Goal: Task Accomplishment & Management: Complete application form

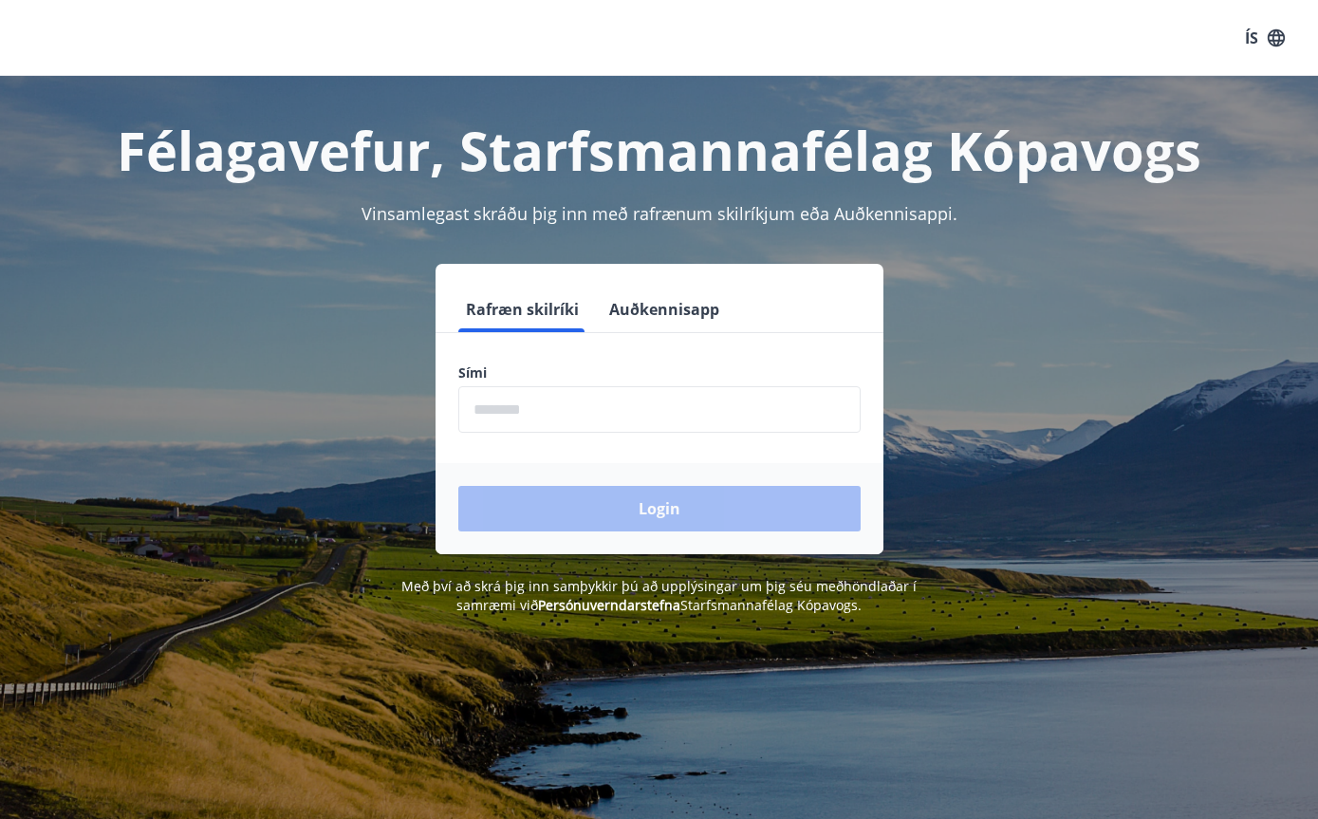
click at [533, 397] on input "phone" at bounding box center [659, 409] width 402 height 47
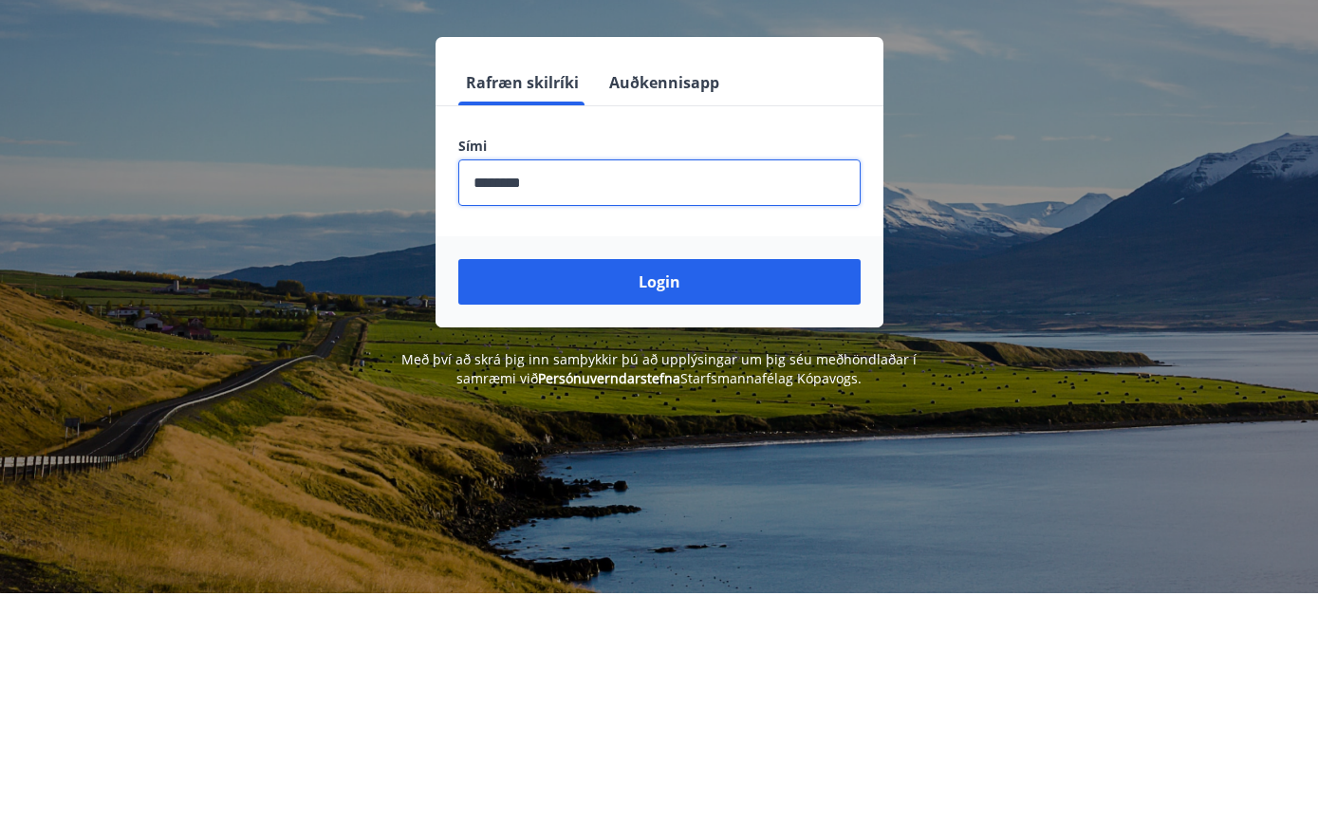
type input "********"
click at [781, 486] on button "Login" at bounding box center [659, 509] width 402 height 46
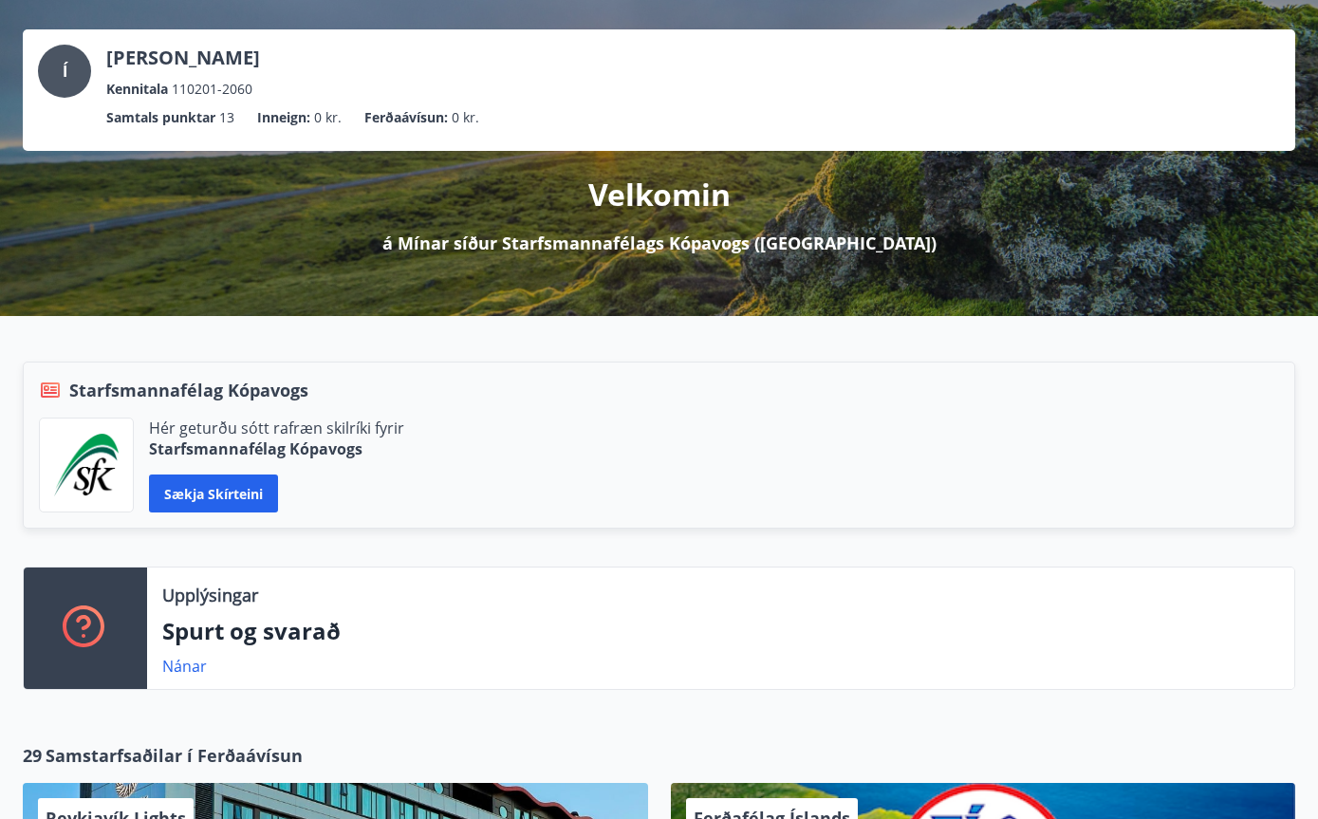
scroll to position [85, 0]
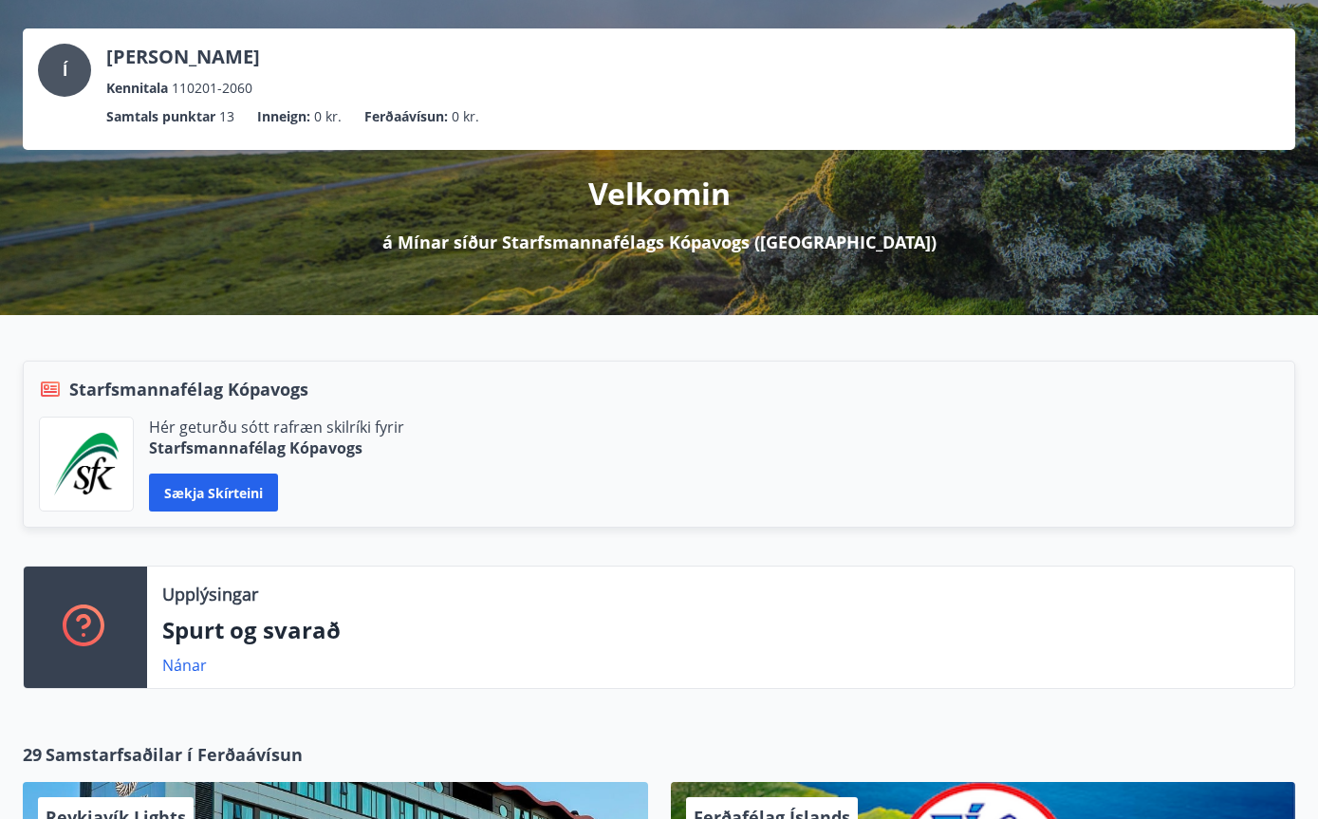
click at [489, 440] on div "Hér geturðu sótt rafræn skilríki fyrir Starfsmannafélag Kópavogs Sækja skírteini" at bounding box center [659, 465] width 1241 height 95
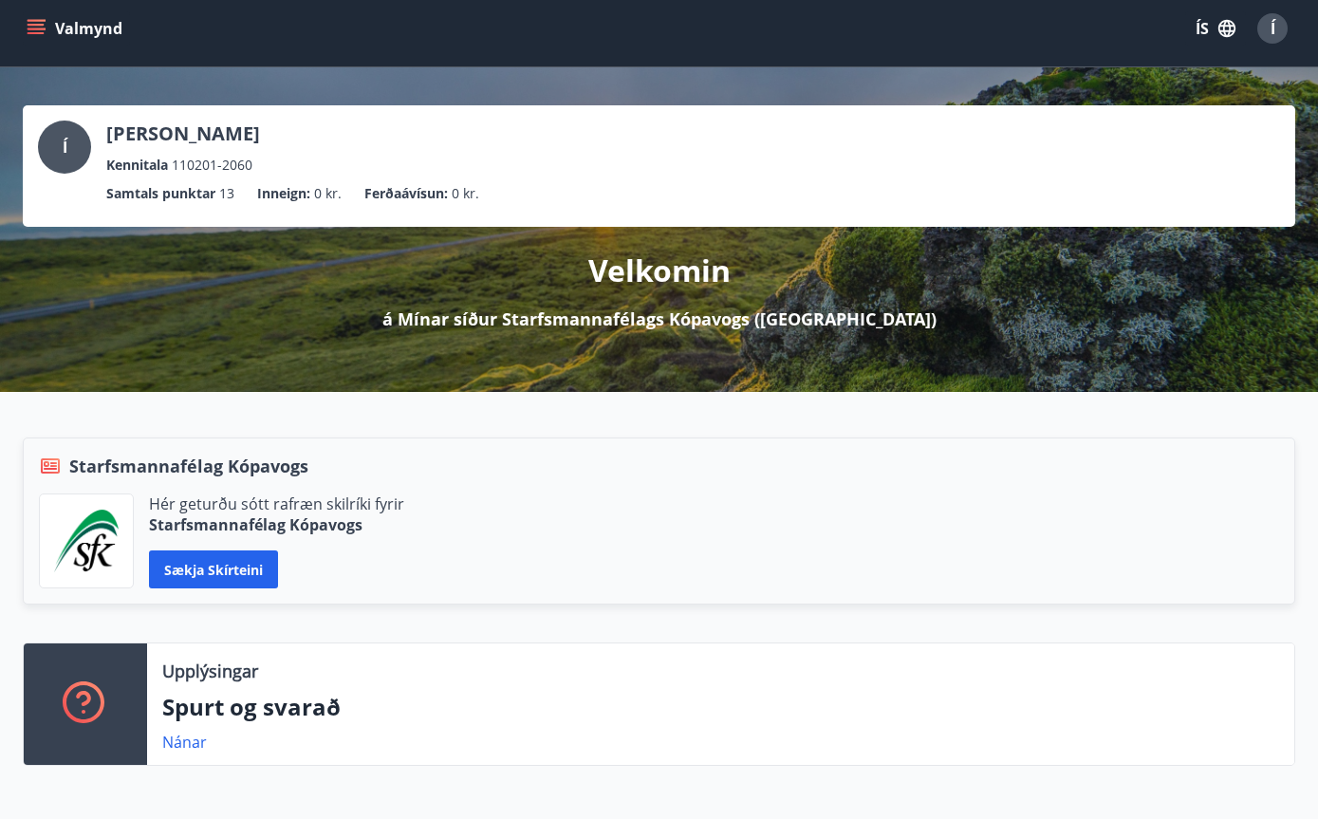
scroll to position [0, 0]
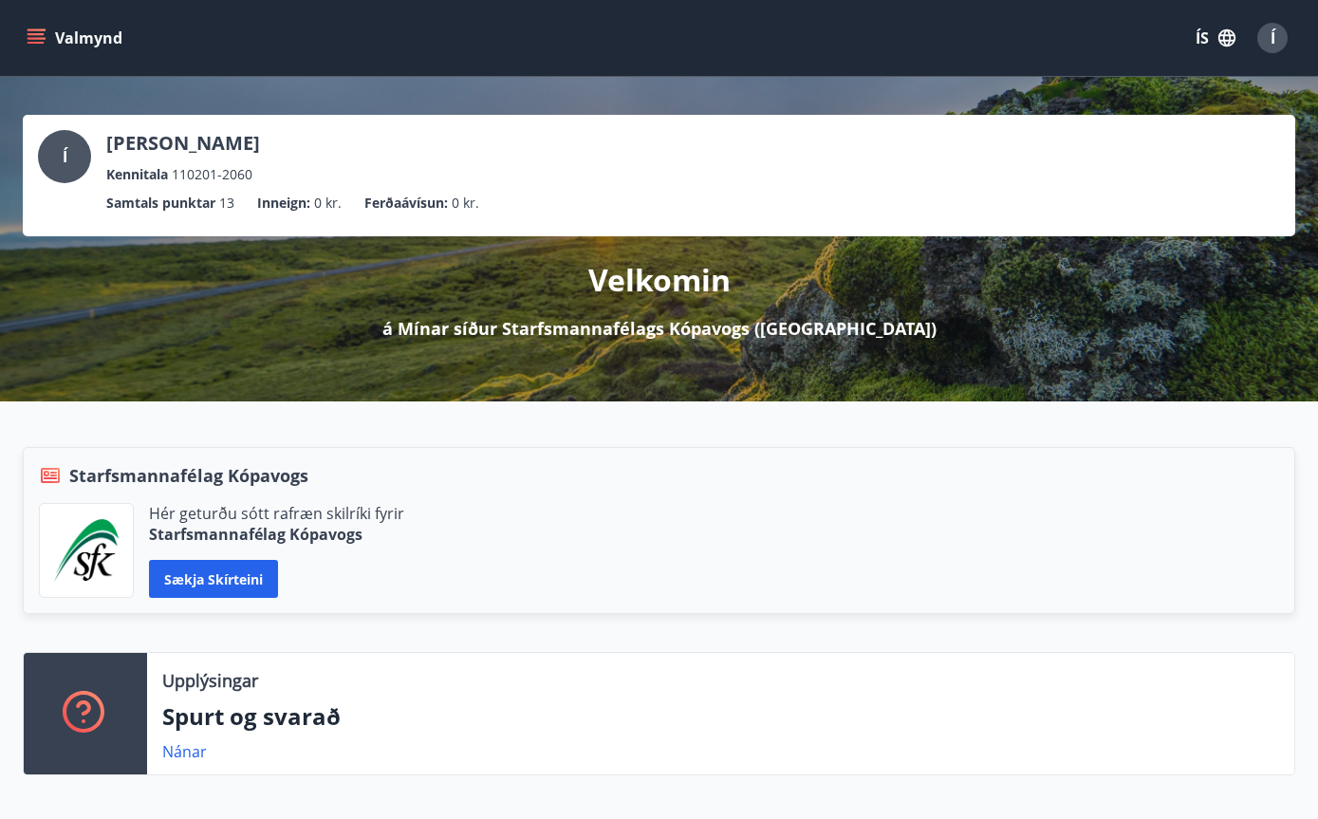
click at [41, 53] on button "Valmynd" at bounding box center [76, 38] width 107 height 34
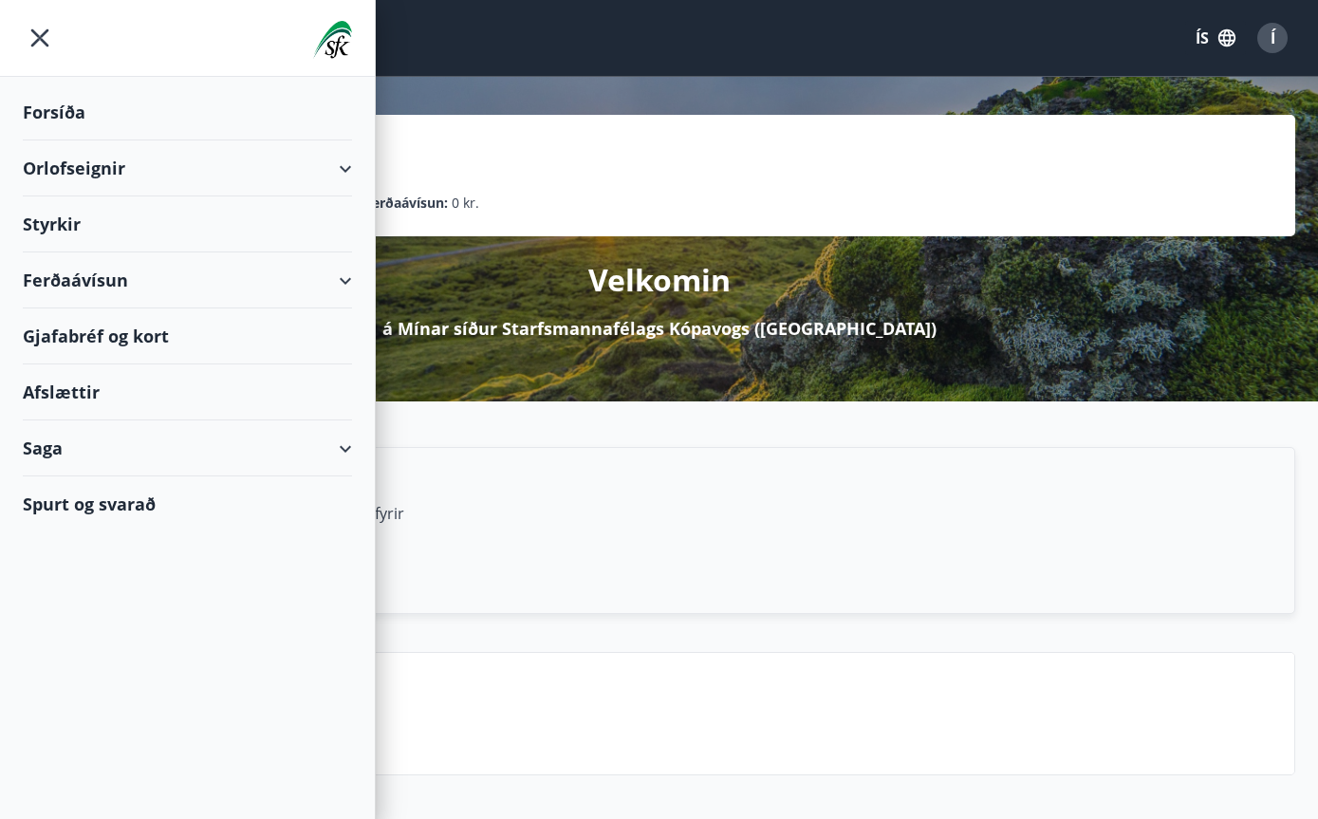
click at [293, 140] on div "Styrkir" at bounding box center [187, 112] width 329 height 56
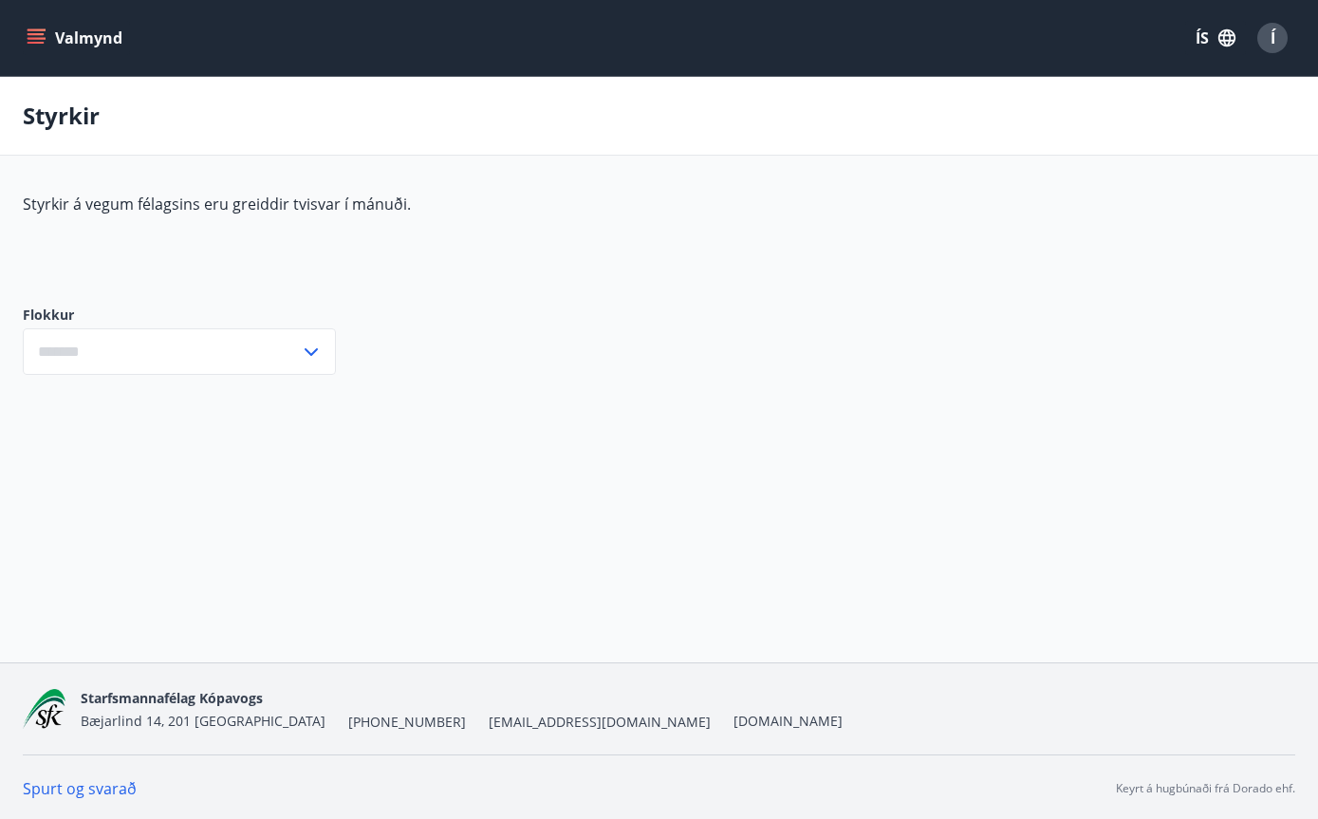
type input "***"
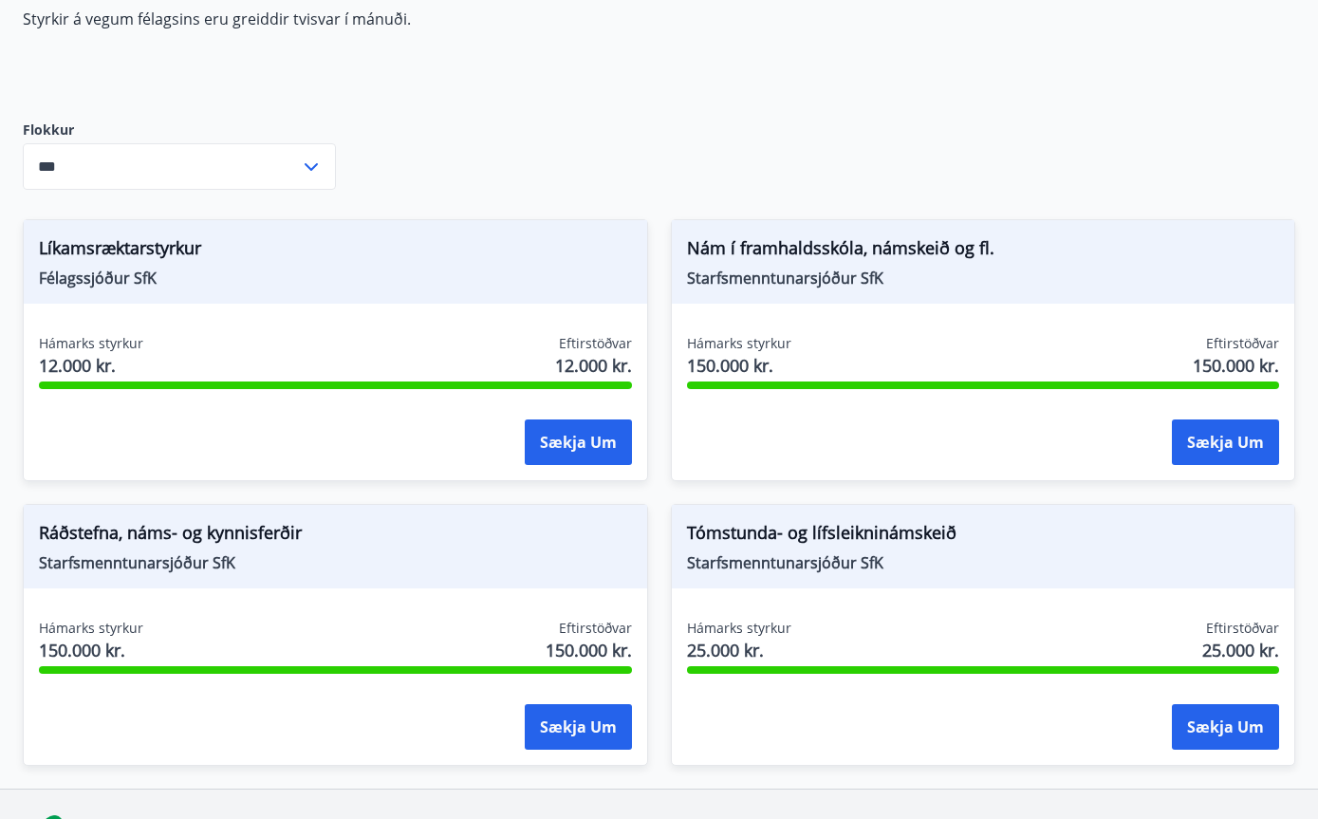
scroll to position [196, 0]
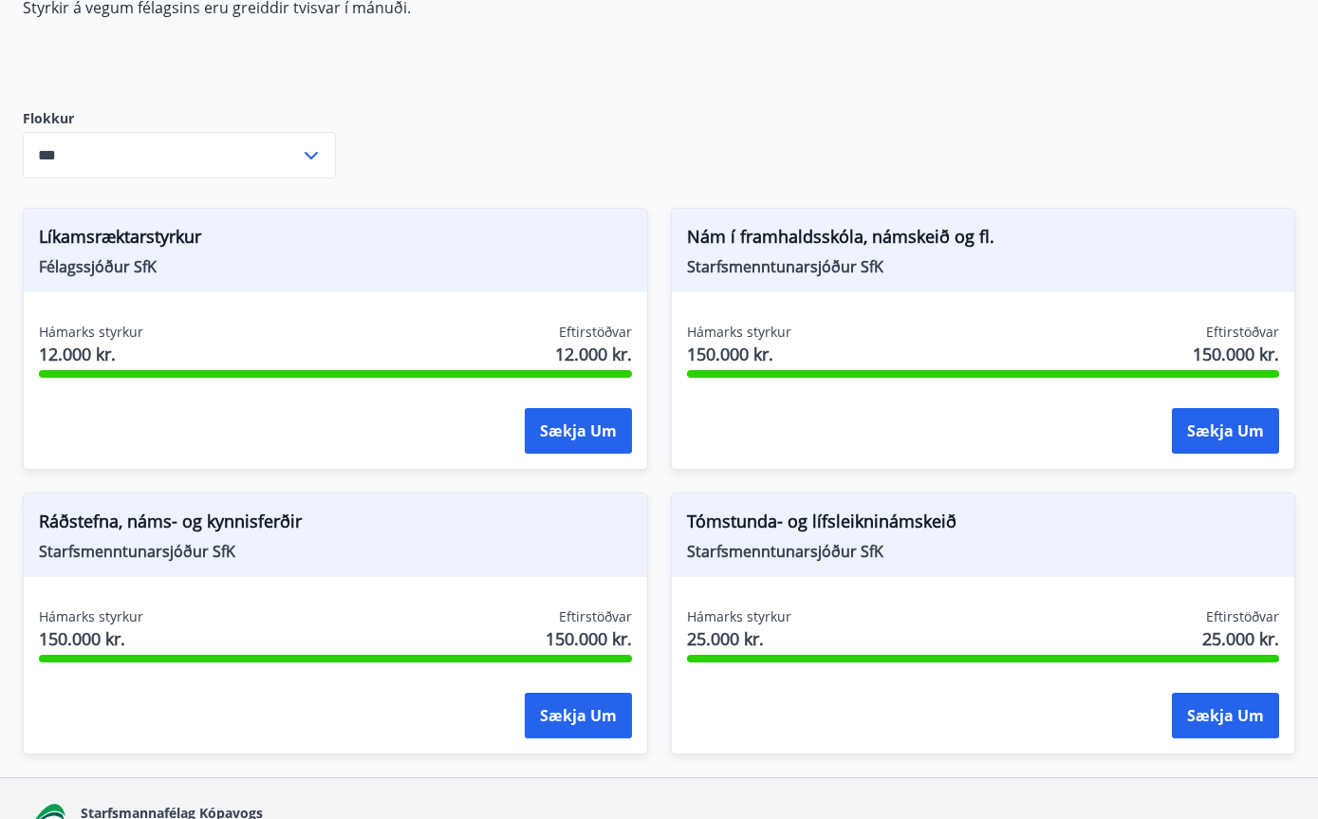
click at [1212, 423] on button "Sækja um" at bounding box center [1225, 431] width 107 height 46
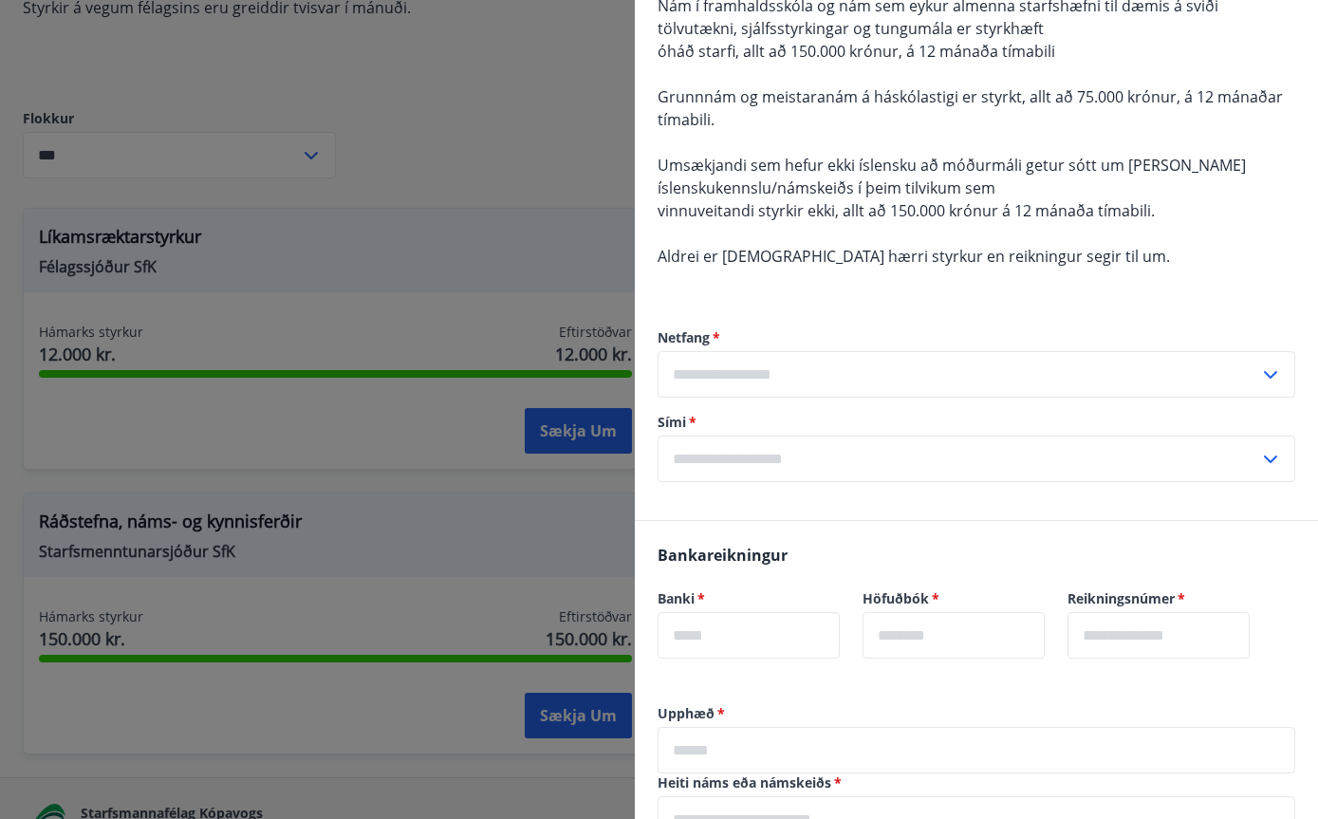
scroll to position [489, 0]
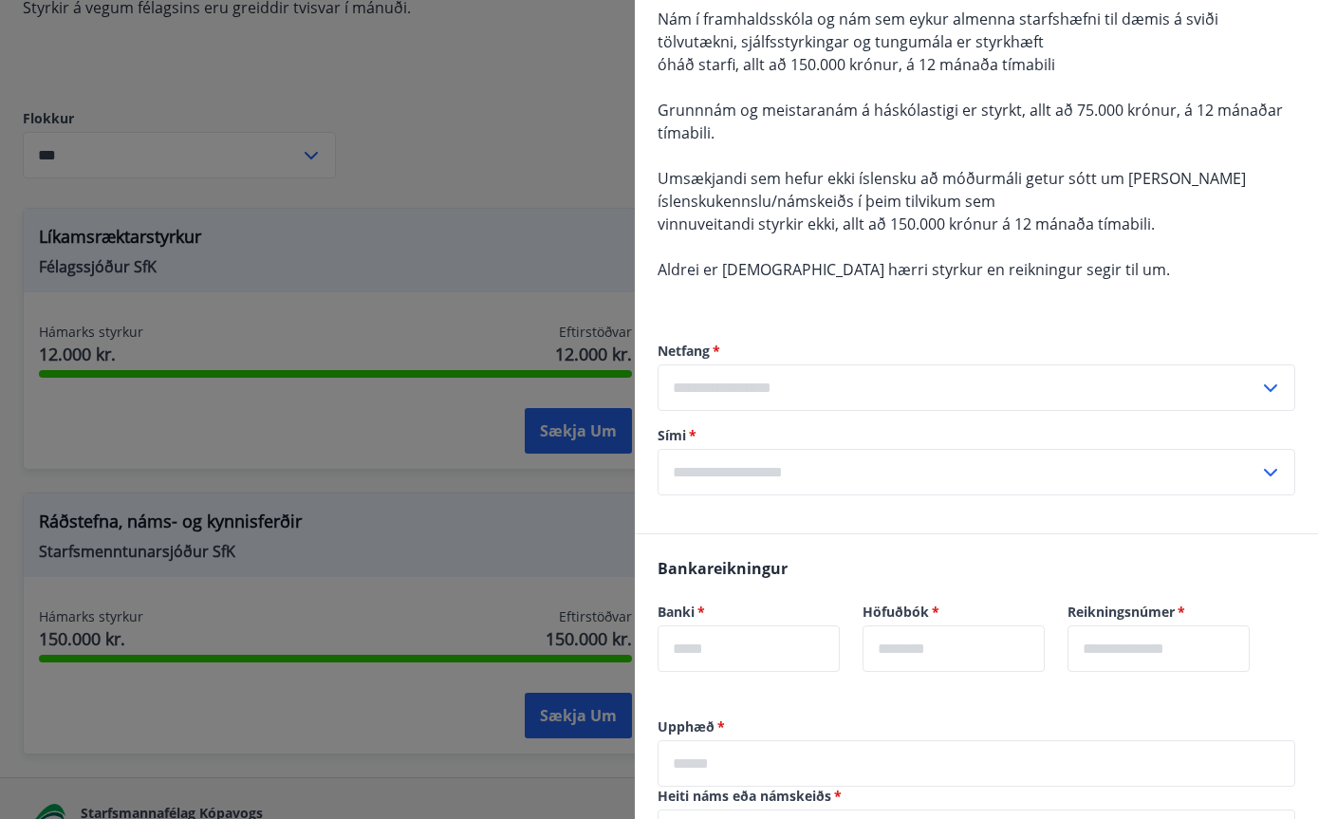
click at [1111, 364] on input "text" at bounding box center [959, 387] width 602 height 47
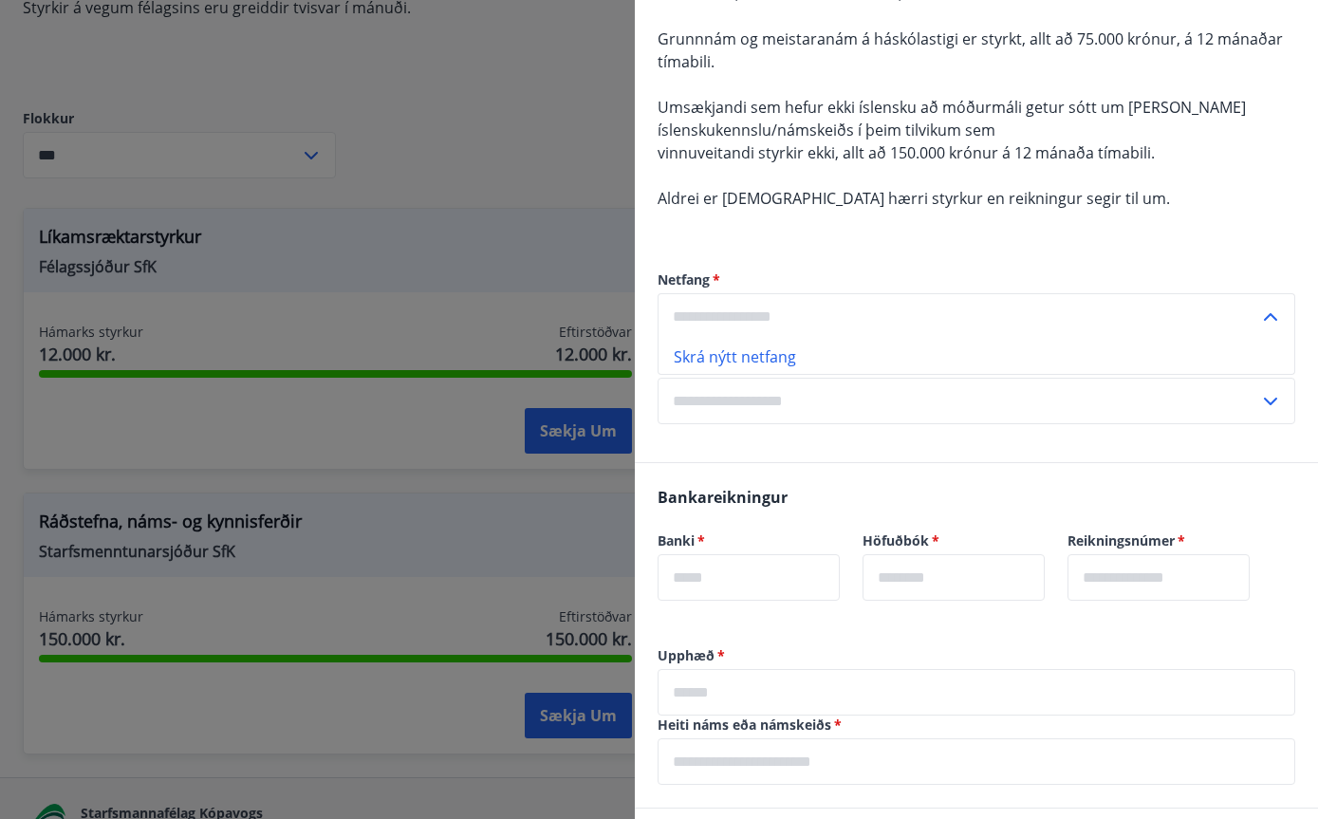
scroll to position [568, 0]
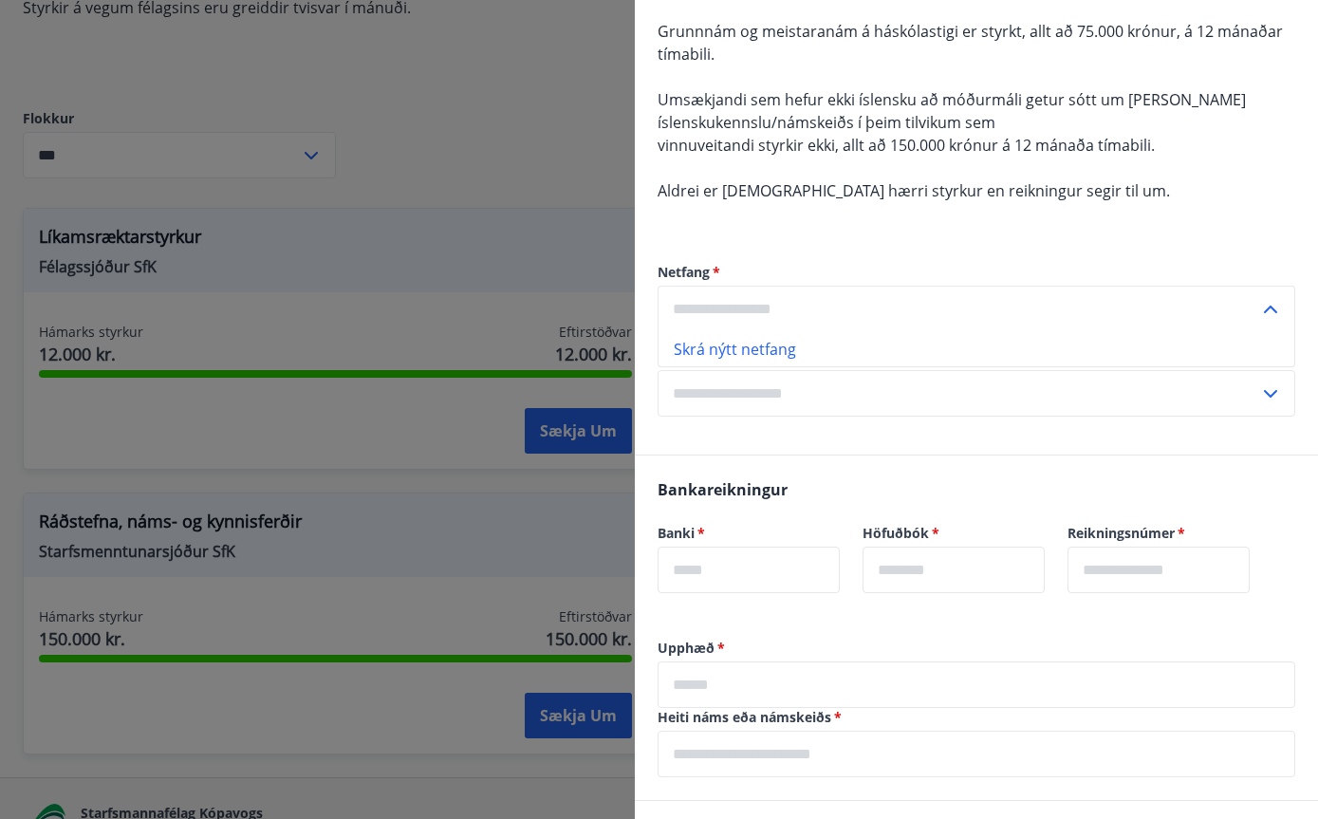
click at [850, 332] on li "Skrá nýtt netfang" at bounding box center [977, 349] width 636 height 34
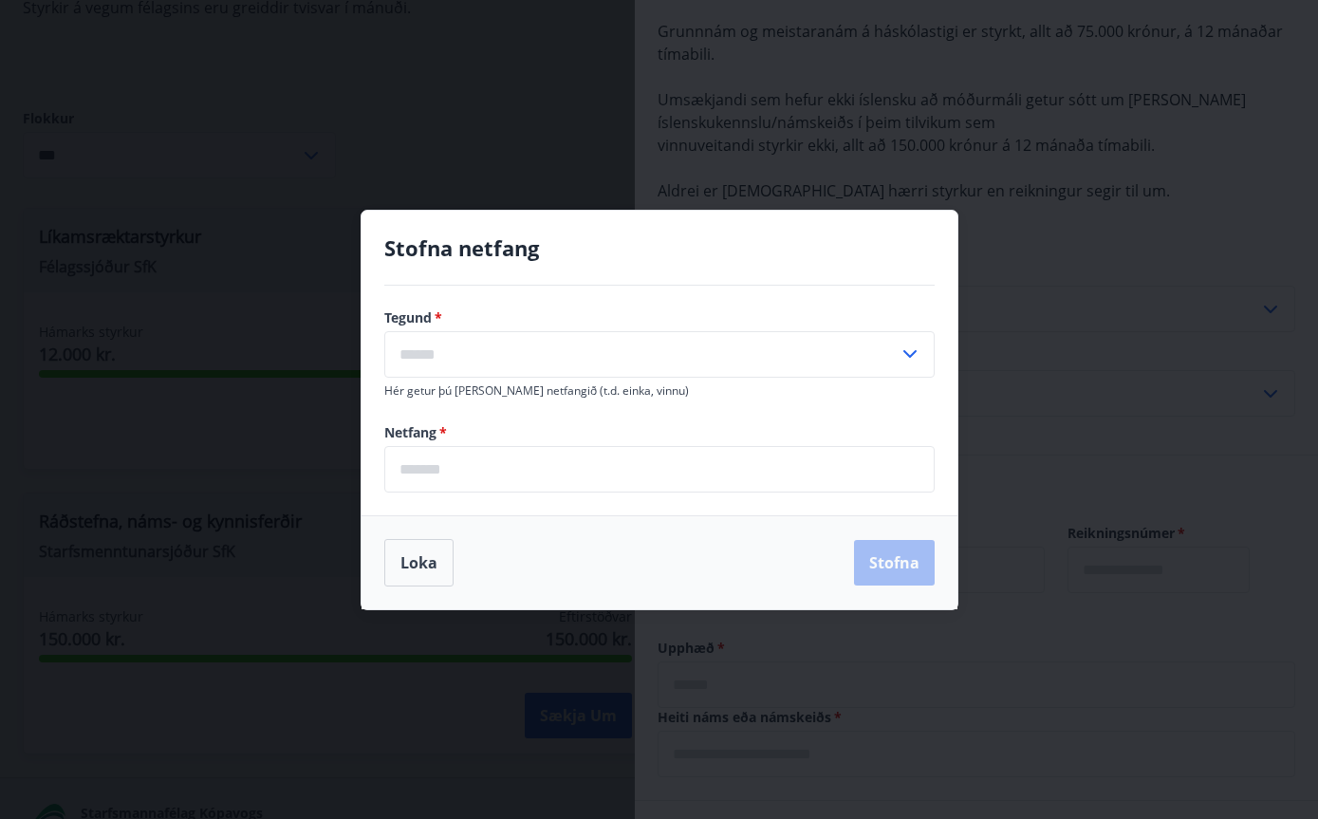
click at [755, 376] on input "text" at bounding box center [641, 354] width 514 height 47
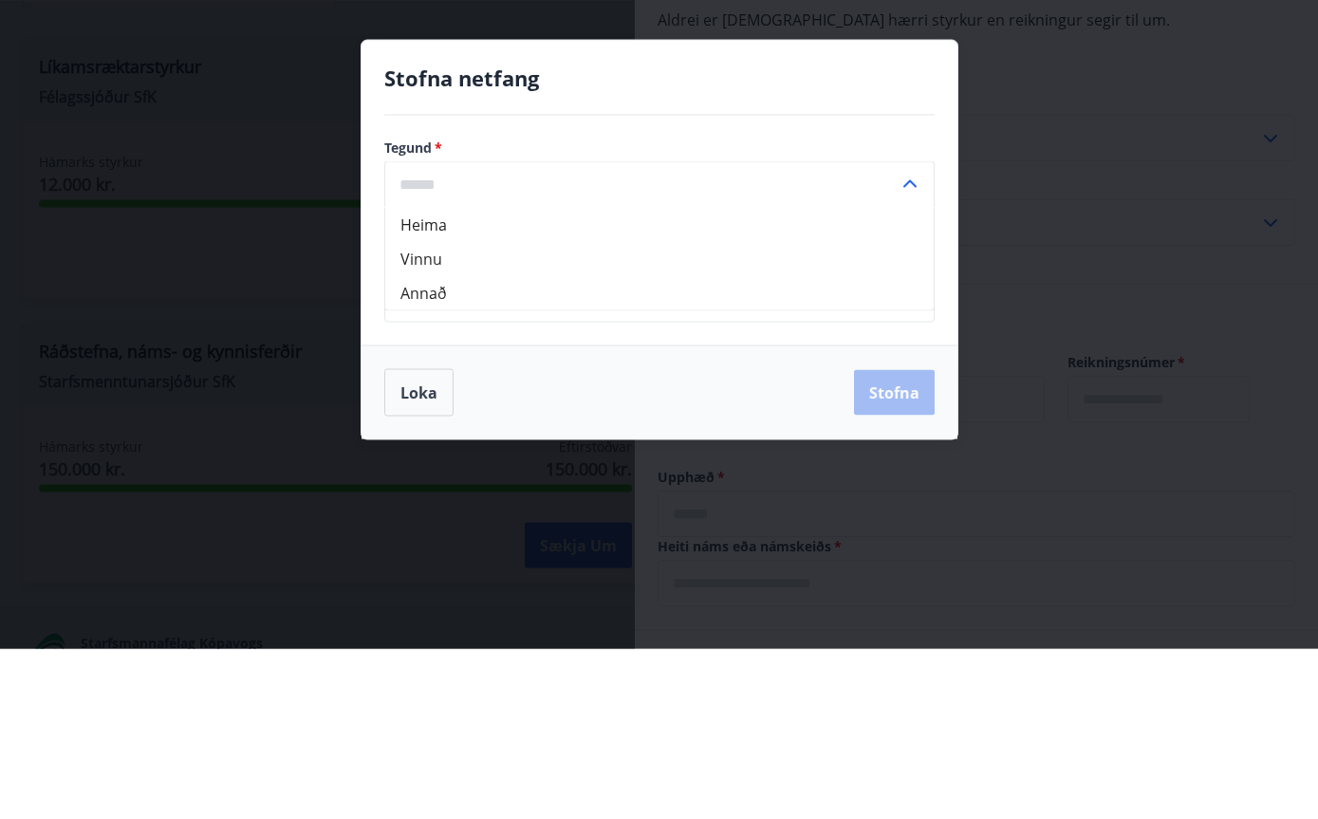
click at [619, 378] on li "Heima" at bounding box center [659, 395] width 549 height 34
type input "*****"
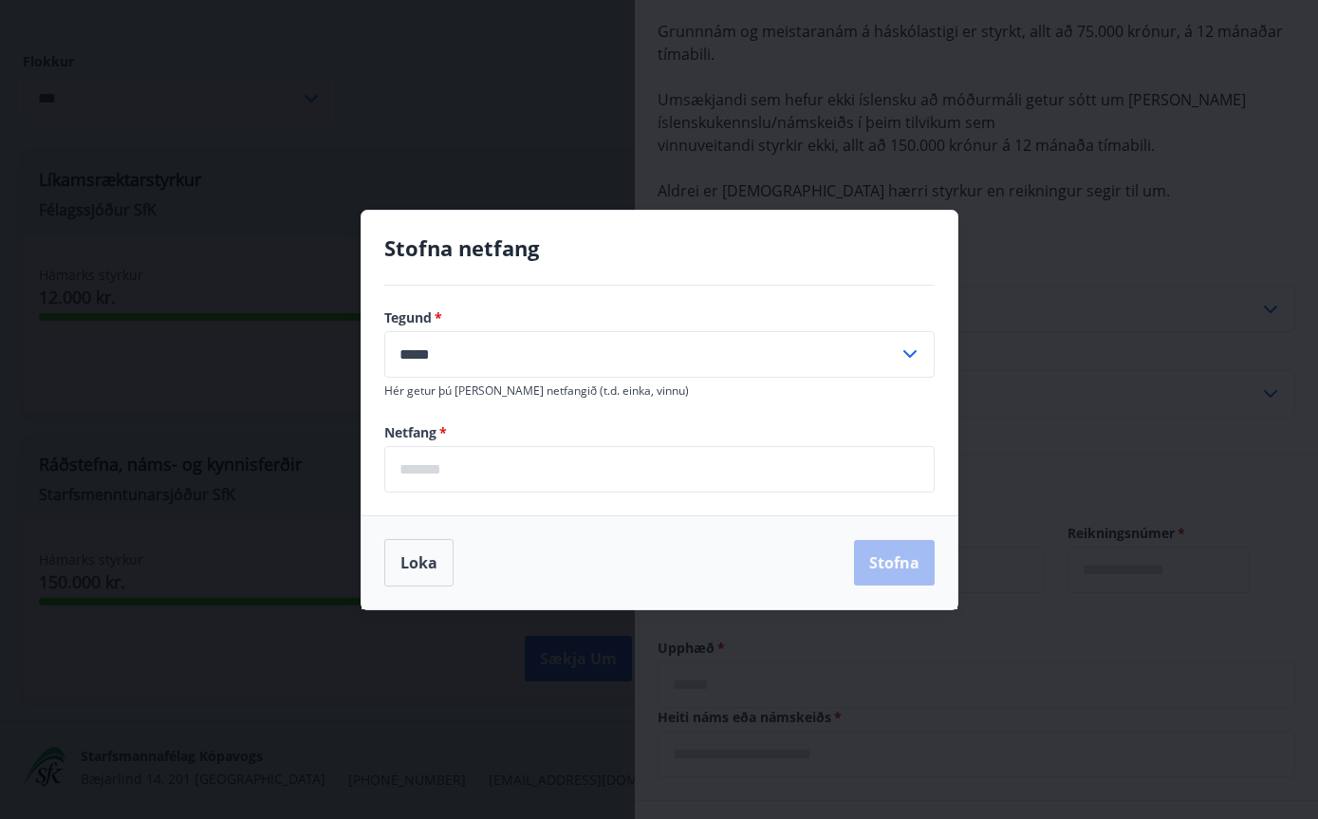
click at [868, 378] on input "*****" at bounding box center [641, 354] width 514 height 47
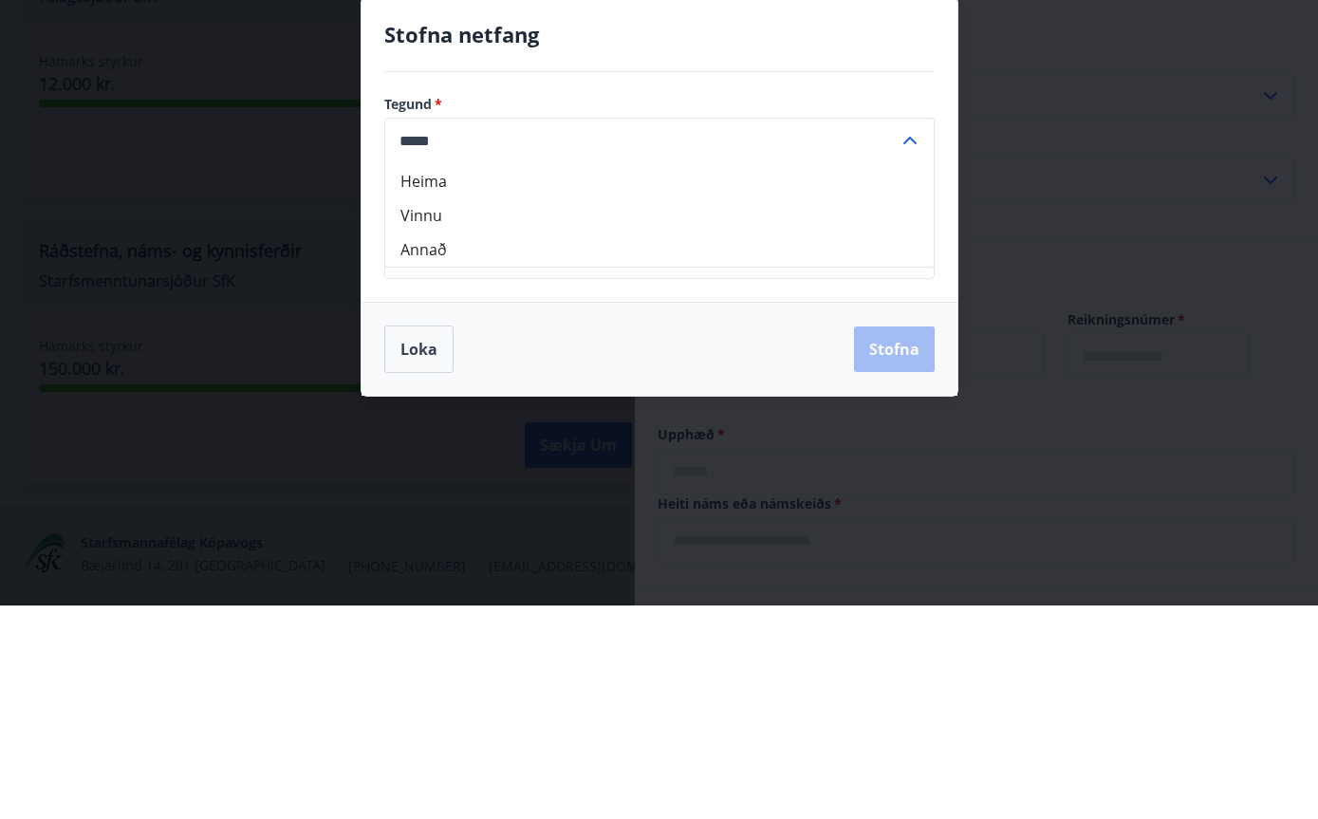
click at [870, 331] on input "*****" at bounding box center [641, 354] width 514 height 47
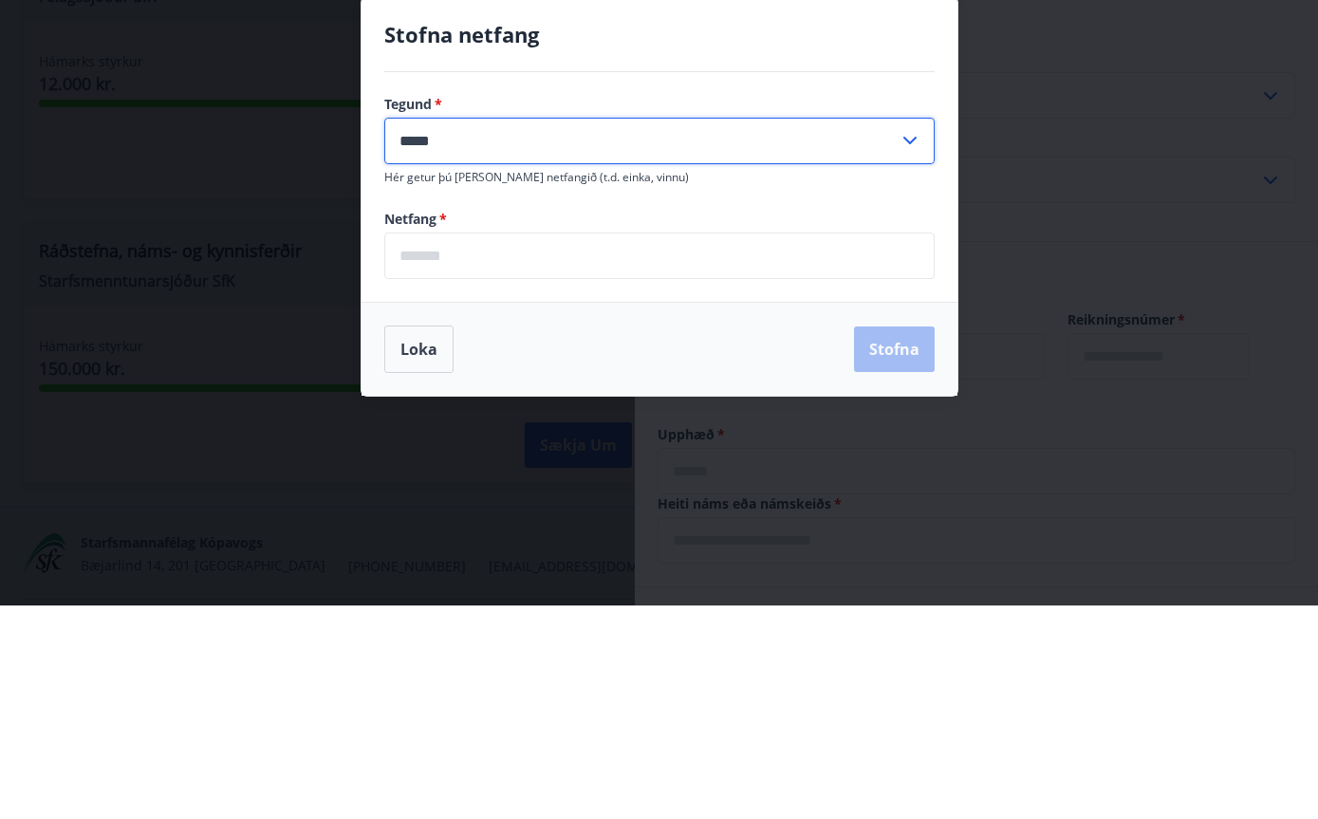
click at [896, 331] on input "*****" at bounding box center [641, 354] width 514 height 47
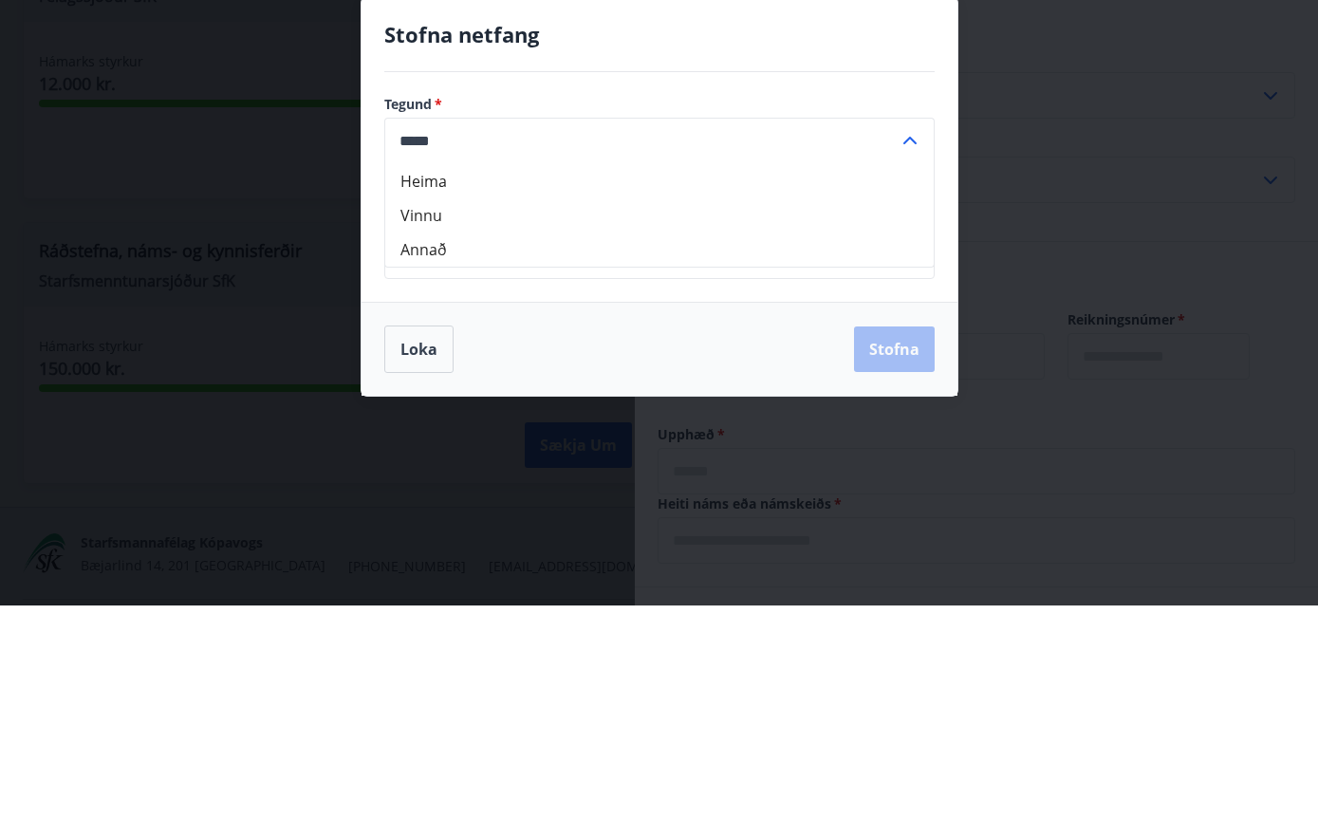
click at [818, 378] on li "Heima" at bounding box center [659, 395] width 549 height 34
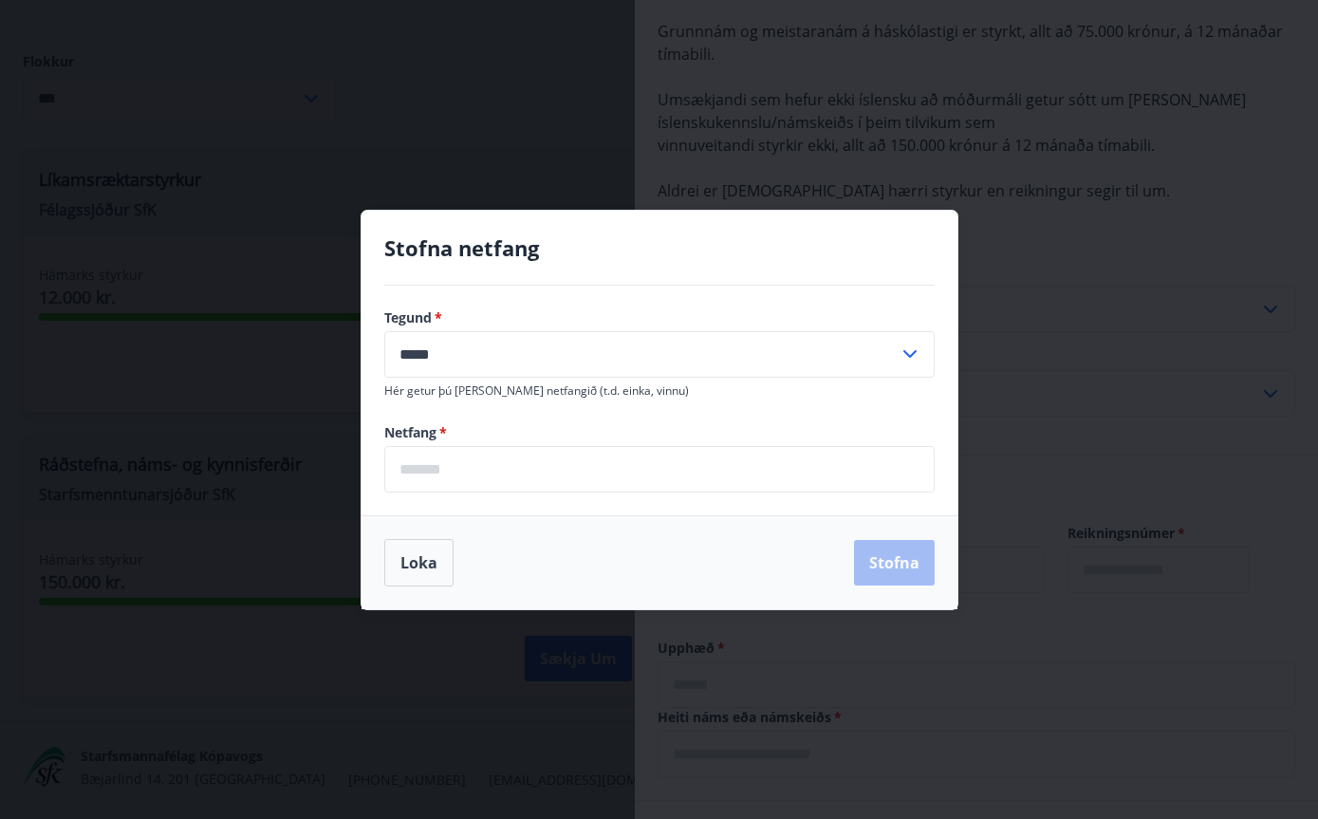
click at [622, 493] on input "email" at bounding box center [659, 469] width 551 height 47
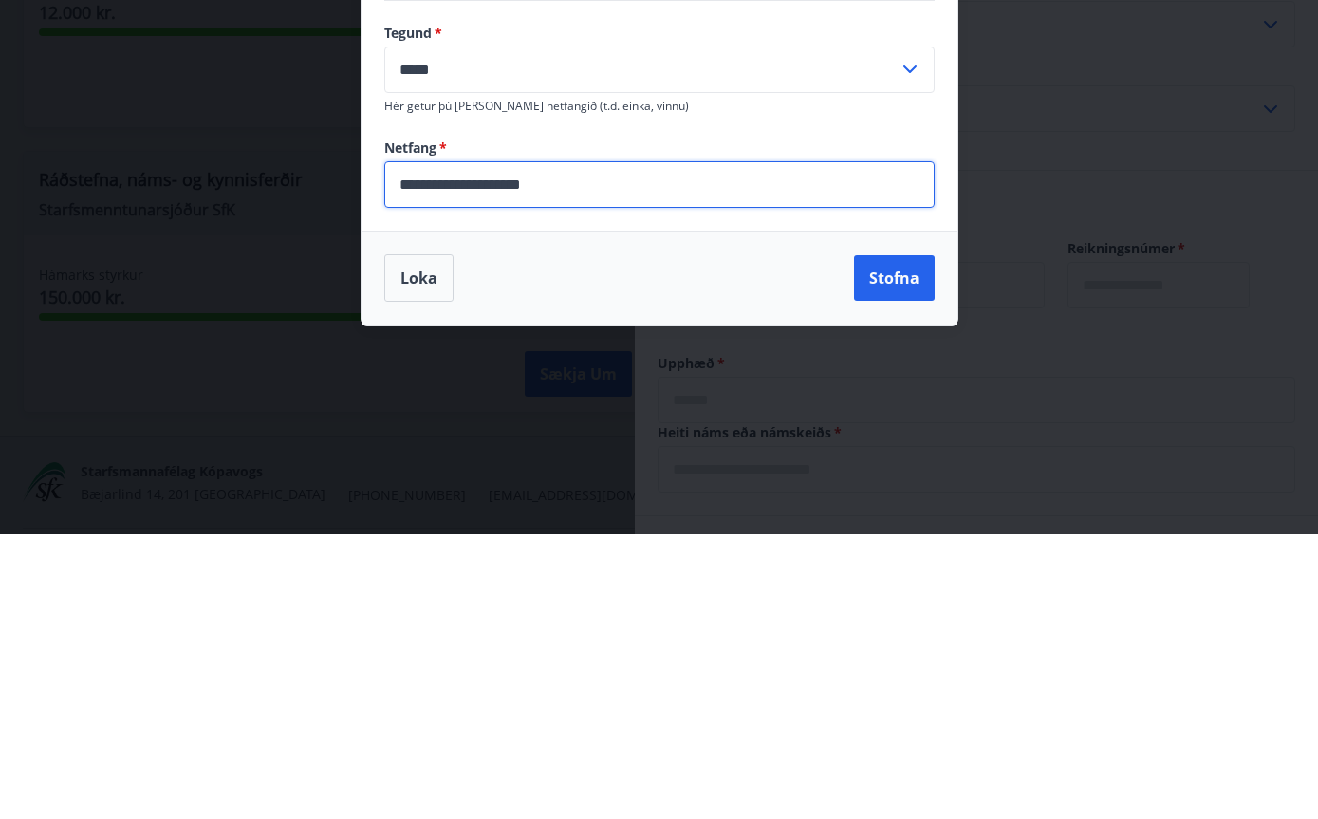
type input "**********"
click at [904, 540] on button "Stofna" at bounding box center [894, 563] width 81 height 46
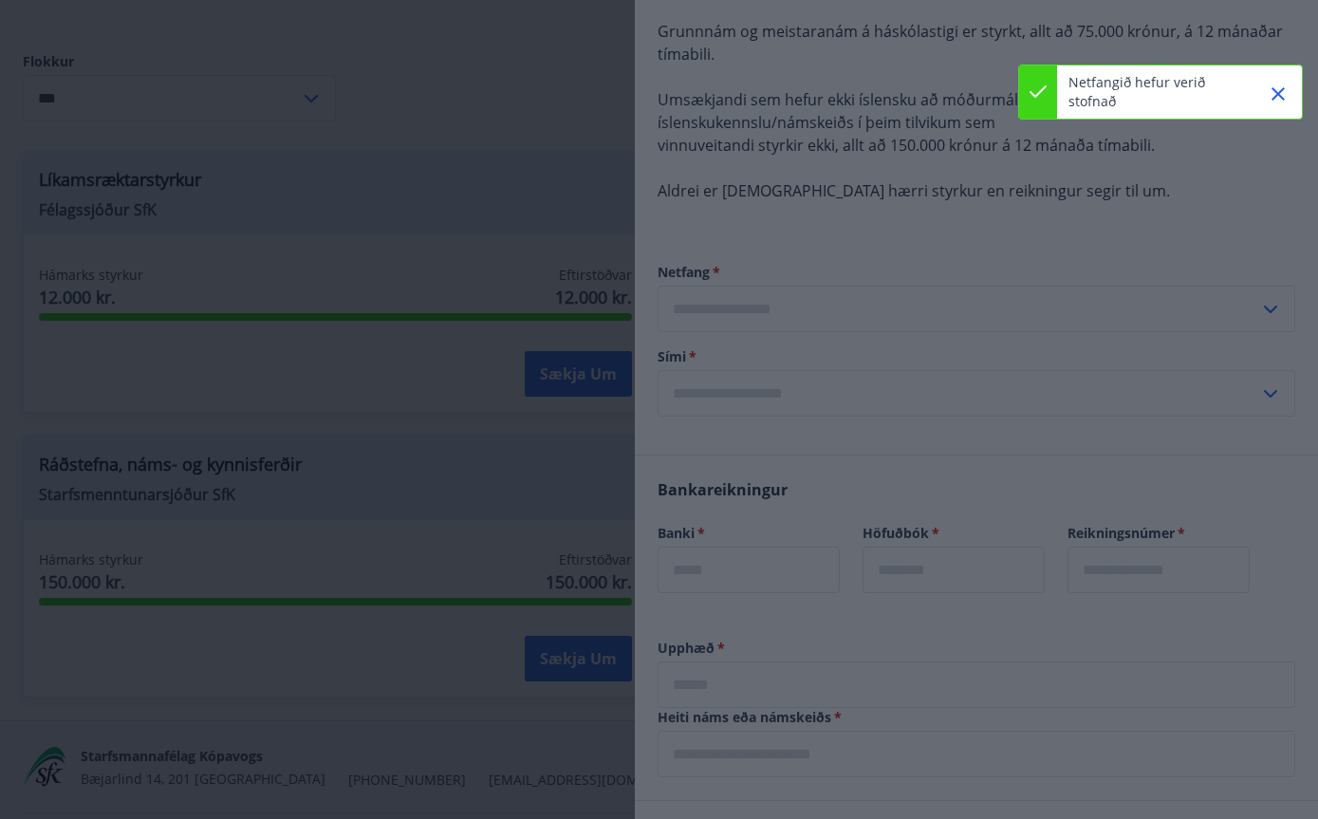
type input "**********"
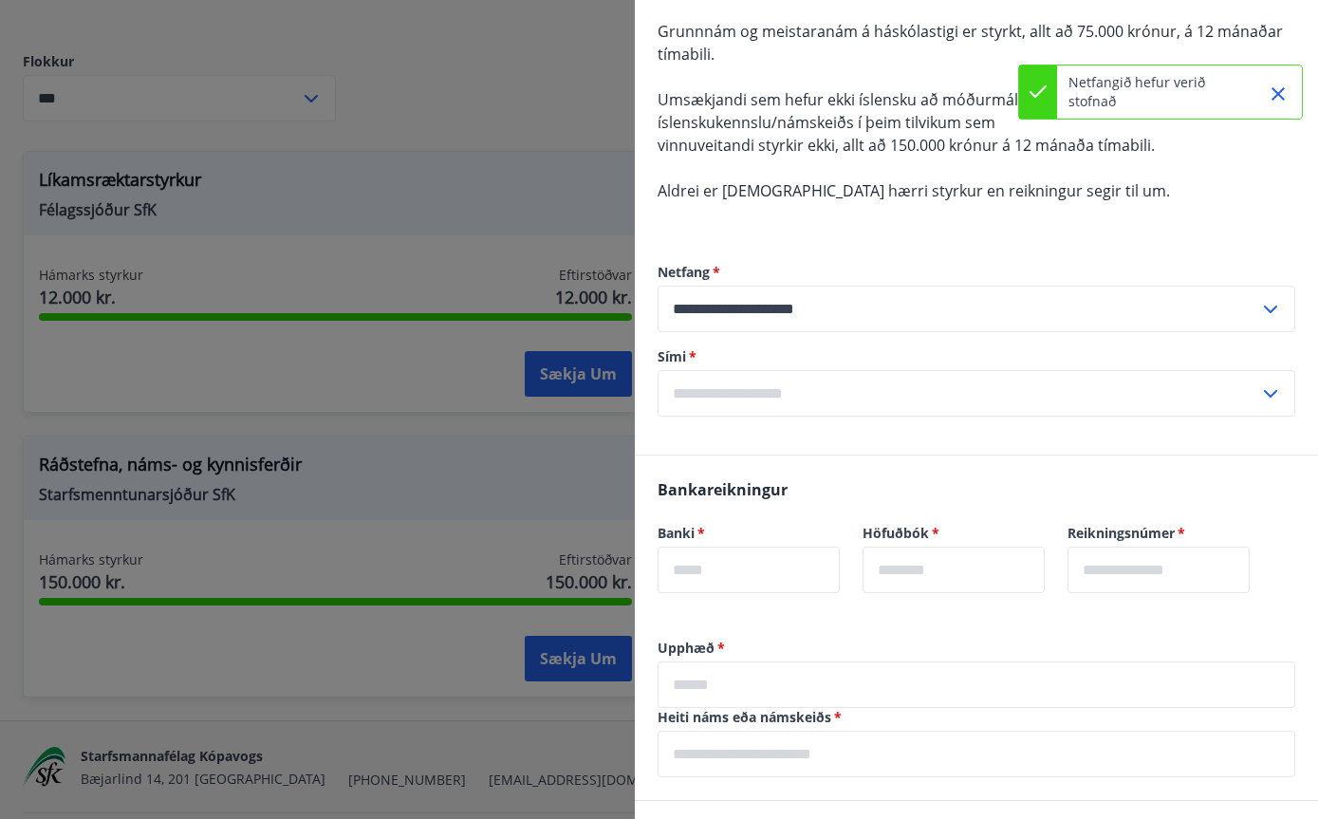
click at [1208, 370] on input "text" at bounding box center [959, 393] width 602 height 47
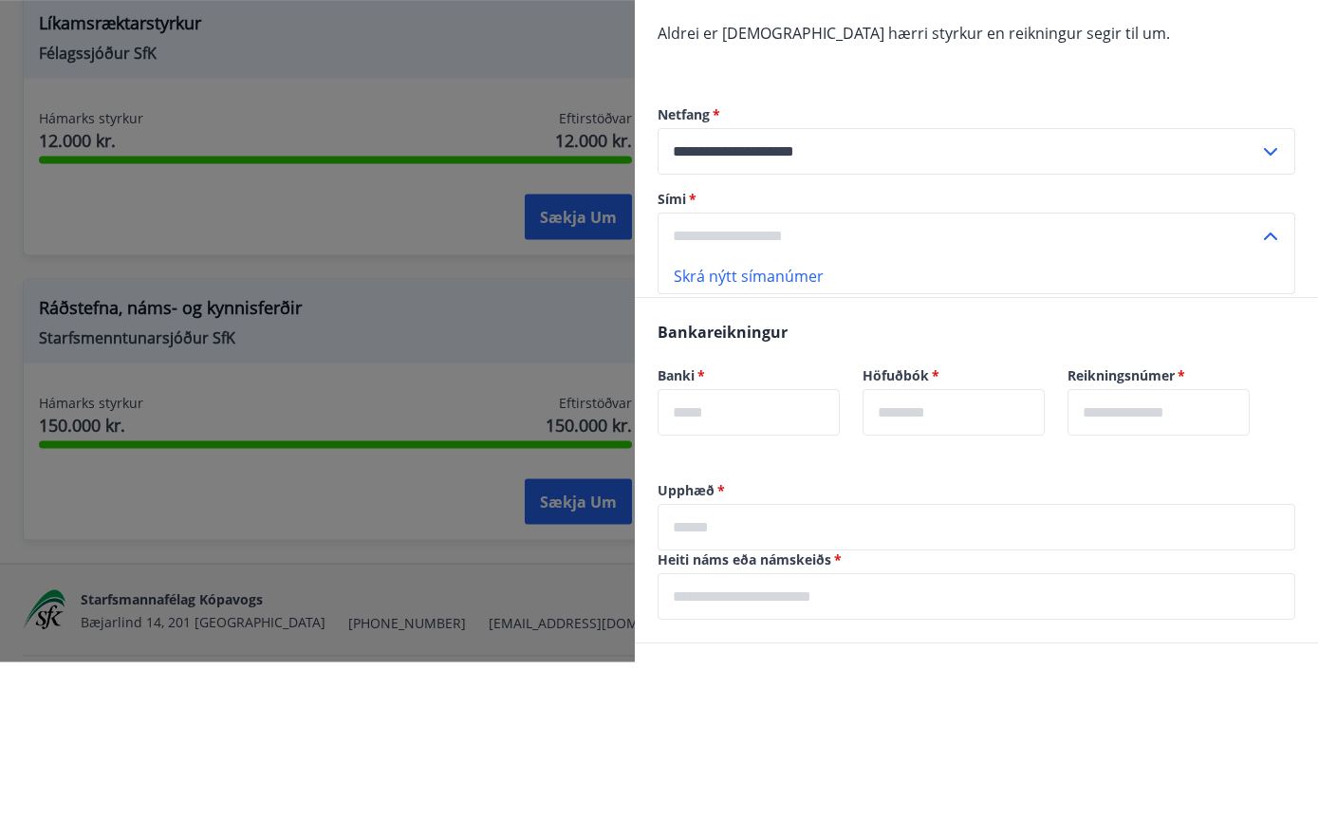
click at [1200, 417] on li "Skrá nýtt símanúmer" at bounding box center [977, 434] width 636 height 34
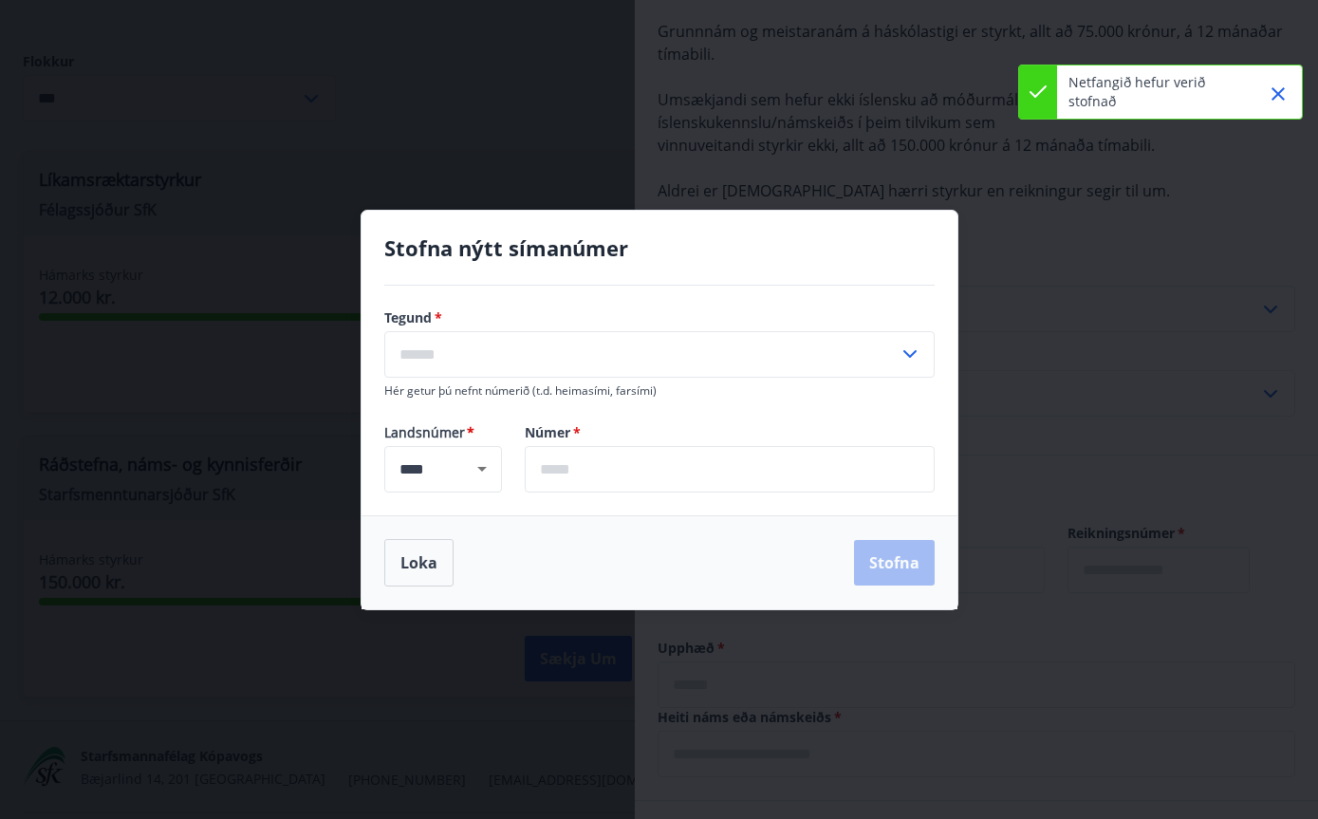
click at [820, 375] on input "text" at bounding box center [641, 354] width 514 height 47
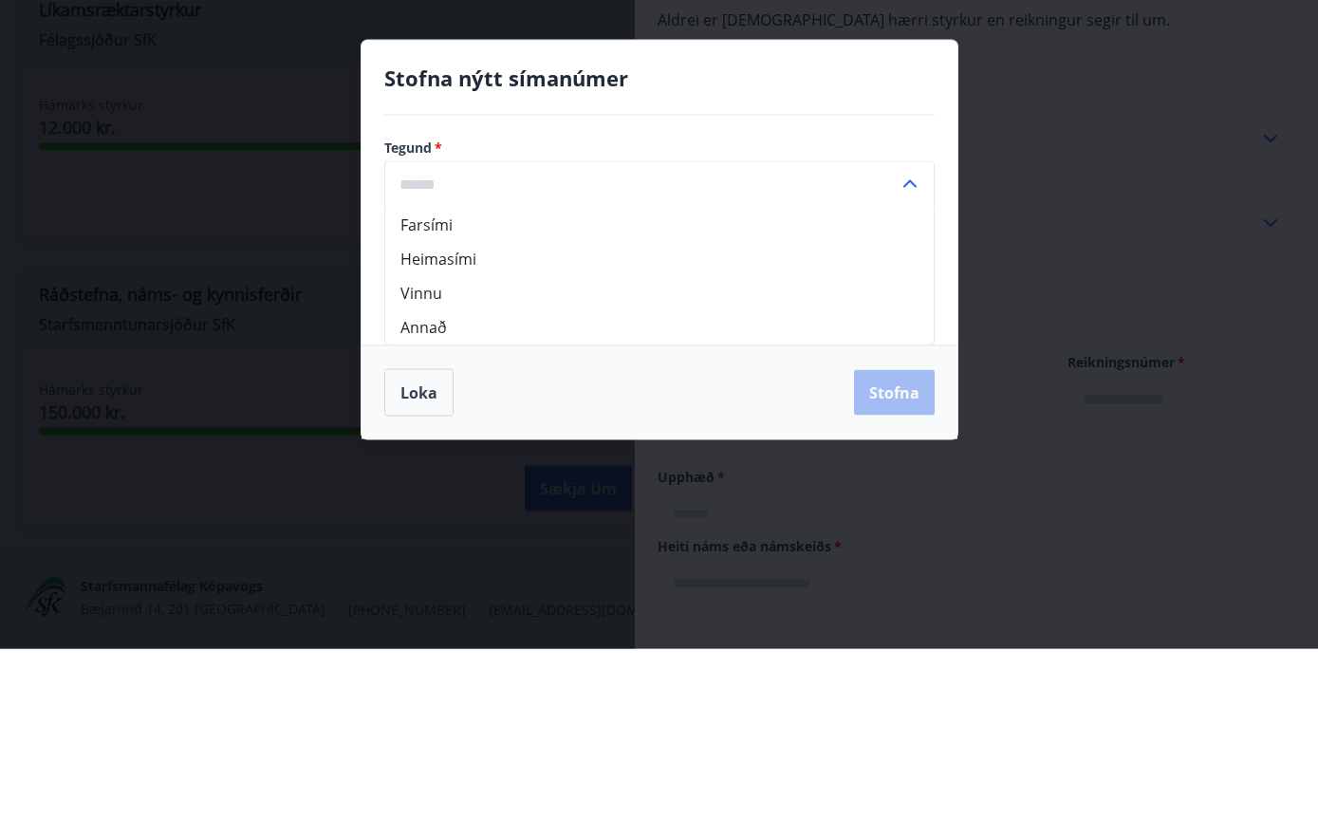
click at [812, 378] on li "Farsími" at bounding box center [659, 395] width 549 height 34
type input "*******"
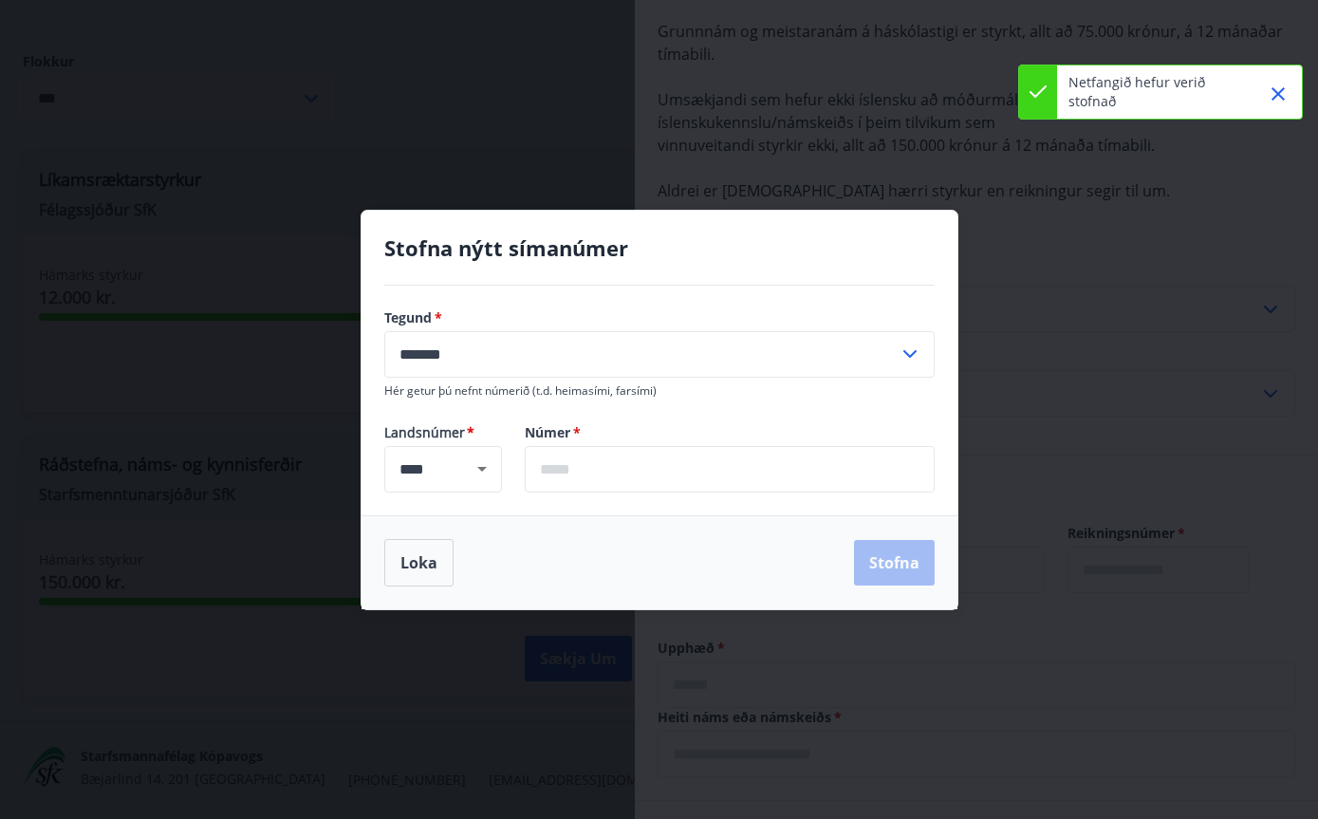
click at [728, 493] on input "text" at bounding box center [730, 469] width 410 height 47
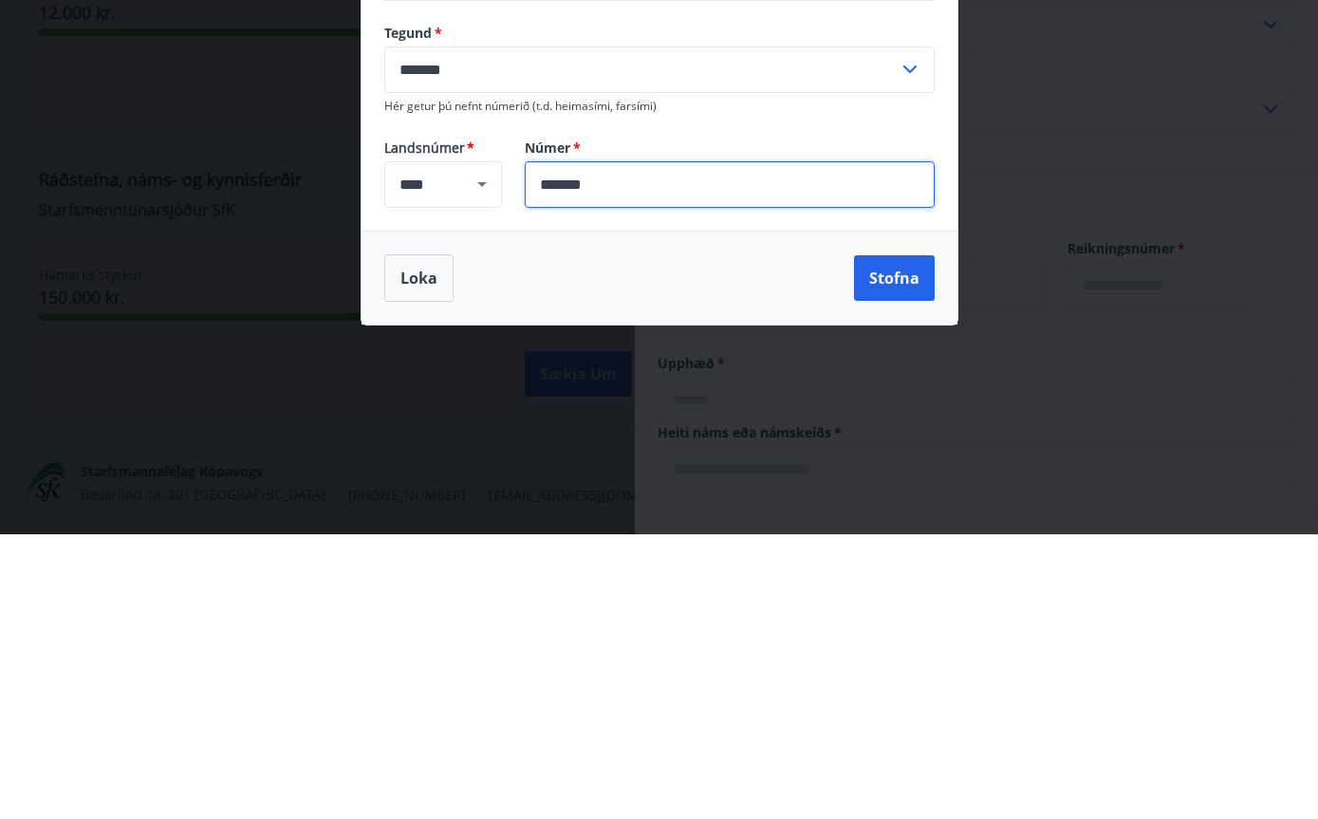
type input "*******"
click at [897, 540] on button "Stofna" at bounding box center [894, 563] width 81 height 46
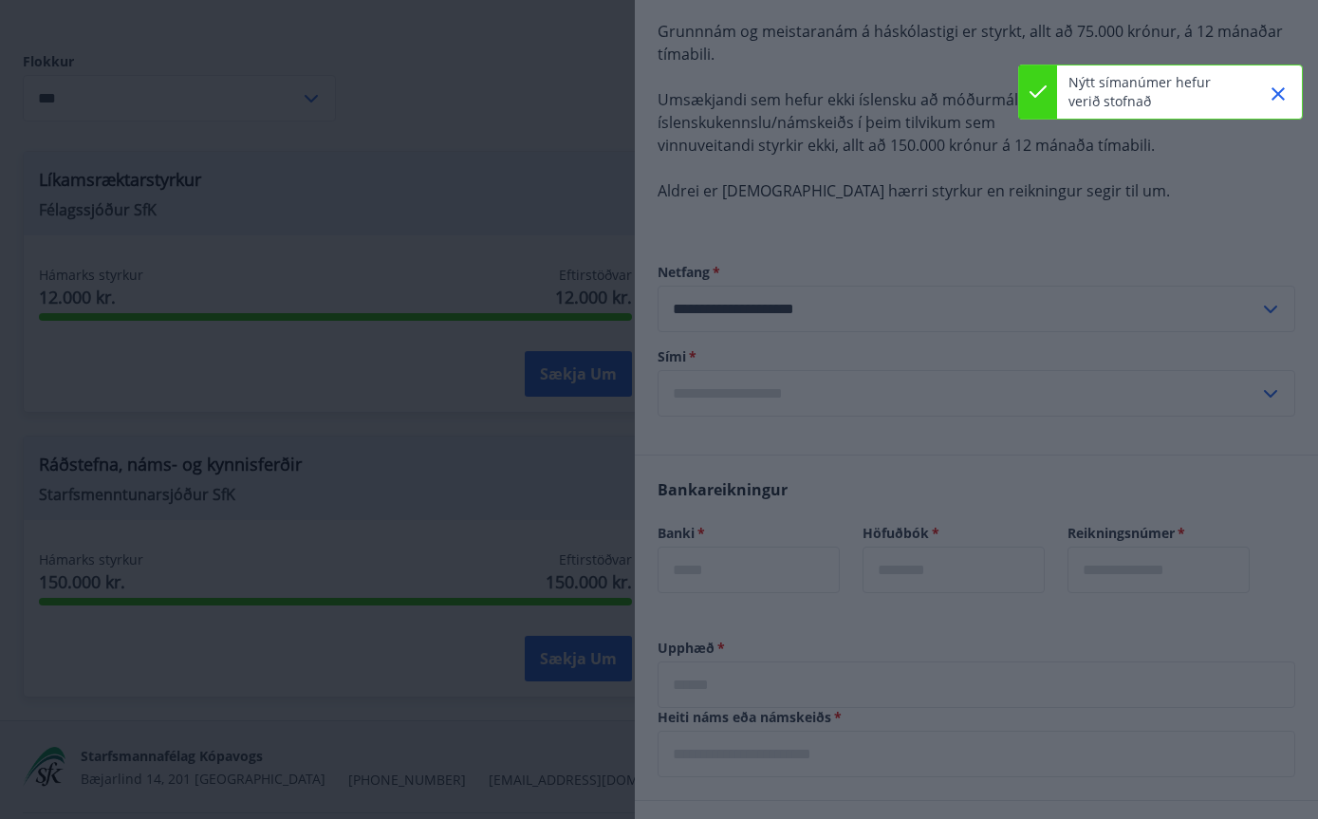
type input "**********"
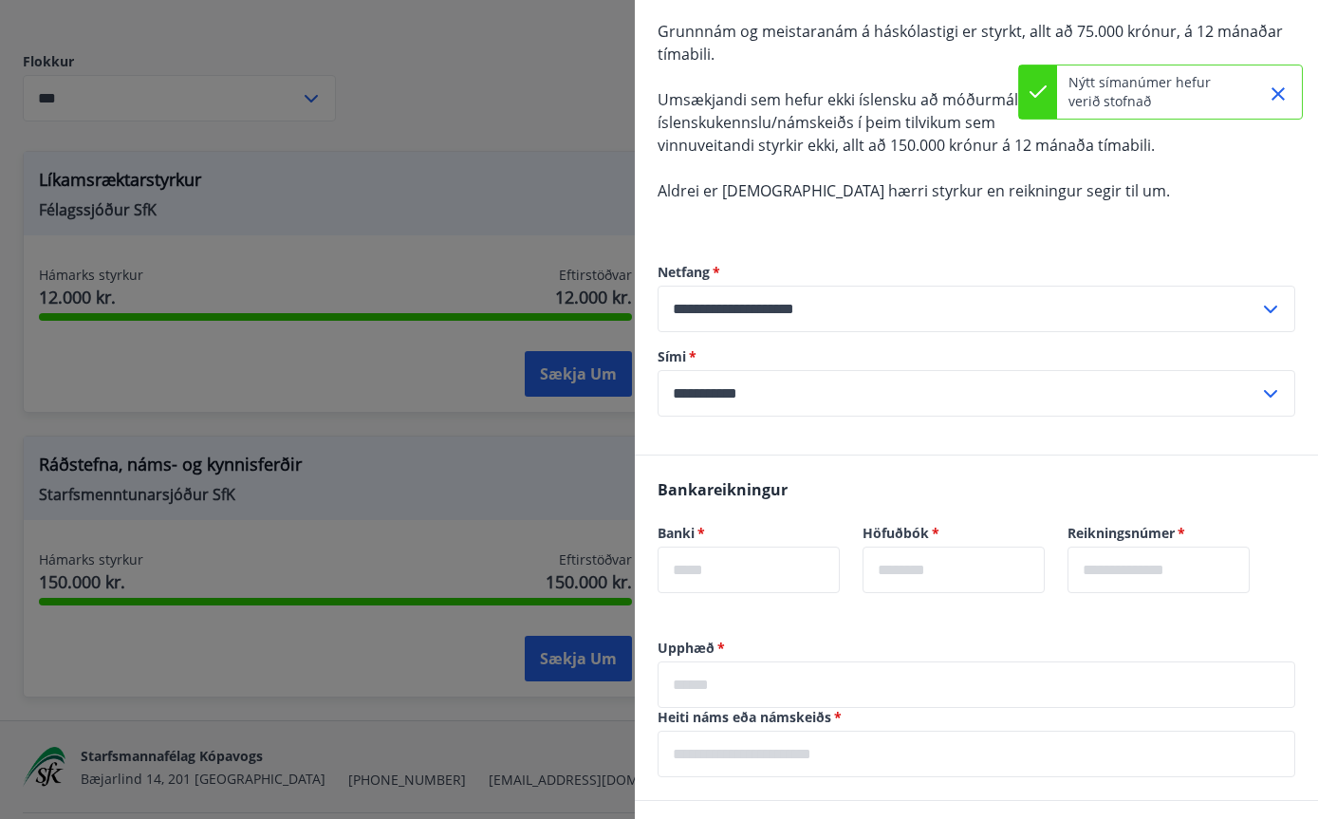
click at [770, 551] on input "text" at bounding box center [749, 570] width 182 height 47
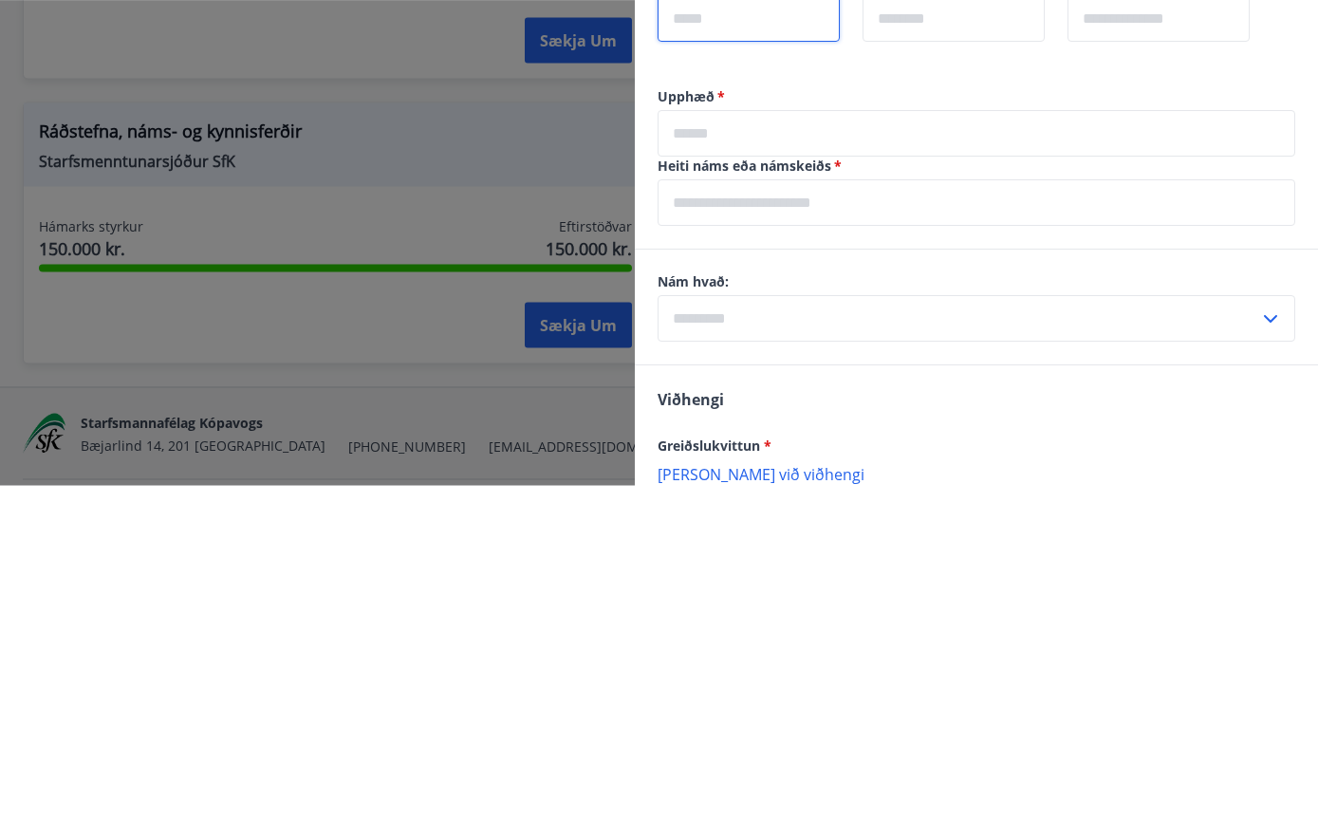
scroll to position [795, 0]
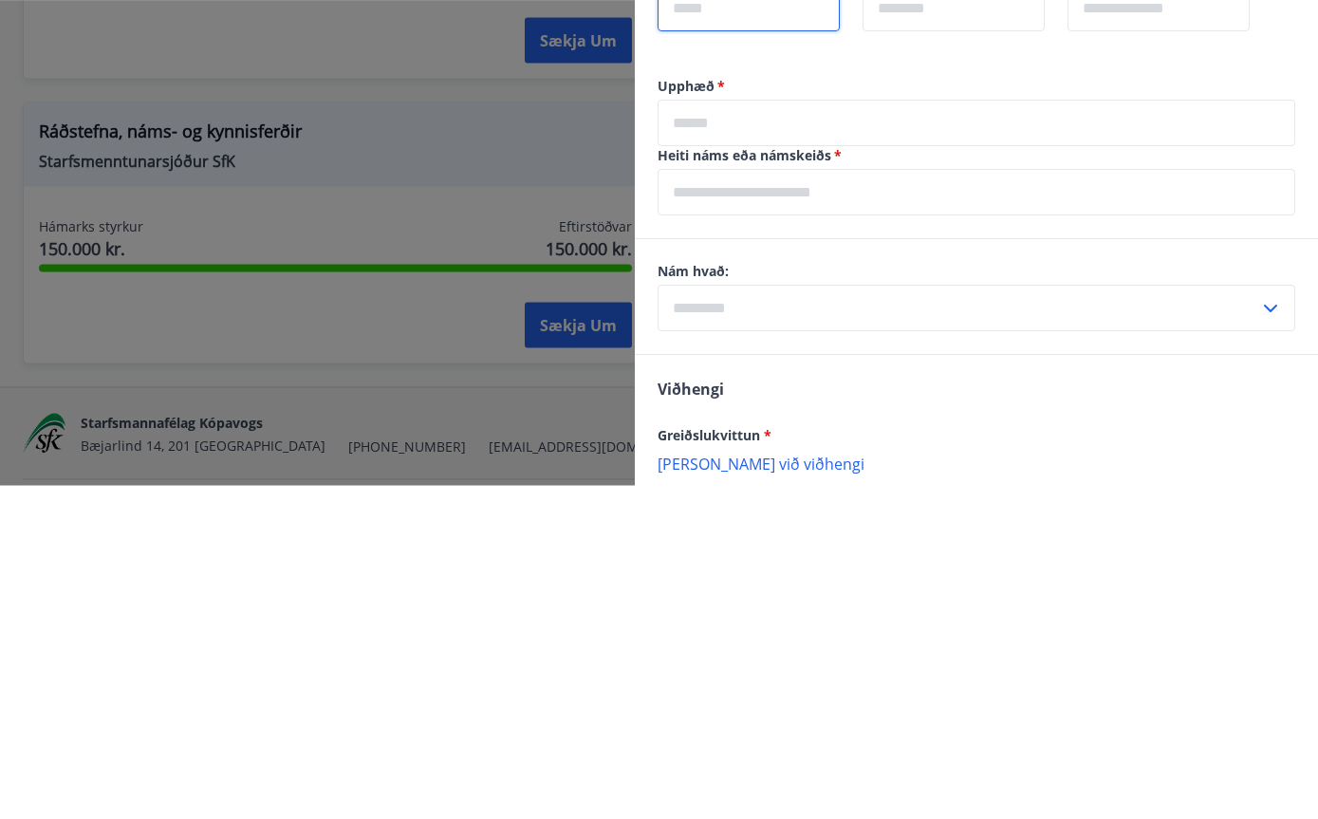
click at [1098, 596] on div "Nám hvað: ​" at bounding box center [977, 630] width 638 height 69
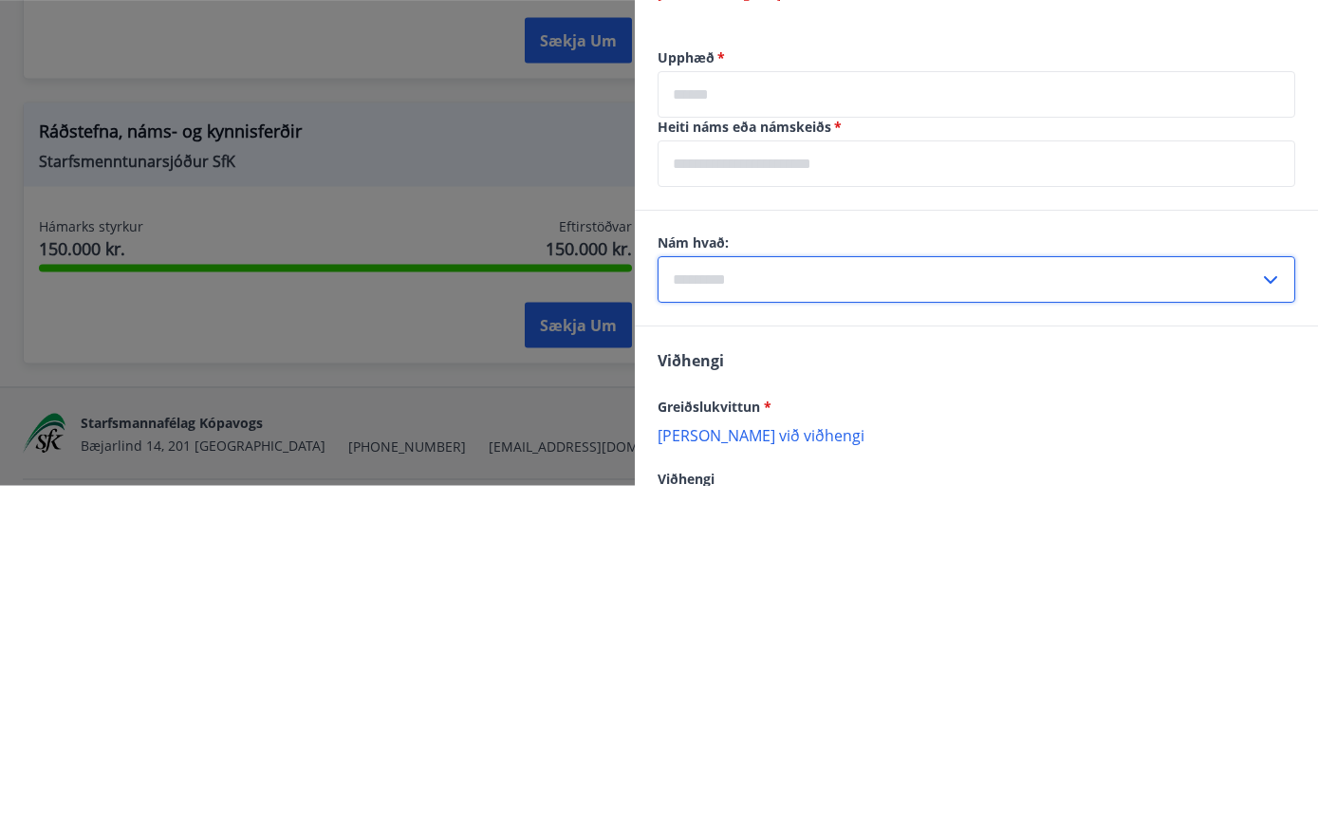
scroll to position [858, 0]
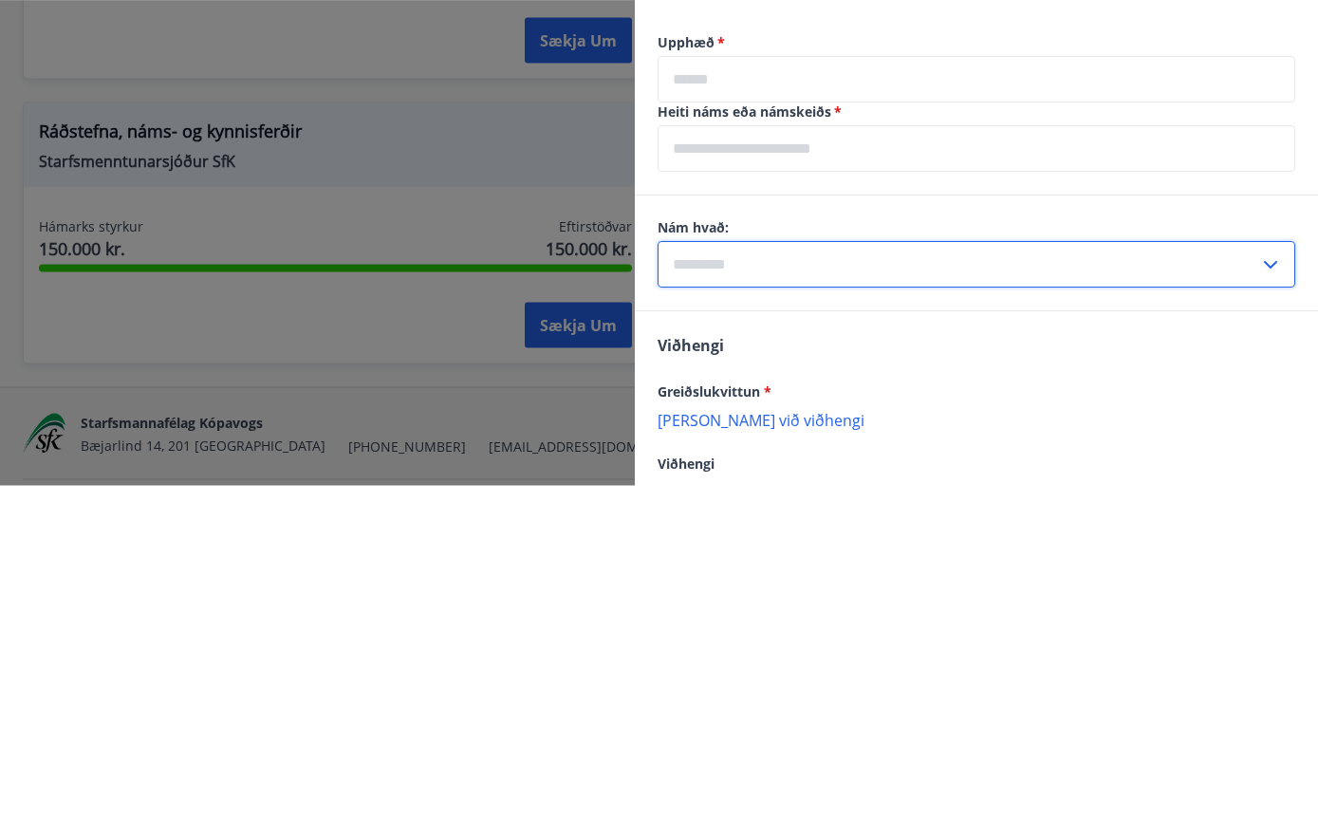
click at [1283, 575] on div "​" at bounding box center [977, 598] width 638 height 47
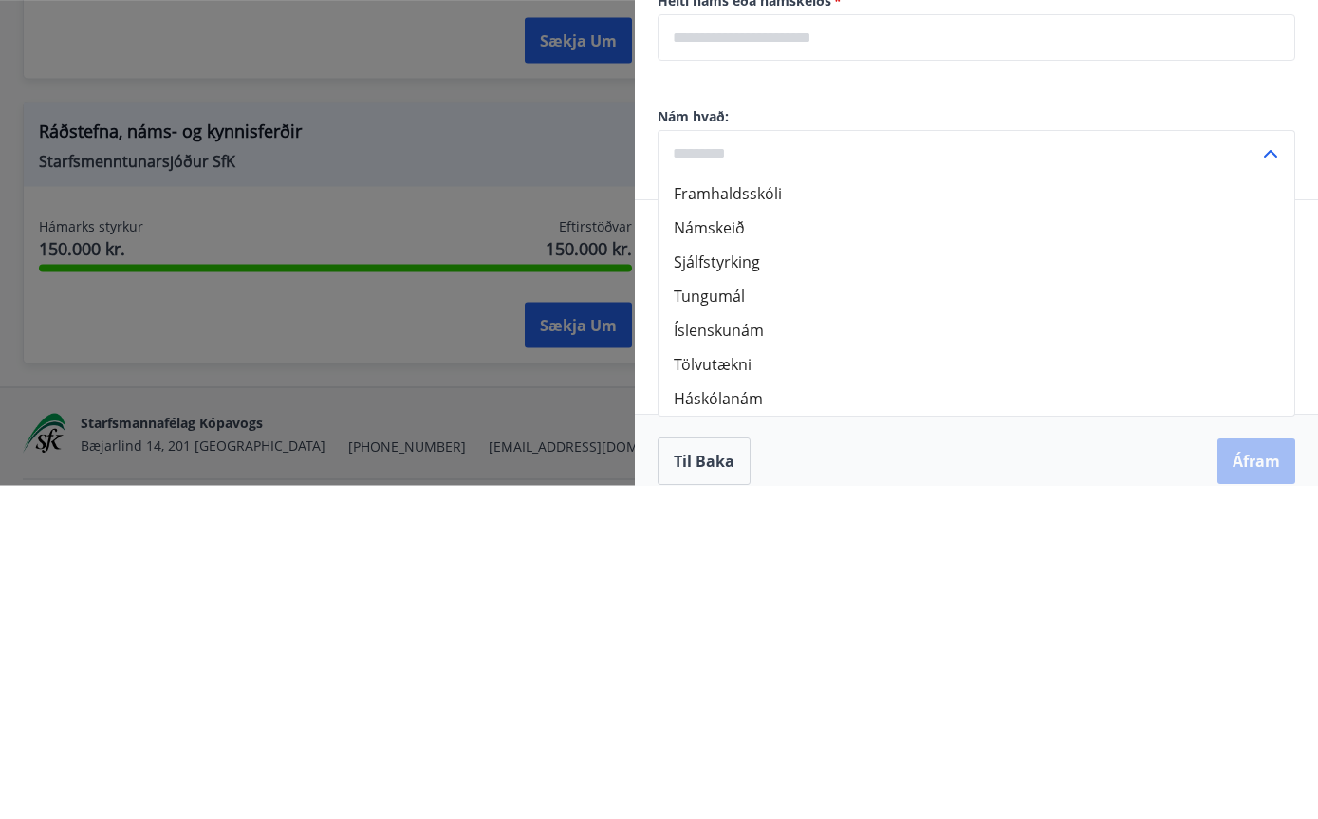
click at [756, 716] on li "Háskólanám" at bounding box center [977, 733] width 636 height 34
type input "**********"
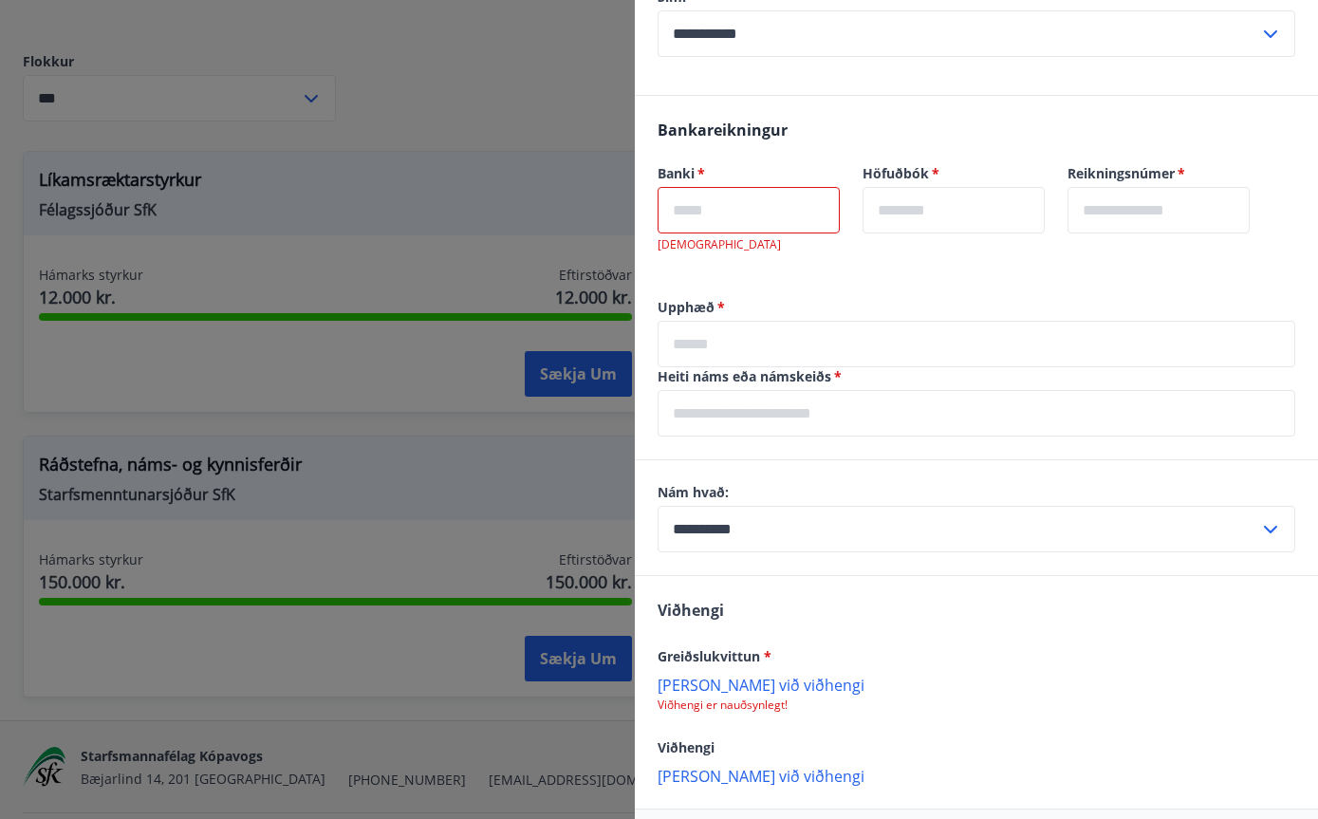
click at [918, 392] on input "text" at bounding box center [977, 413] width 638 height 47
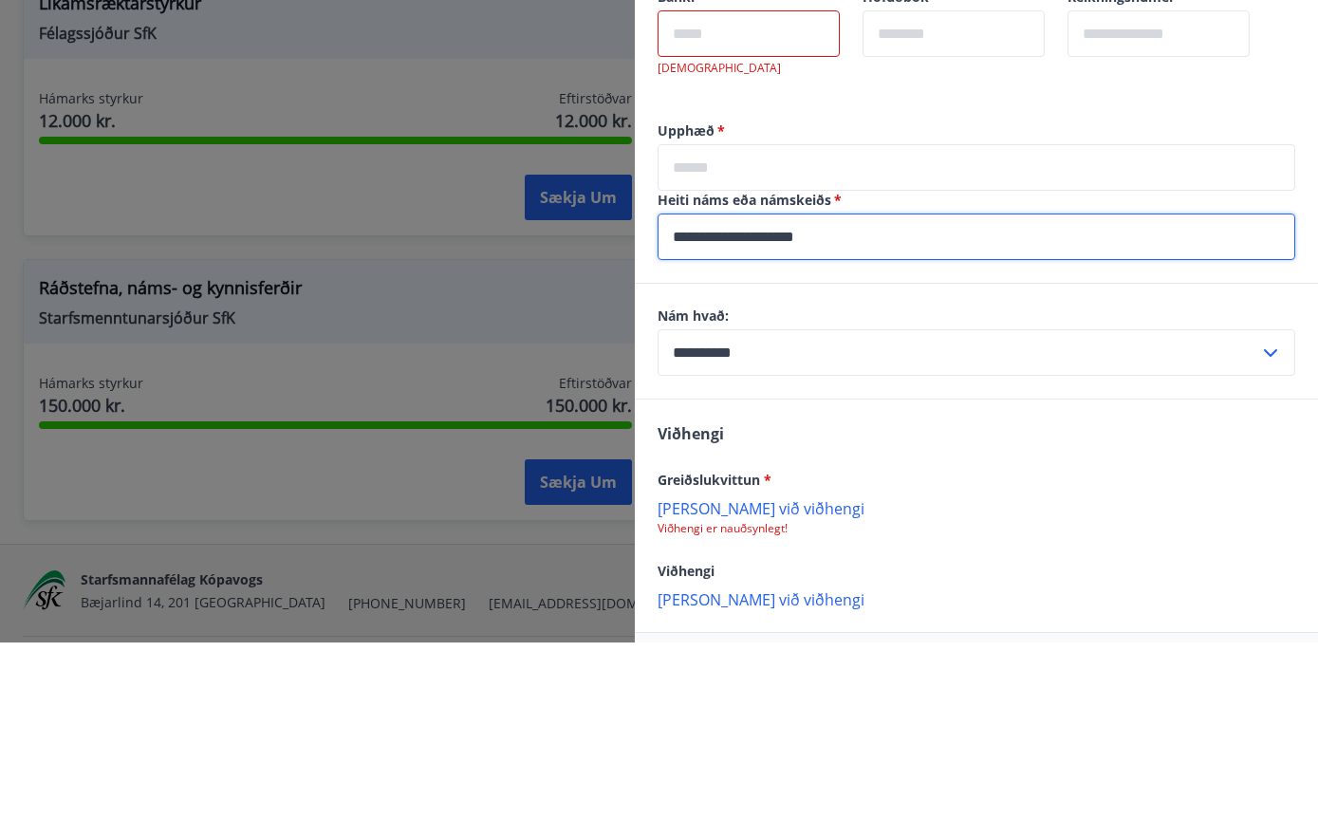
type input "**********"
click at [1046, 321] on input "text" at bounding box center [977, 344] width 638 height 47
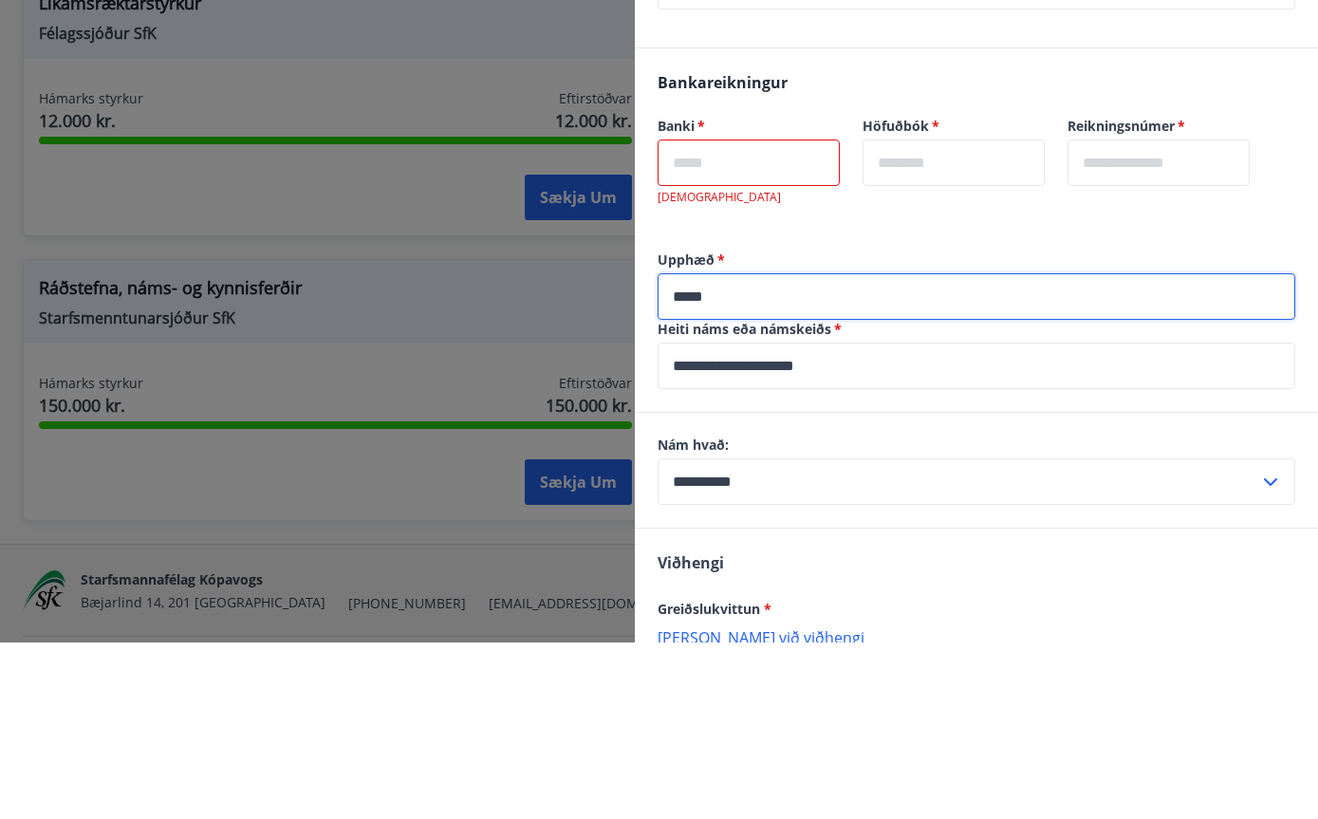
scroll to position [792, 0]
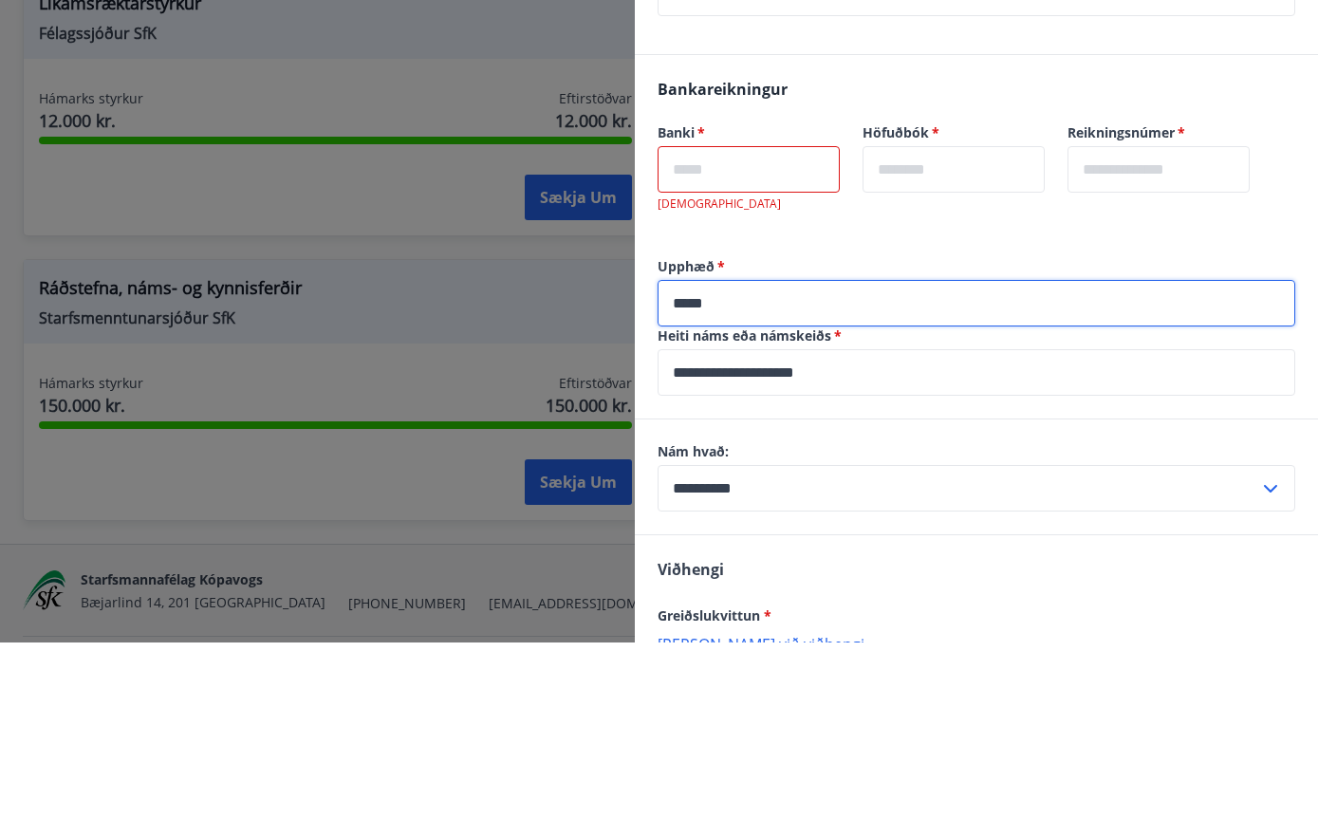
type input "*****"
click at [800, 323] on input "text" at bounding box center [749, 346] width 182 height 47
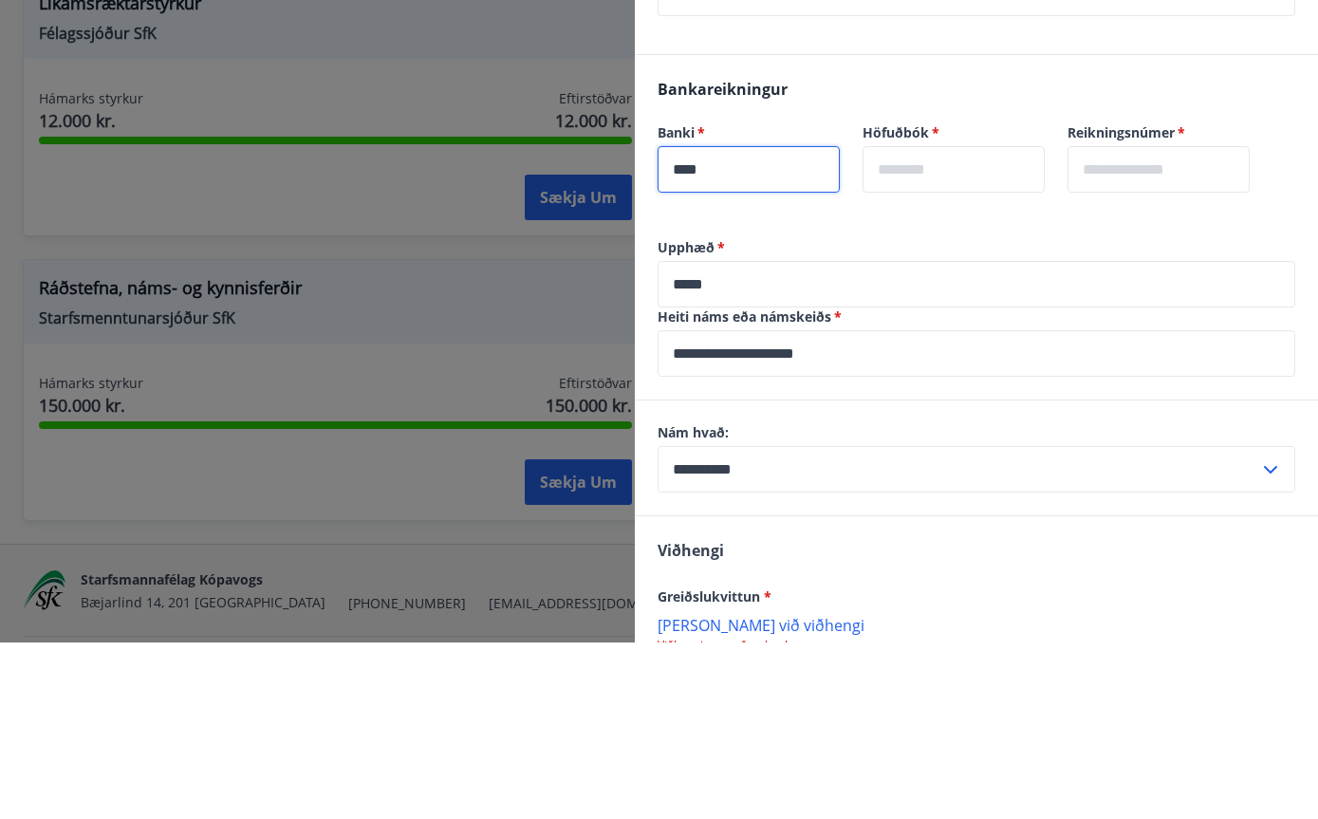
type input "****"
click at [1007, 323] on input "text" at bounding box center [954, 346] width 182 height 47
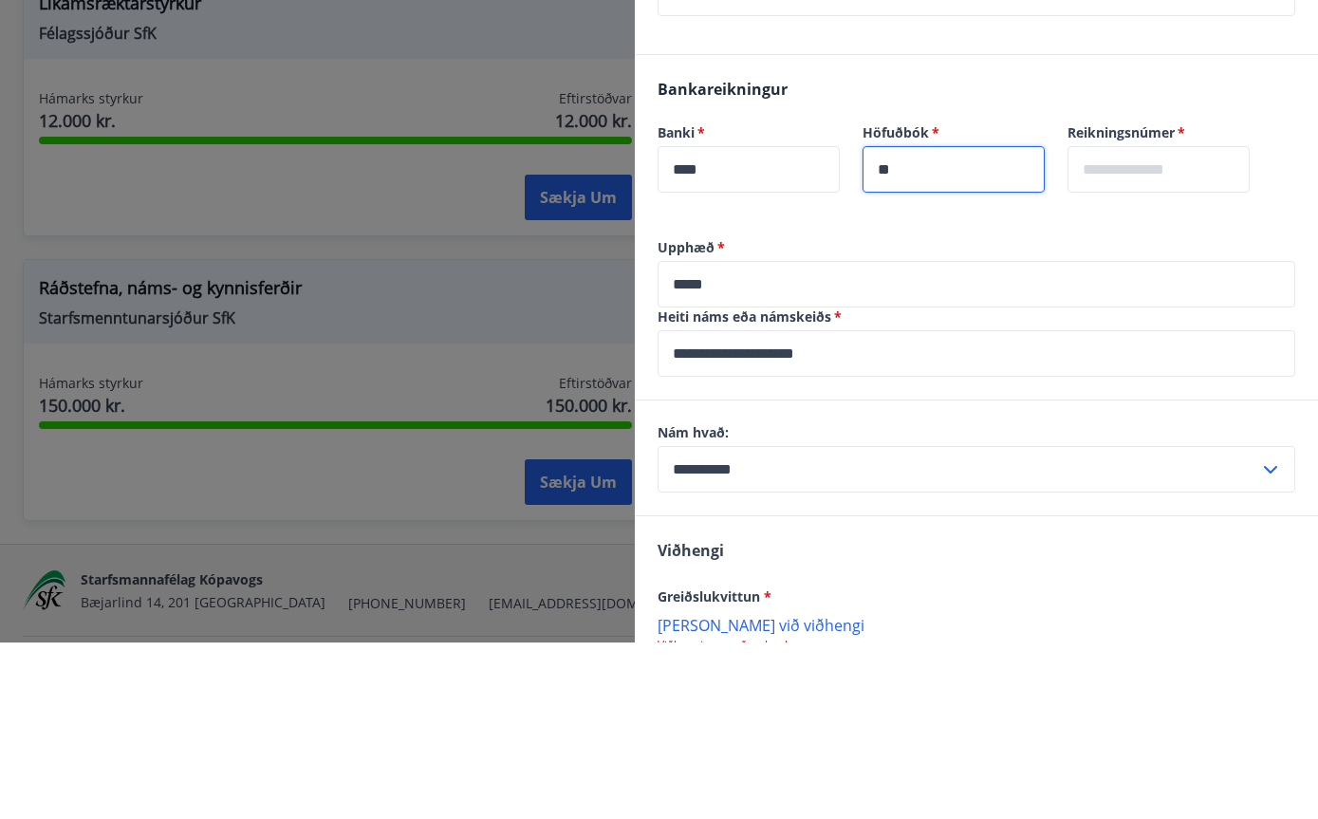
type input "**"
click at [1206, 323] on input "text" at bounding box center [1159, 346] width 182 height 47
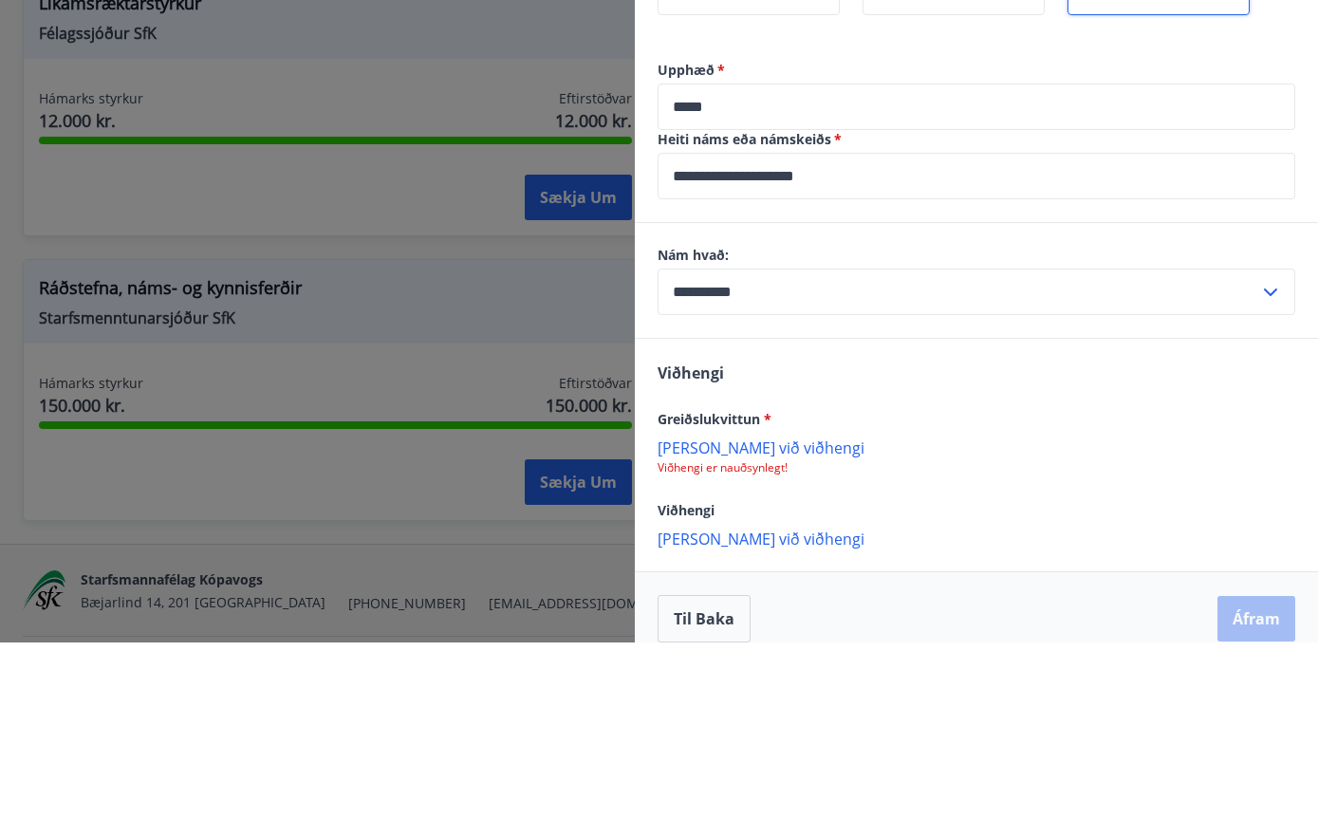
type input "******"
click at [1289, 515] on div "Viðhengi Greiðslukvittun * Bæta við viðhengi Viðhengi er nauðsynlegt! Viðhengi …" at bounding box center [976, 631] width 683 height 232
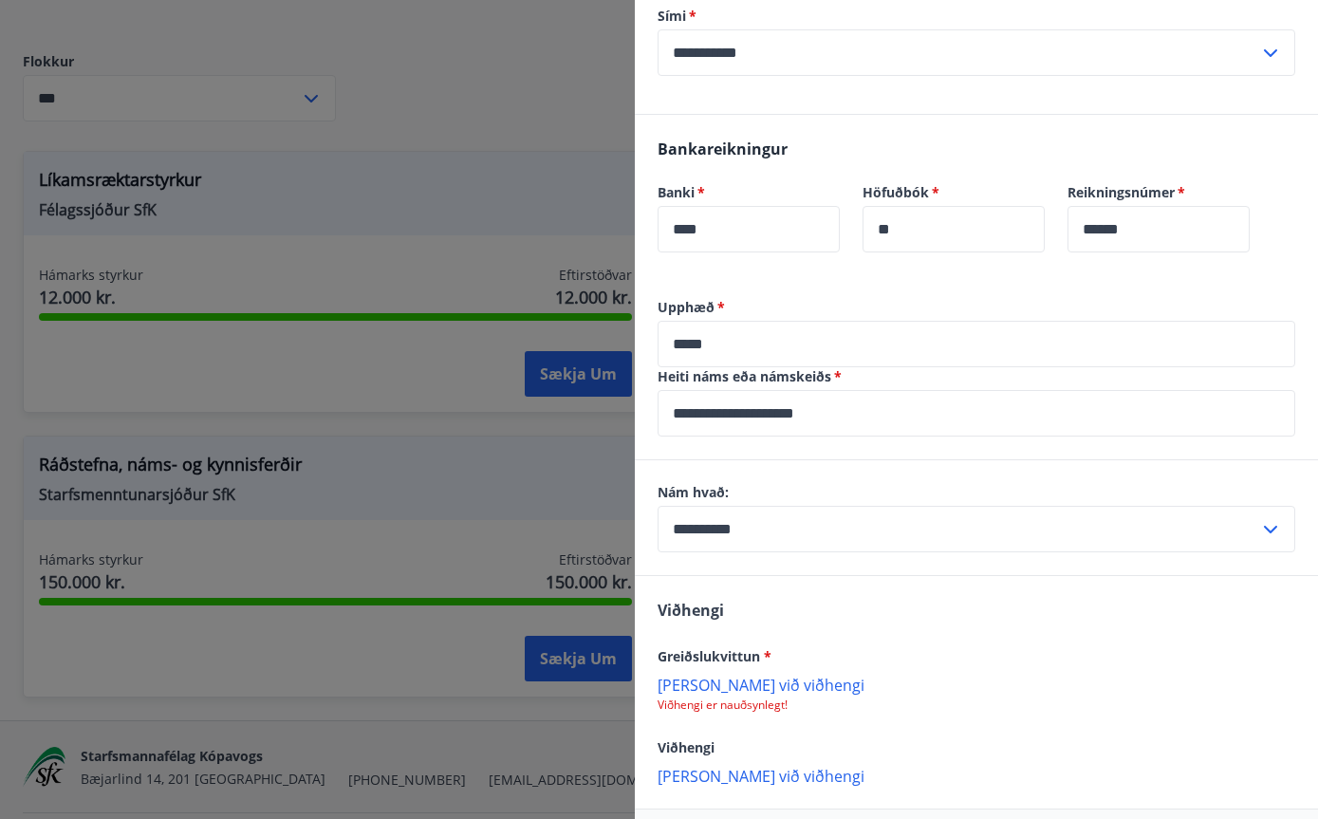
scroll to position [908, 0]
click at [757, 766] on p "Bæta við viðhengi" at bounding box center [977, 775] width 638 height 19
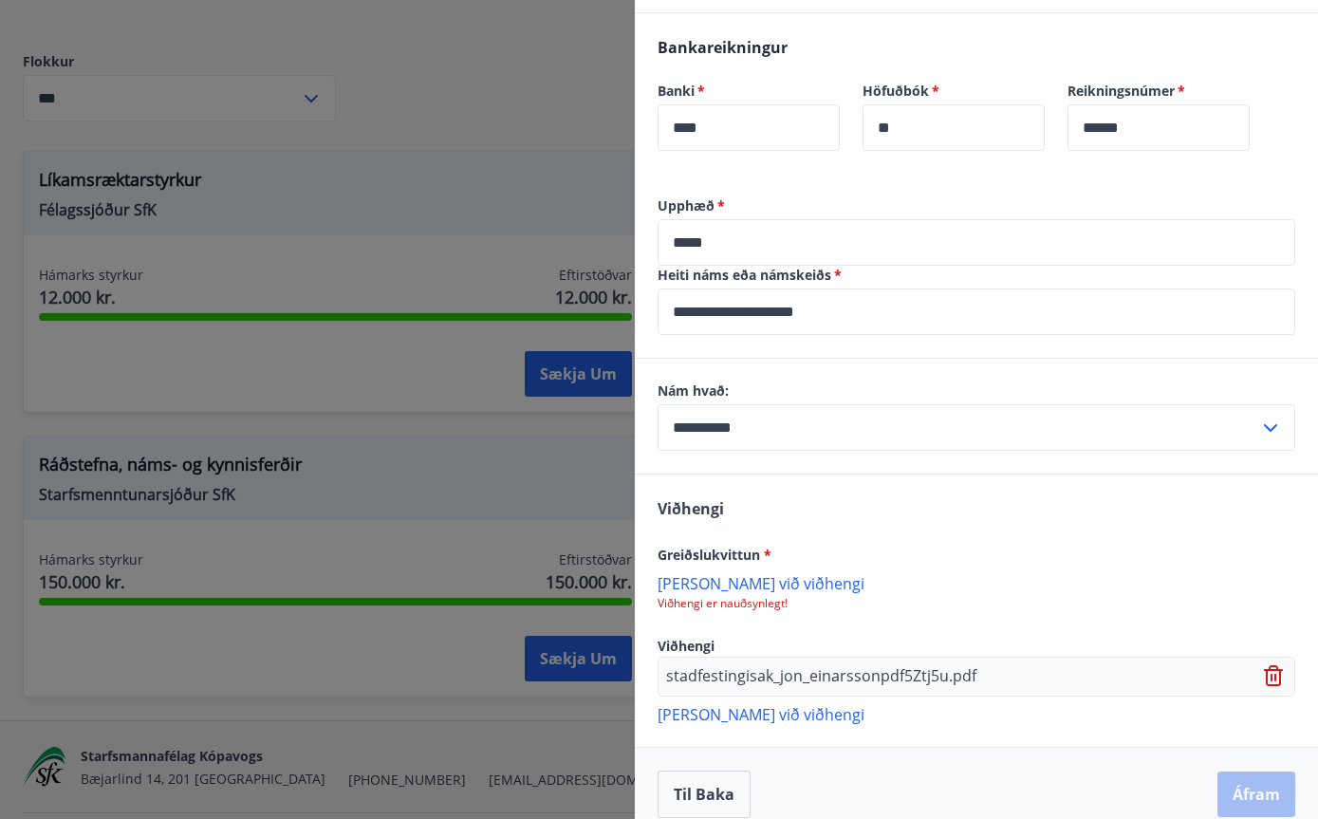
scroll to position [1009, 0]
click at [1108, 291] on input "**********" at bounding box center [977, 312] width 638 height 47
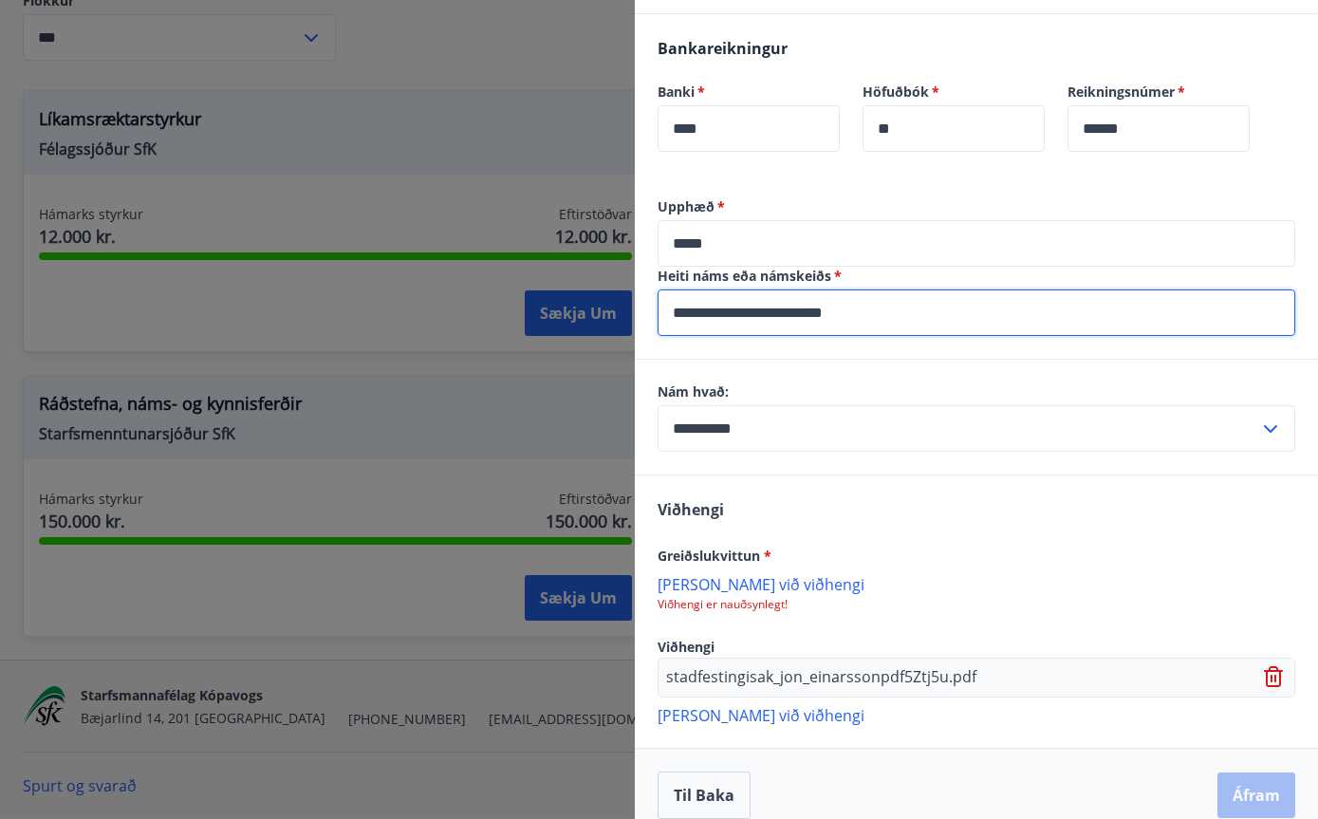
type input "**********"
click at [761, 574] on p "Bæta við viðhengi" at bounding box center [977, 583] width 638 height 19
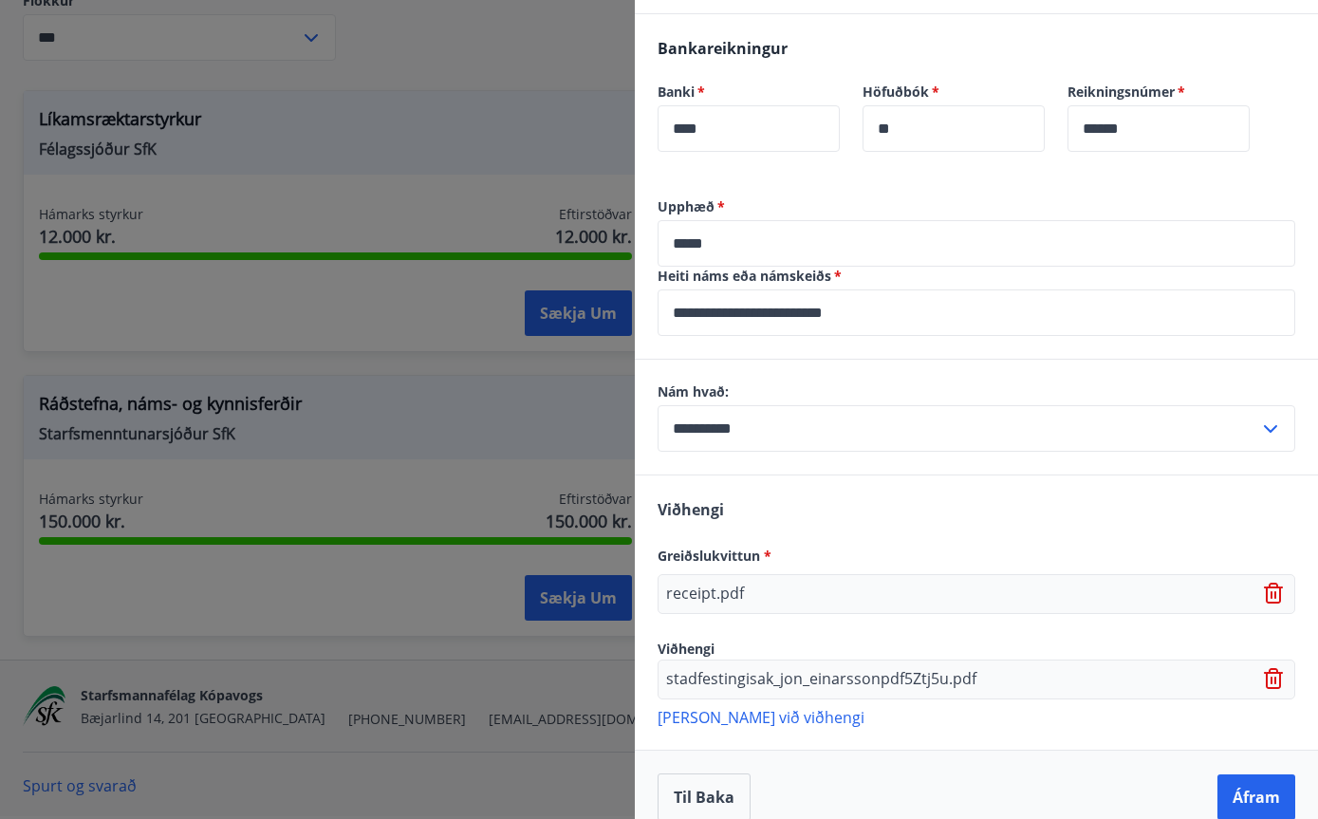
click at [737, 707] on p "Bæta við viðhengi" at bounding box center [977, 716] width 638 height 19
click at [1275, 583] on icon at bounding box center [1275, 594] width 23 height 23
click at [756, 597] on p "Viðhengi er nauðsynlegt!" at bounding box center [977, 604] width 638 height 15
click at [761, 574] on p "Bæta við viðhengi" at bounding box center [977, 583] width 638 height 19
click at [749, 707] on p "Bæta við viðhengi" at bounding box center [977, 716] width 638 height 19
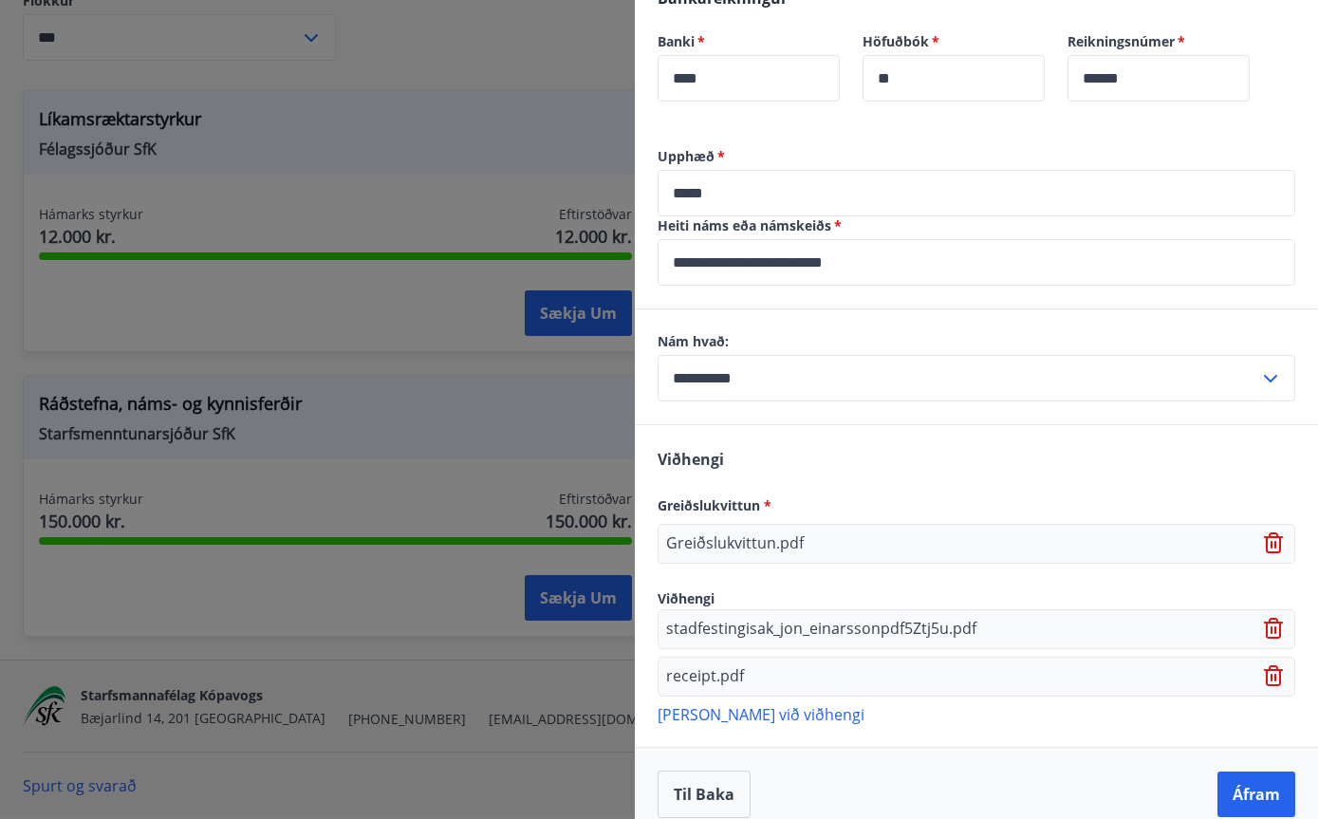
scroll to position [1058, 0]
click at [1271, 773] on button "Áfram" at bounding box center [1257, 796] width 78 height 46
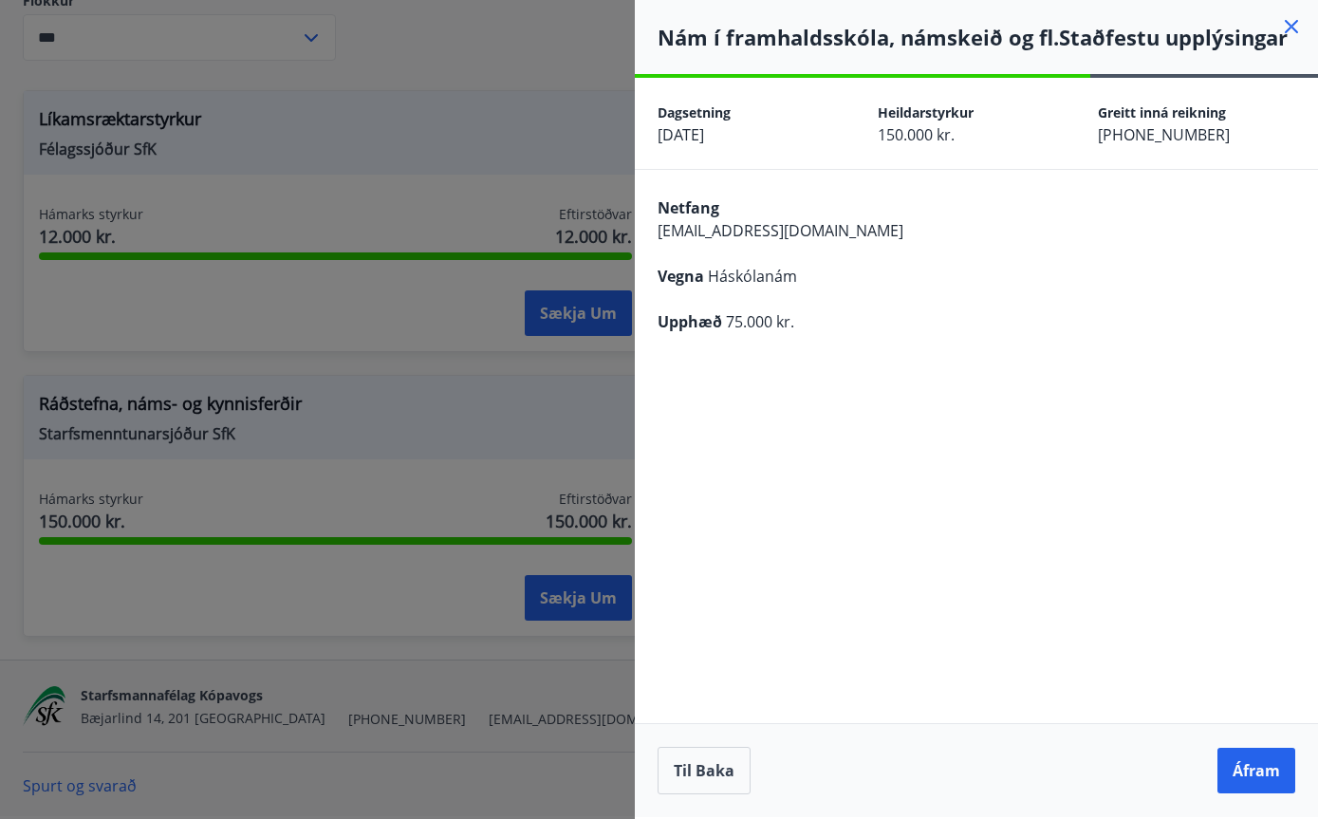
scroll to position [59, 0]
click at [1259, 769] on button "Áfram" at bounding box center [1257, 771] width 78 height 46
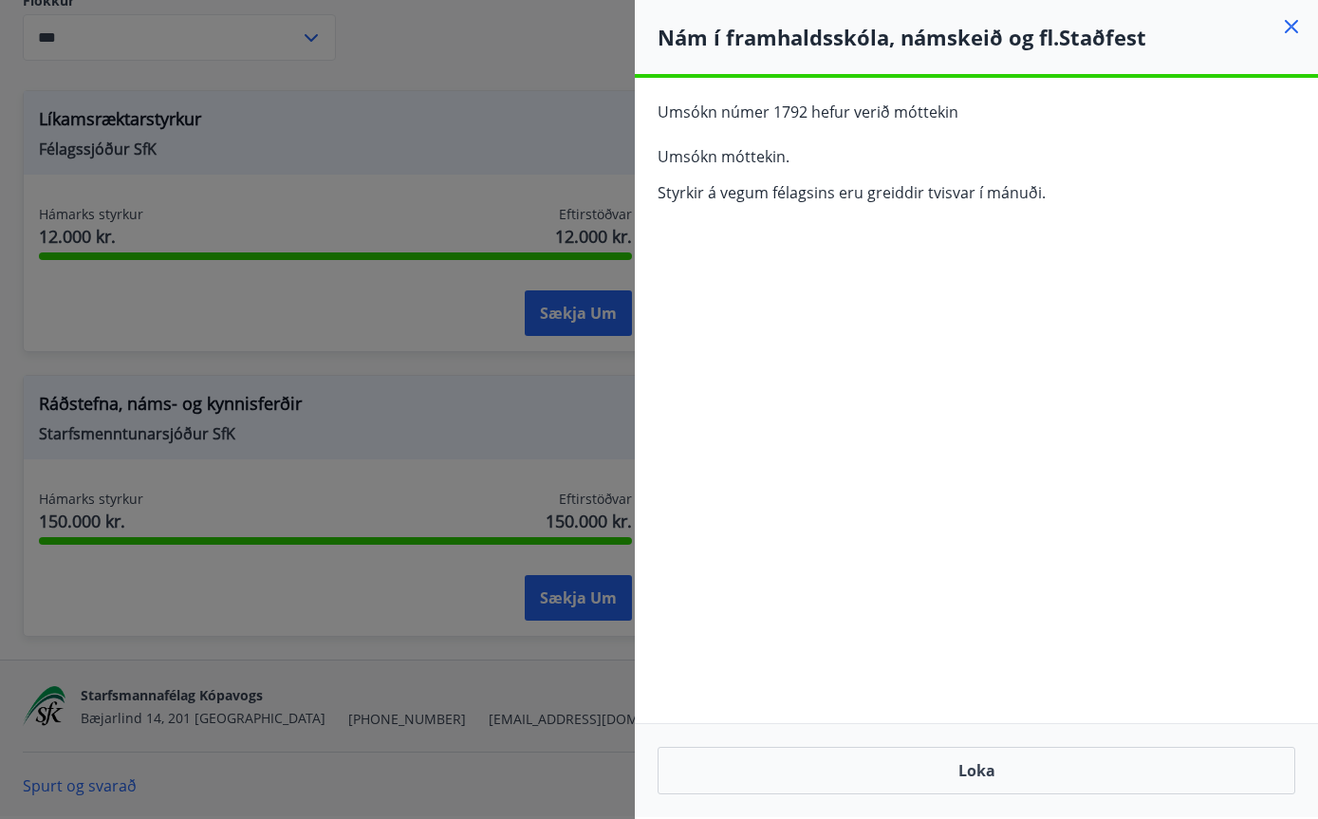
click at [994, 756] on button "Loka" at bounding box center [977, 770] width 638 height 47
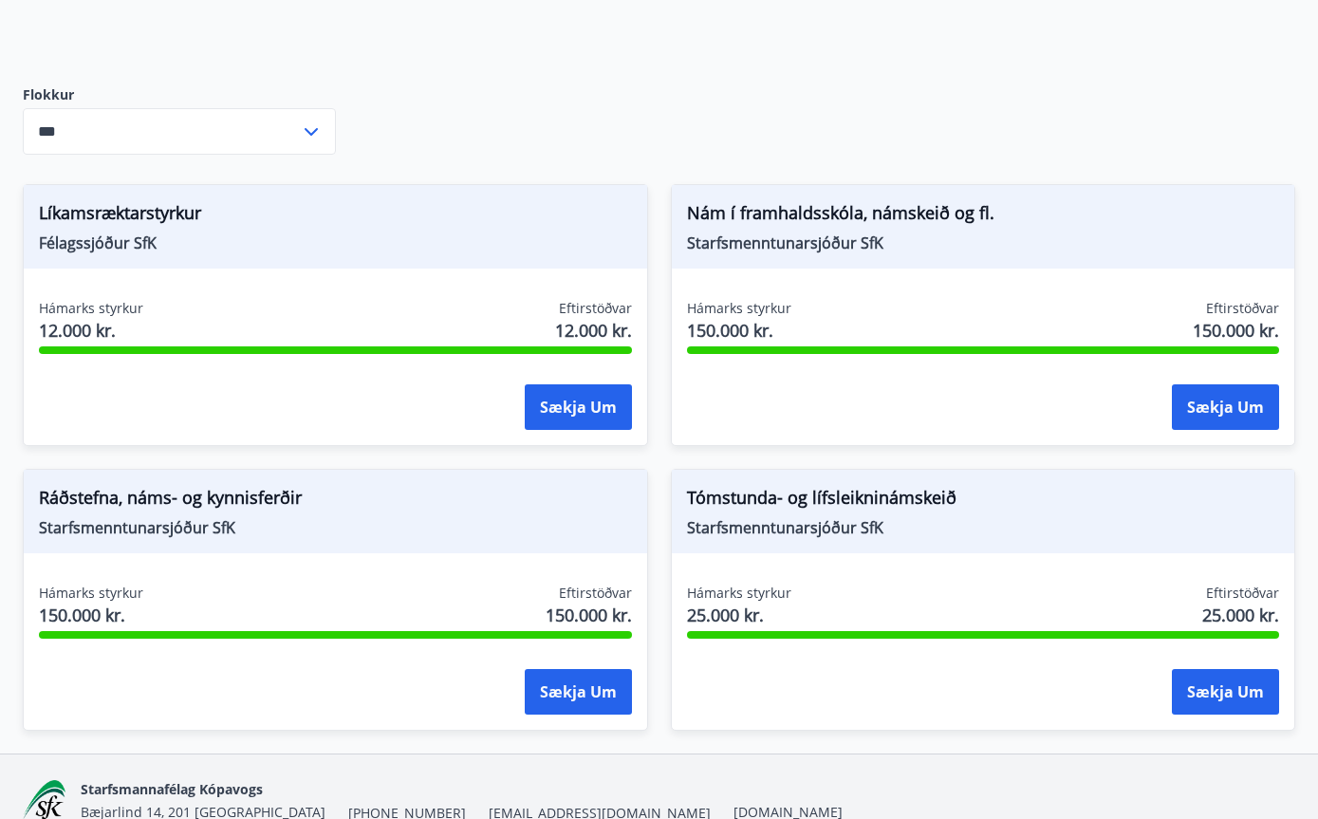
scroll to position [0, 0]
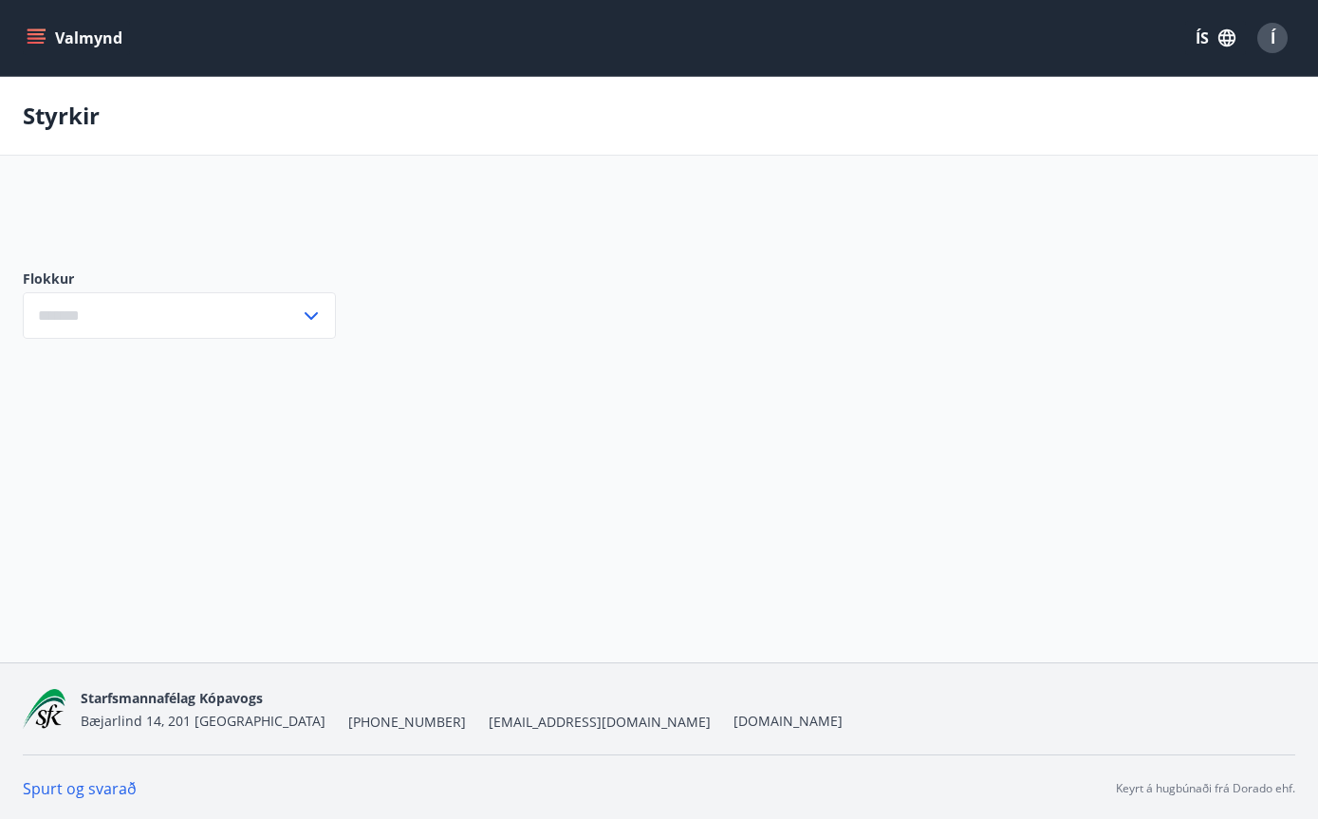
type input "***"
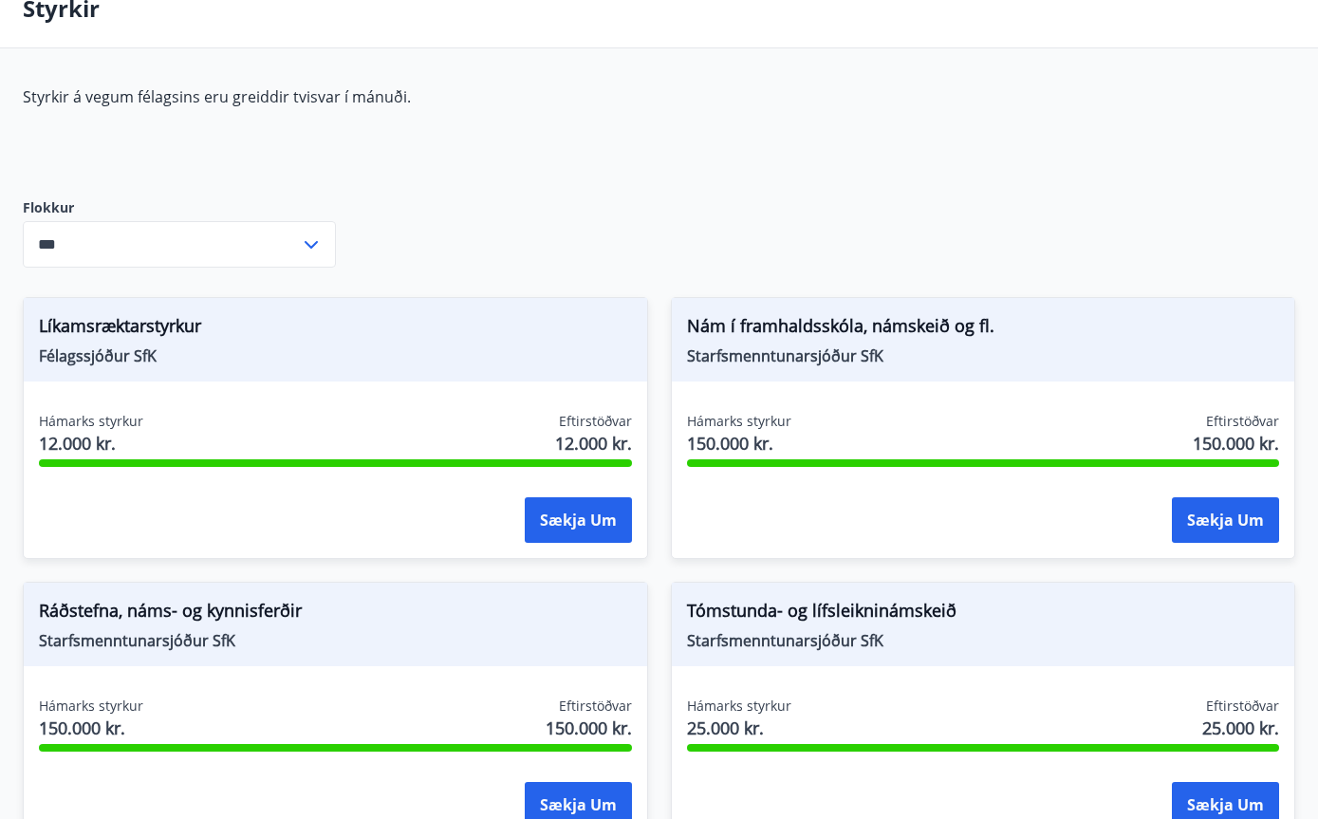
scroll to position [107, 0]
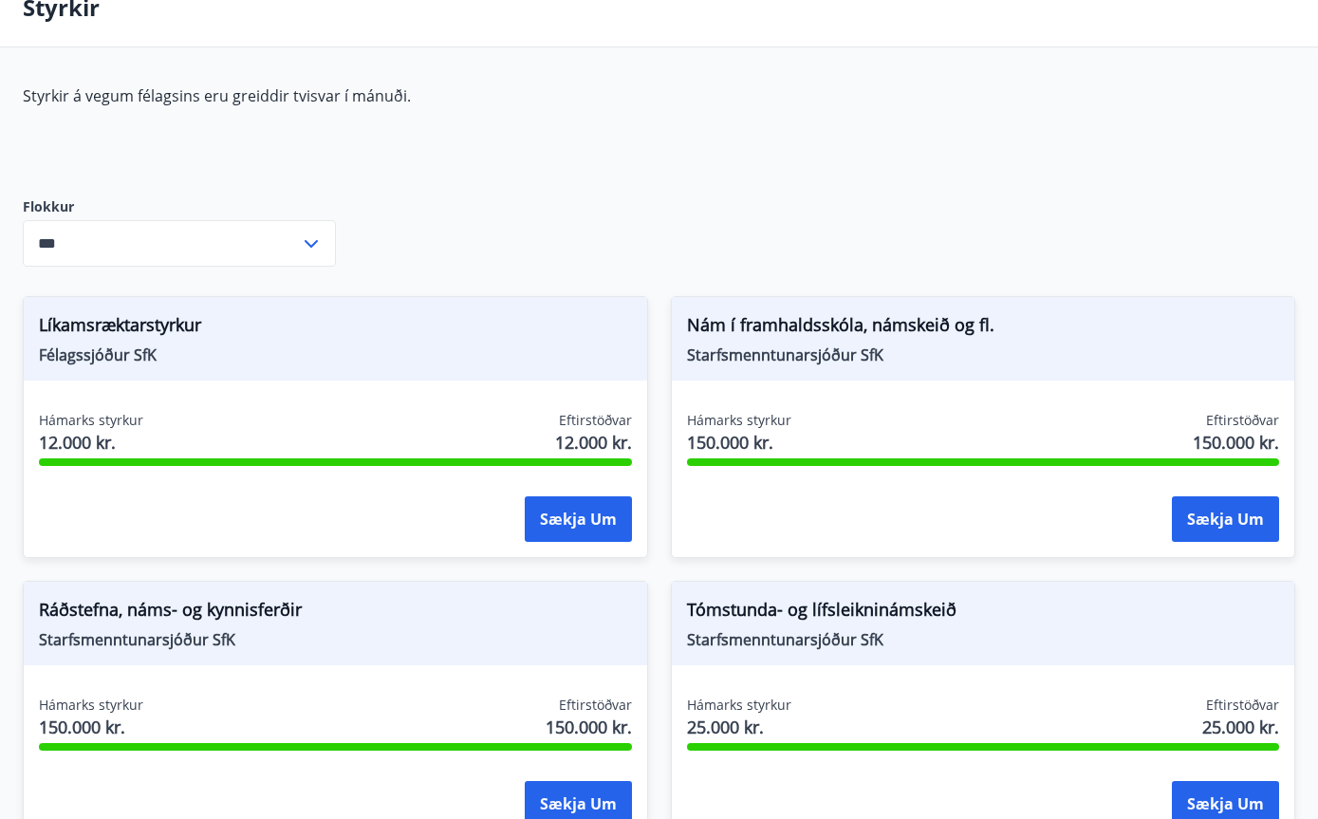
click at [1141, 630] on span "Starfsmenntunarsjóður SfK" at bounding box center [983, 640] width 593 height 21
click at [1231, 800] on button "Sækja um" at bounding box center [1225, 805] width 107 height 46
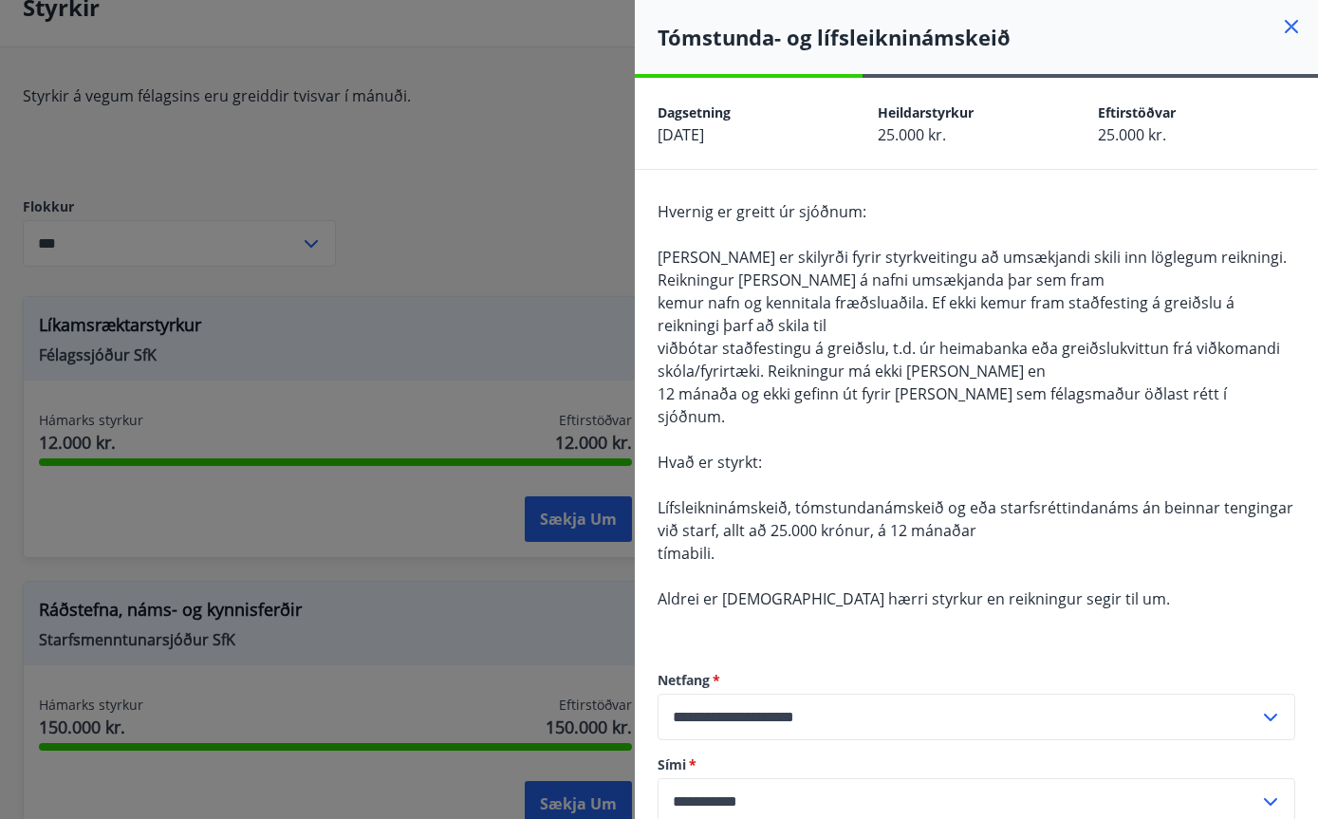
scroll to position [0, 0]
click at [479, 317] on div at bounding box center [659, 409] width 1318 height 819
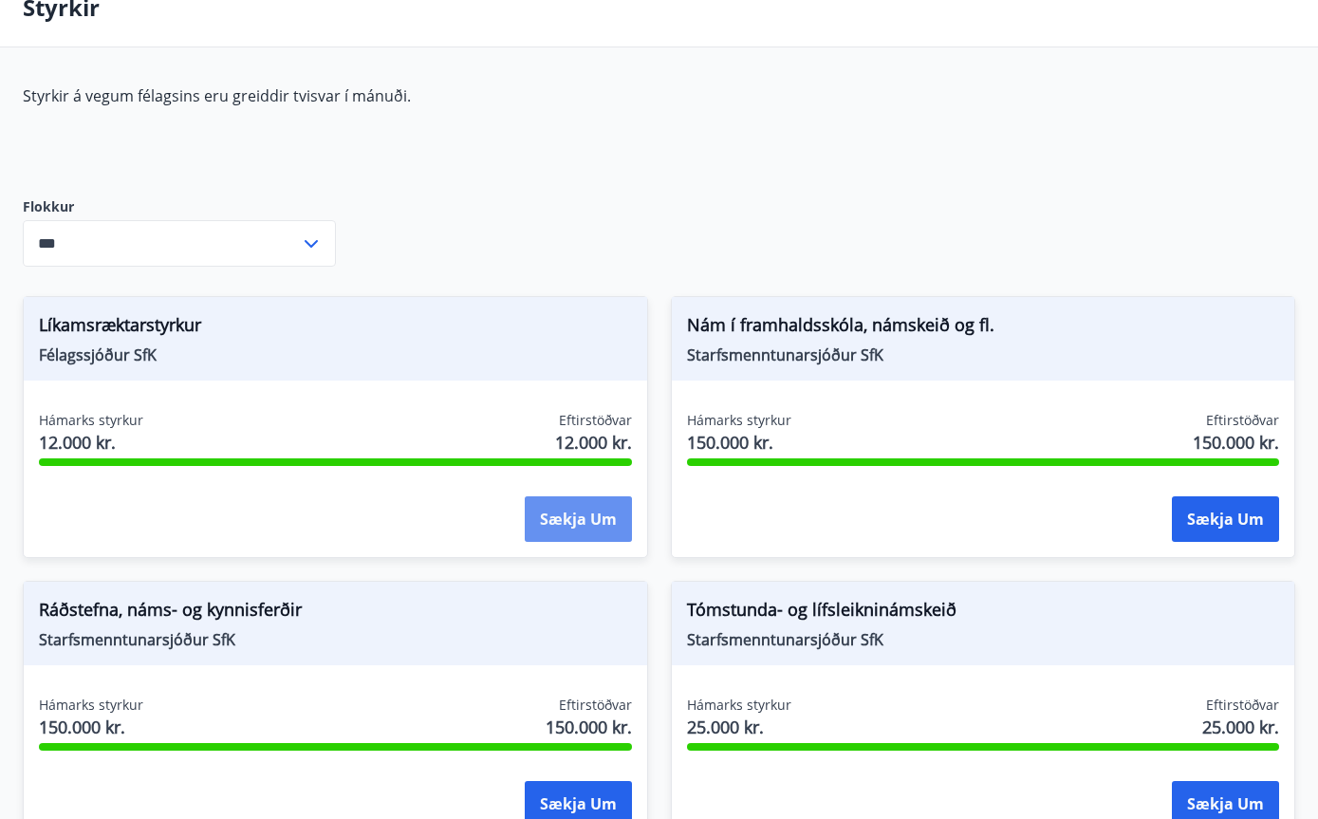
click at [596, 525] on button "Sækja um" at bounding box center [578, 519] width 107 height 46
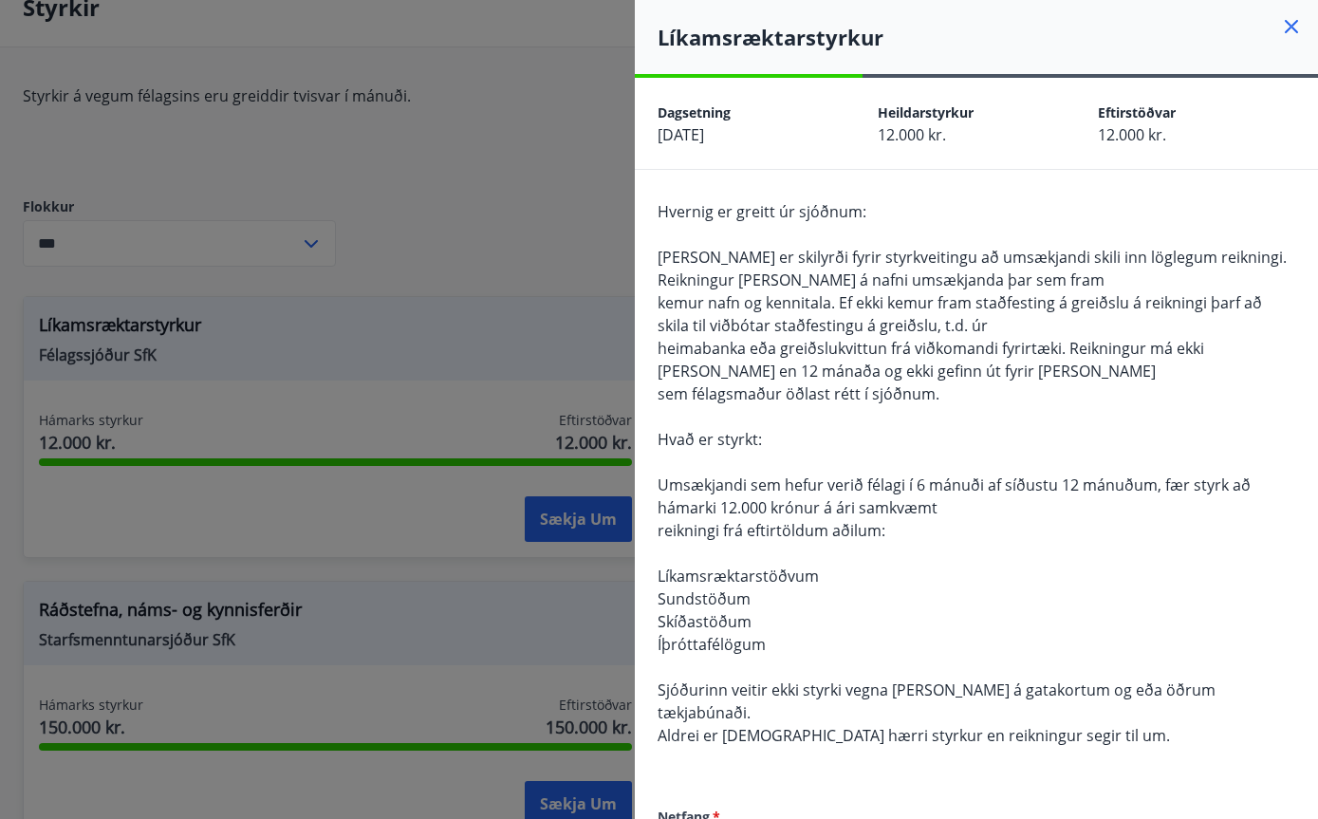
click at [441, 635] on div at bounding box center [659, 409] width 1318 height 819
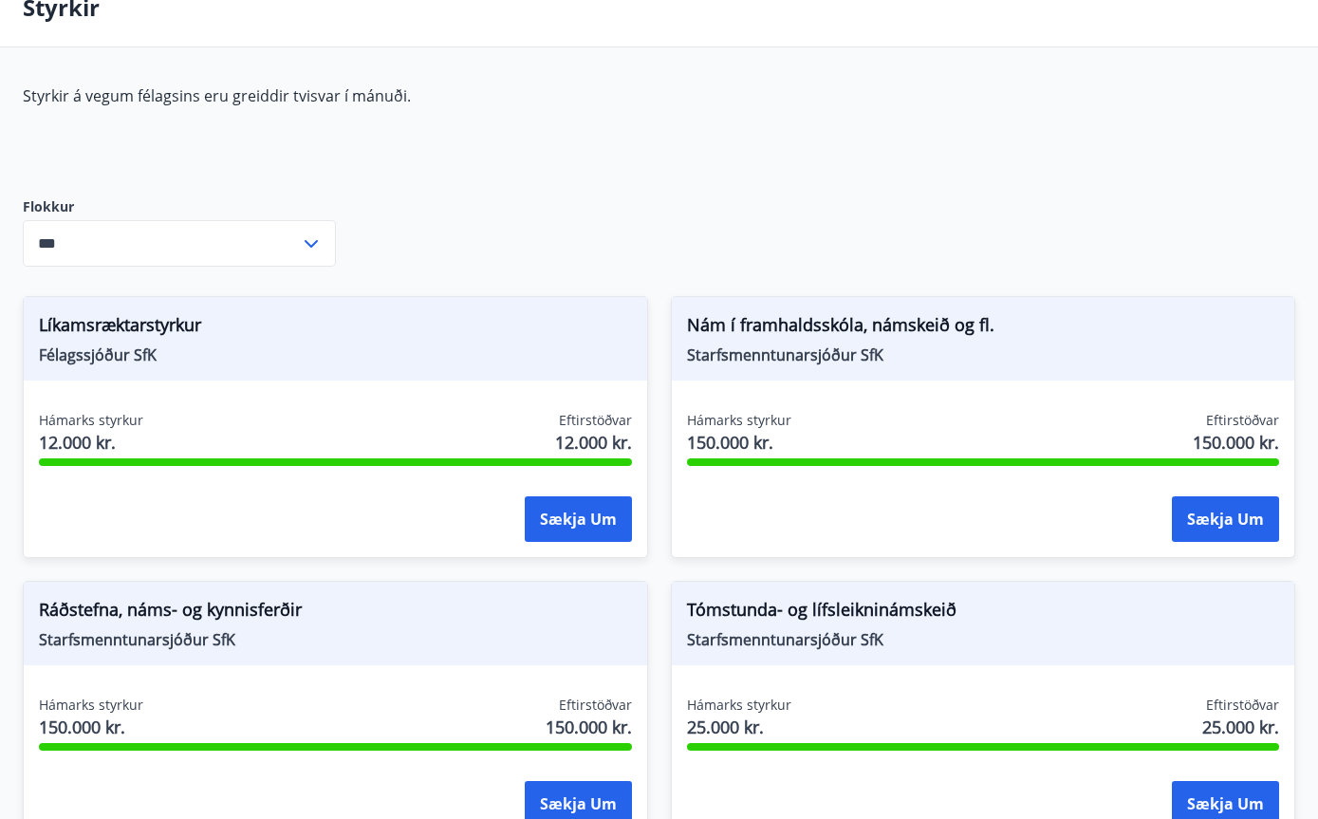
click at [1229, 532] on button "Sækja um" at bounding box center [1225, 519] width 107 height 46
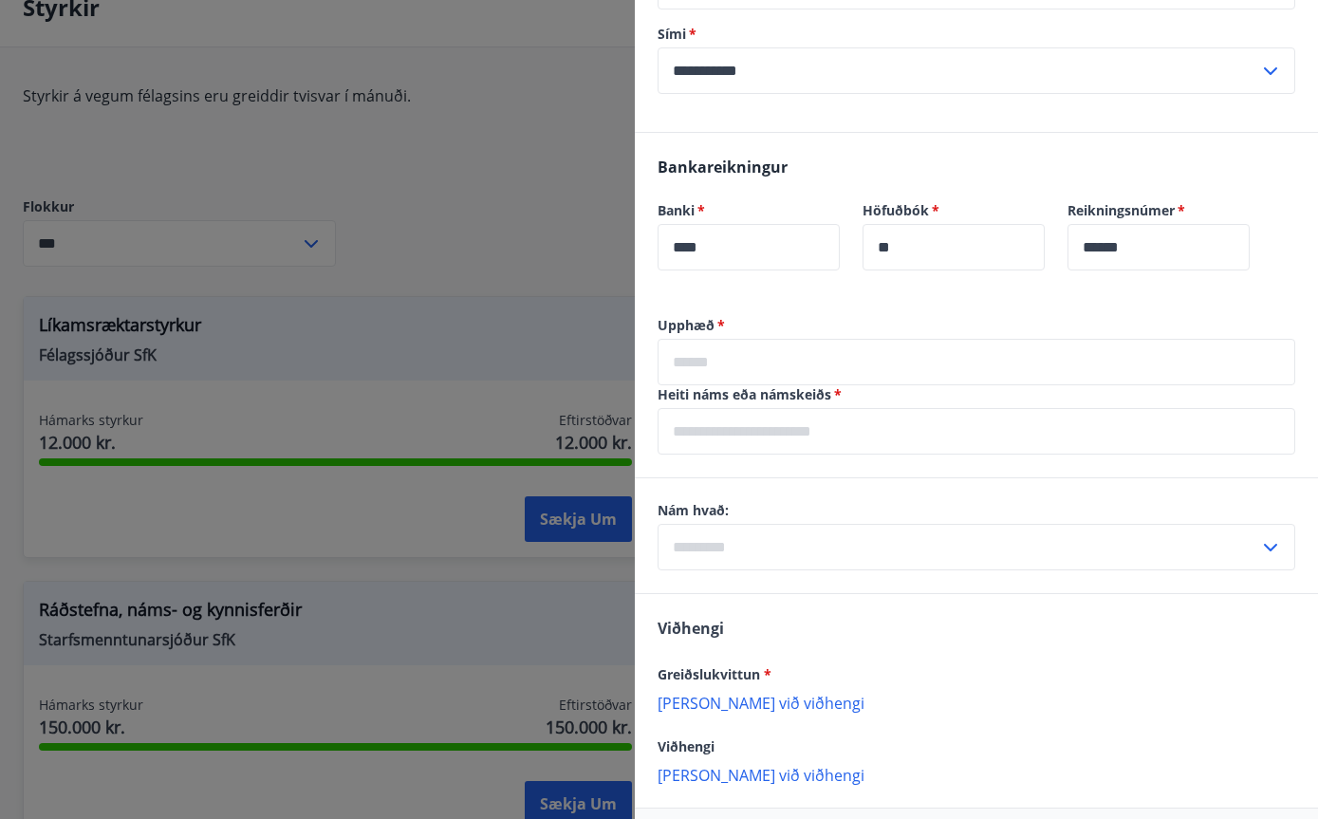
scroll to position [889, 0]
click at [550, 575] on div at bounding box center [659, 409] width 1318 height 819
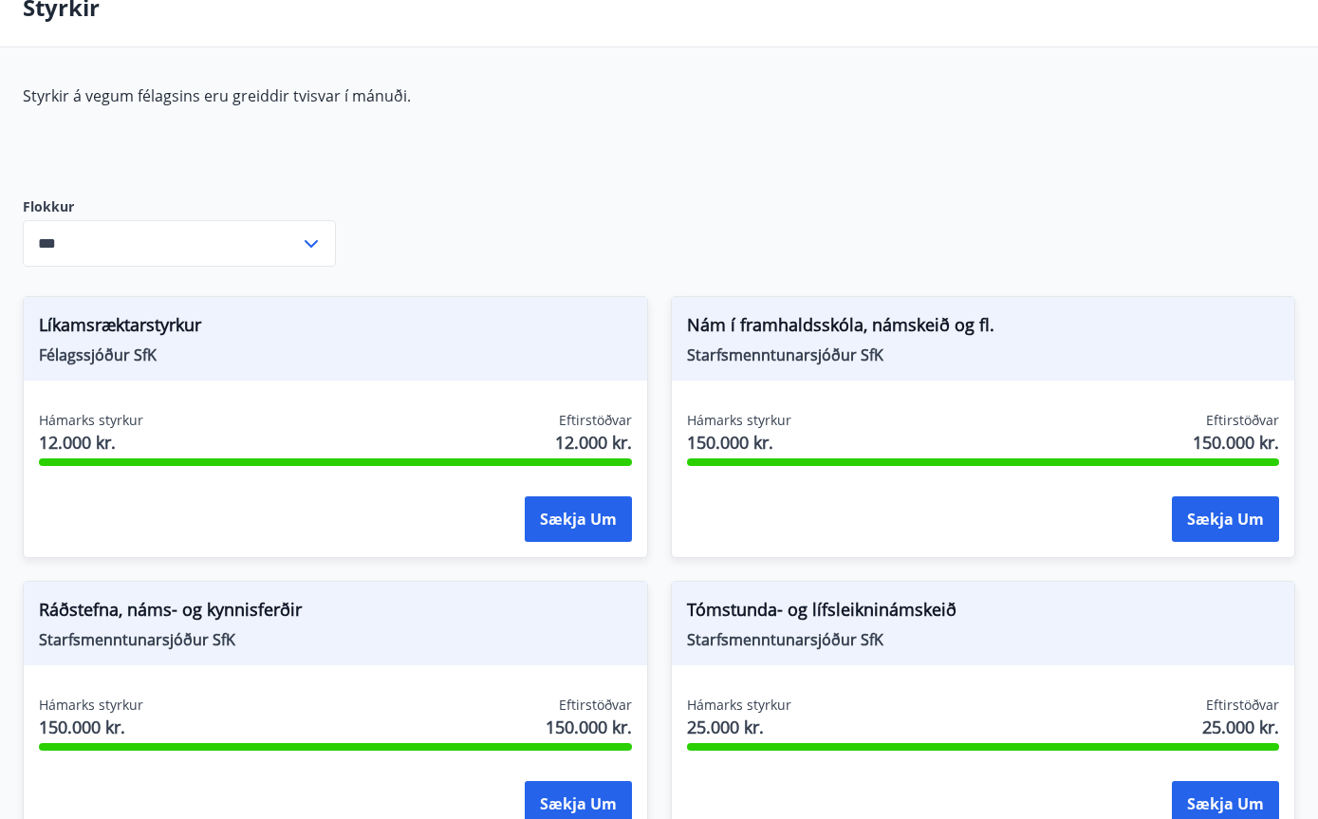
scroll to position [0, 0]
click at [579, 538] on button "Sækja um" at bounding box center [578, 519] width 107 height 46
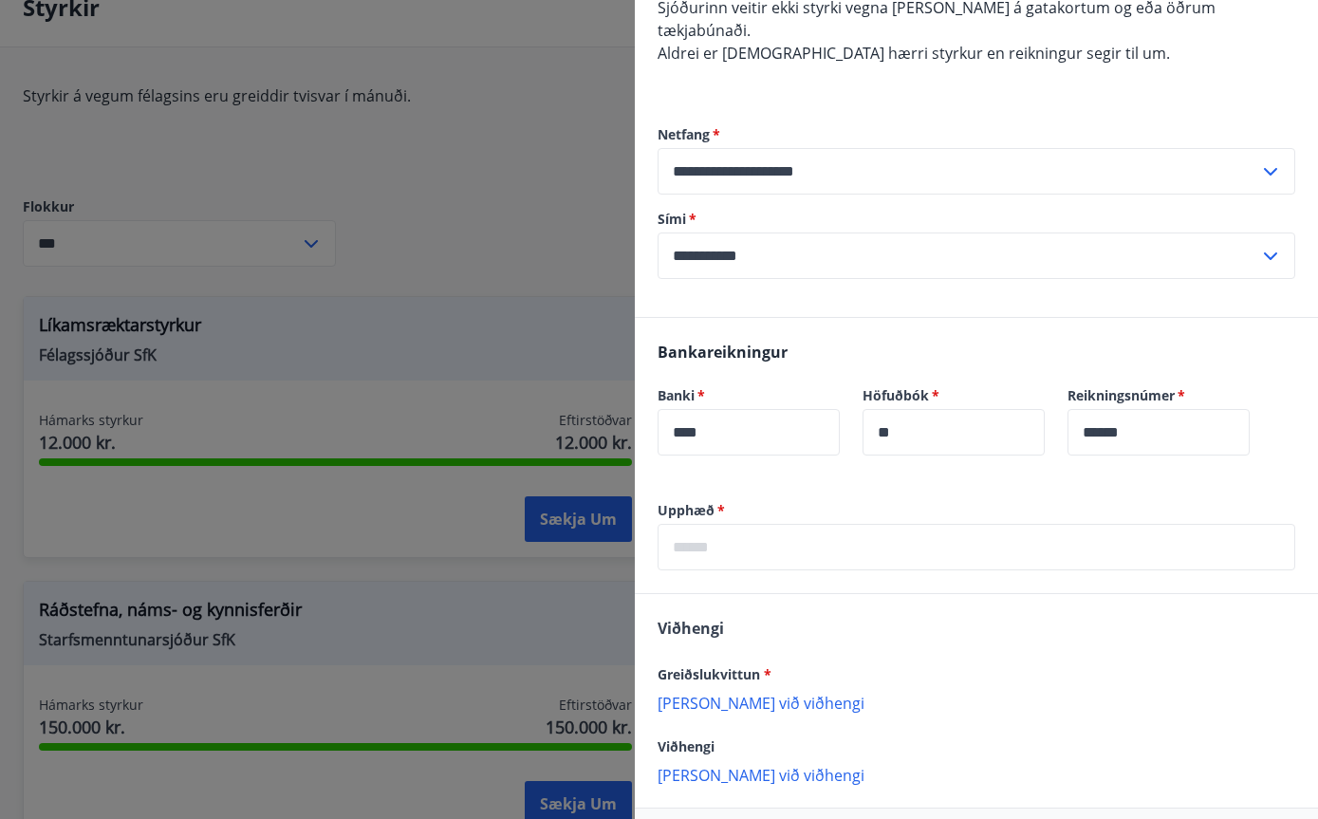
scroll to position [681, 0]
click at [535, 668] on div at bounding box center [659, 409] width 1318 height 819
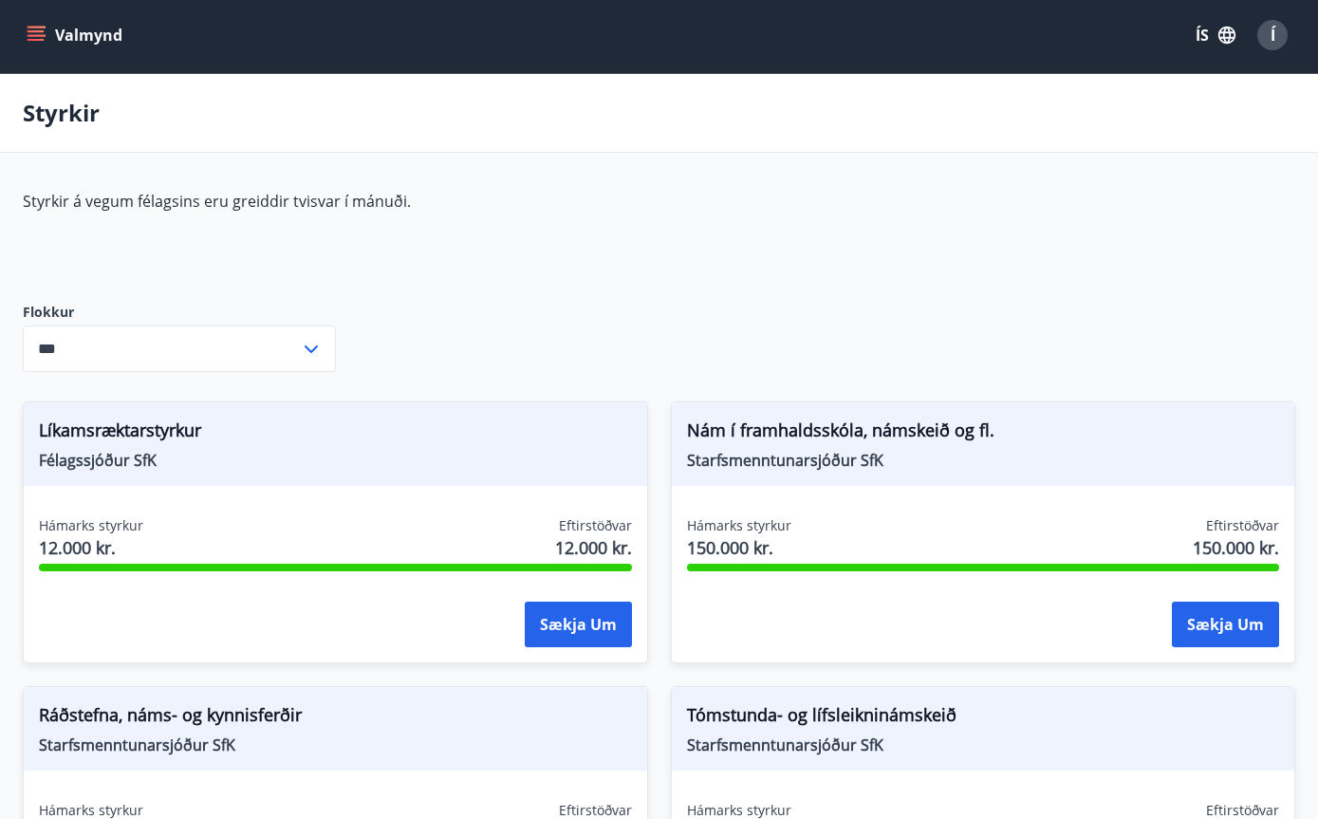
scroll to position [0, 0]
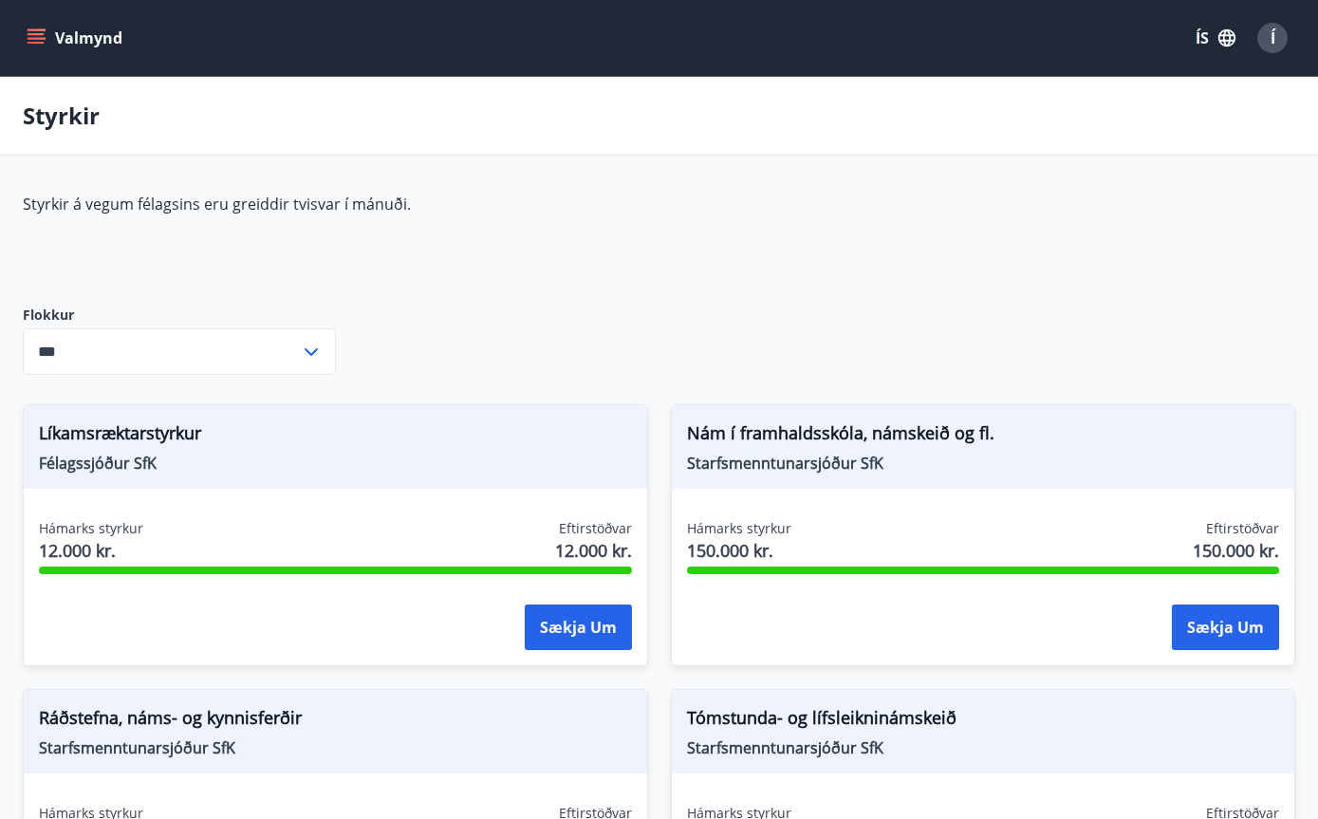
click at [282, 350] on input "***" at bounding box center [161, 351] width 277 height 47
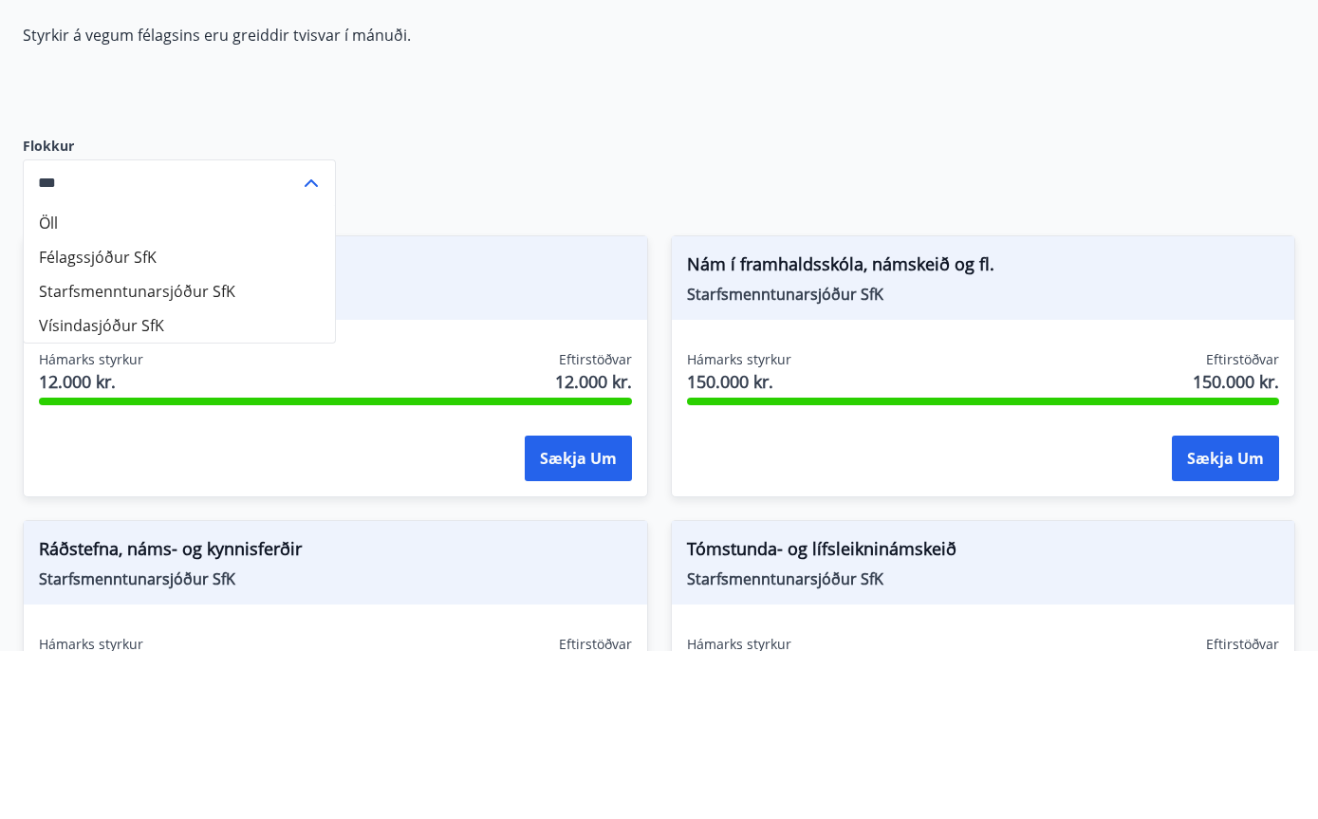
click at [551, 194] on div "Styrkir á vegum félagsins eru greiddir tvisvar í mánuði. Flokkur Öll Félagssjóð…" at bounding box center [659, 584] width 1273 height 780
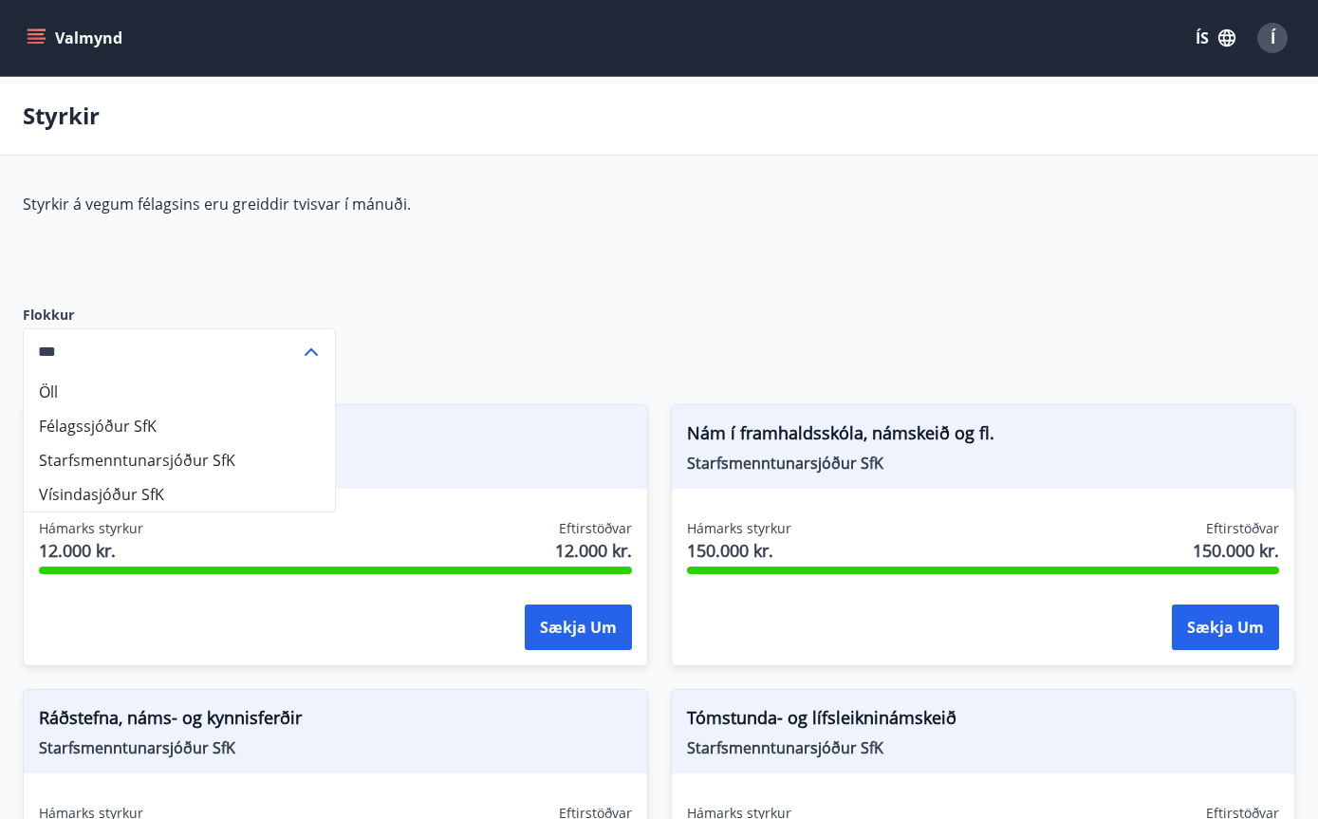
click at [21, 59] on div "Valmynd ÍS Í" at bounding box center [659, 38] width 1318 height 76
click at [27, 42] on icon "menu" at bounding box center [36, 37] width 19 height 19
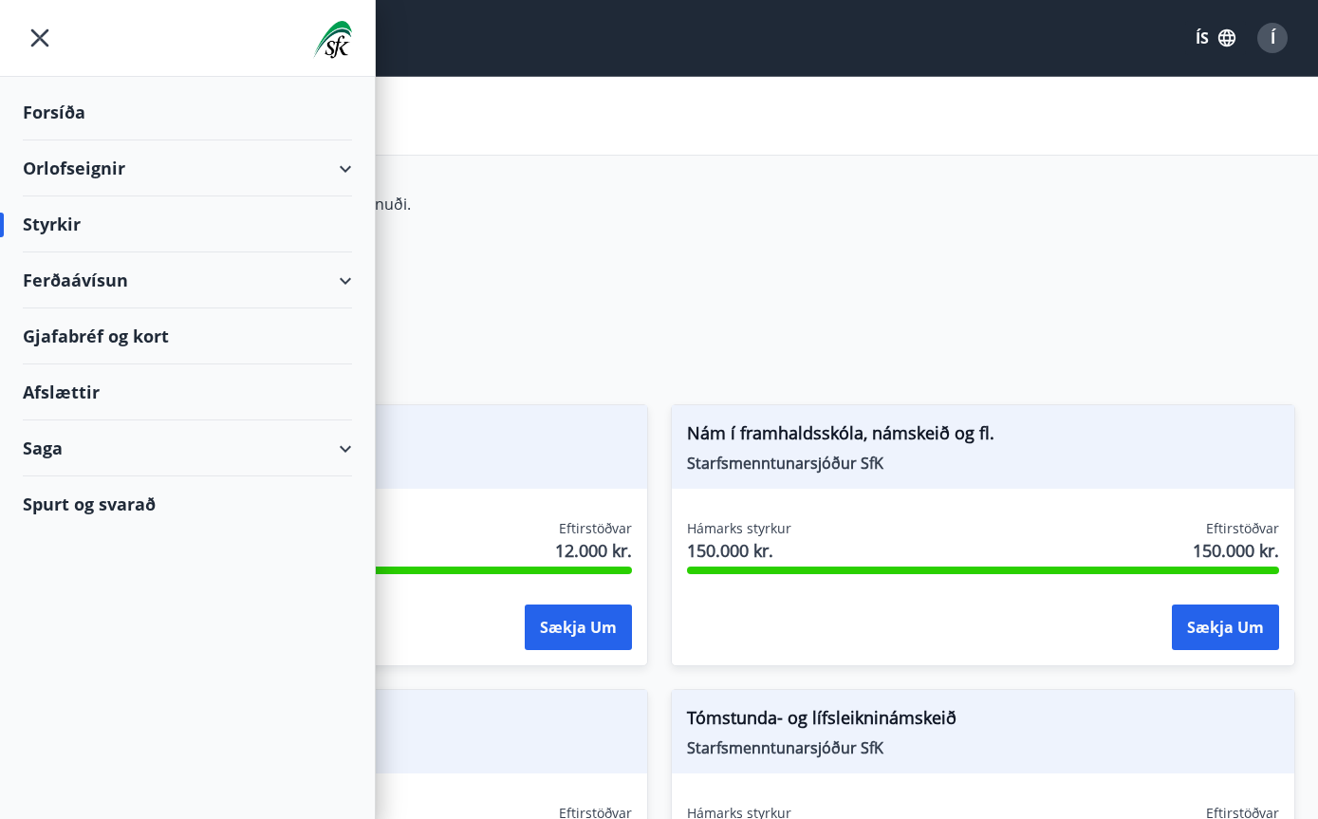
click at [319, 448] on div "Saga" at bounding box center [187, 448] width 329 height 56
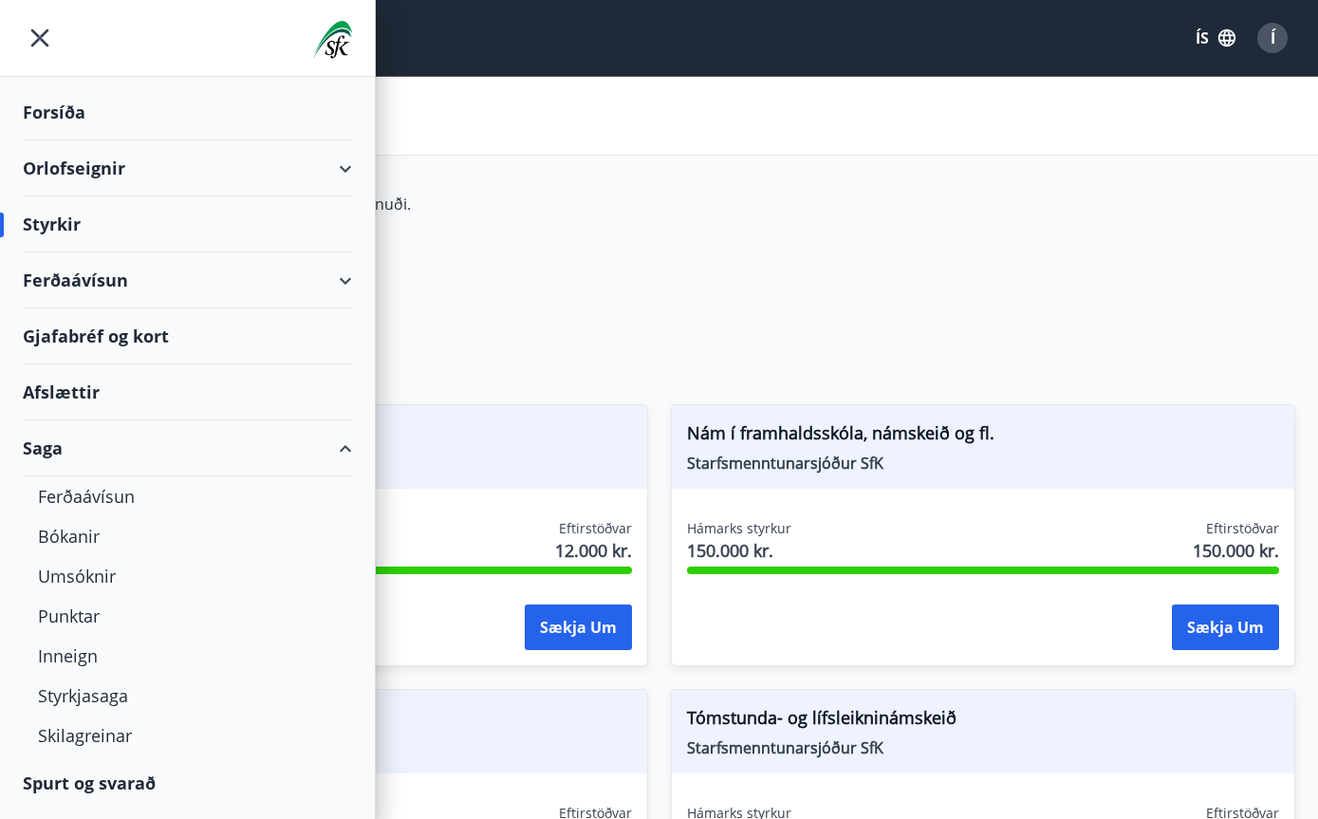
click at [117, 573] on div "Umsóknir" at bounding box center [187, 576] width 299 height 40
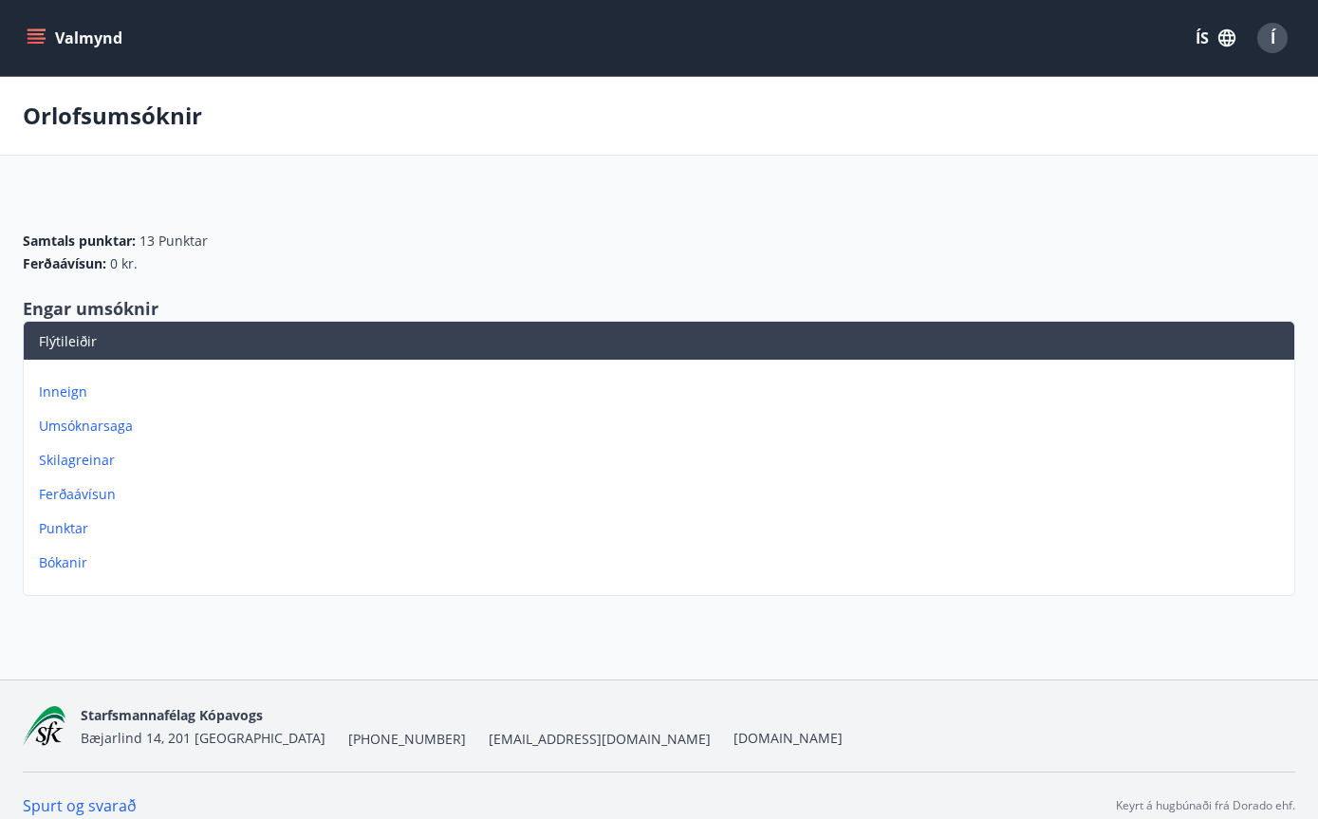
click at [178, 393] on p "Inneign" at bounding box center [663, 392] width 1248 height 19
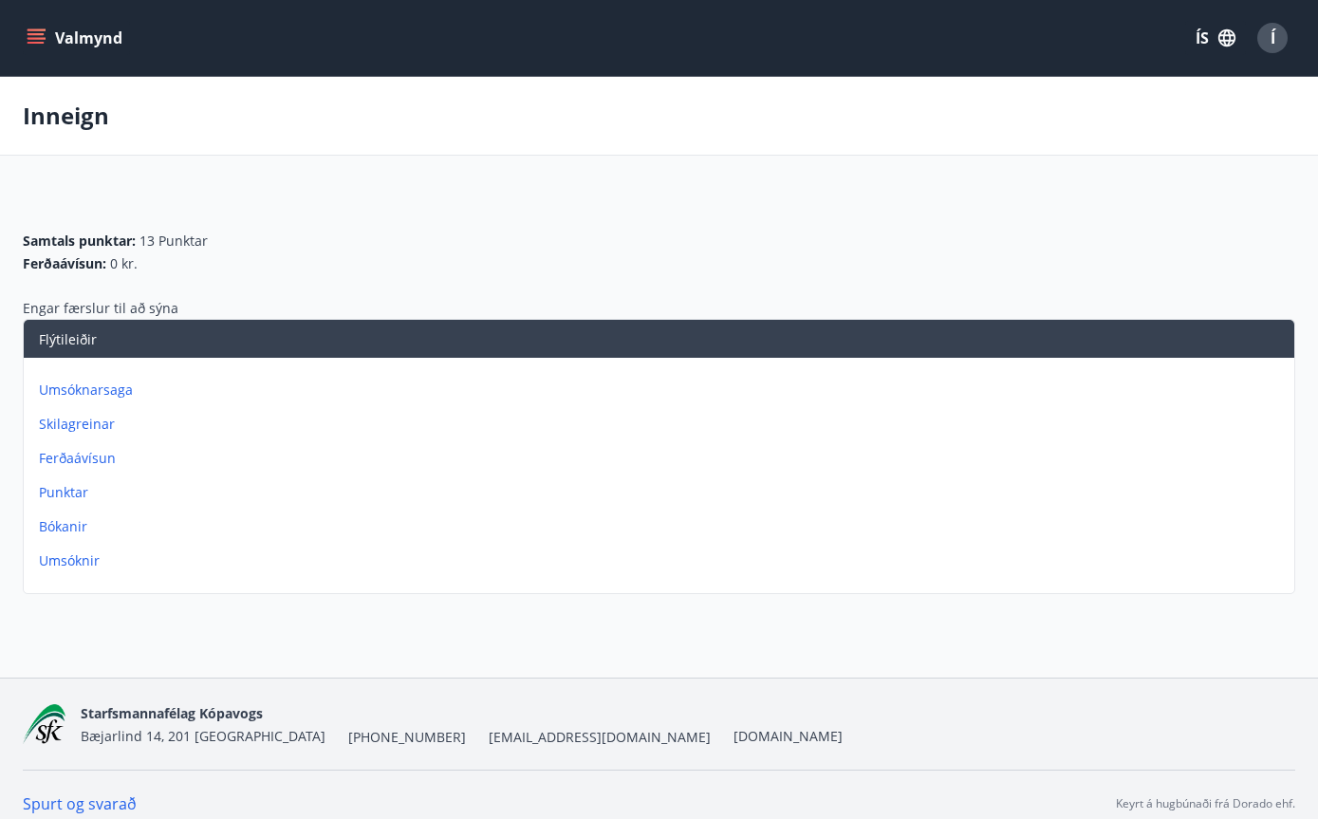
click at [83, 561] on p "Umsóknir" at bounding box center [663, 560] width 1248 height 19
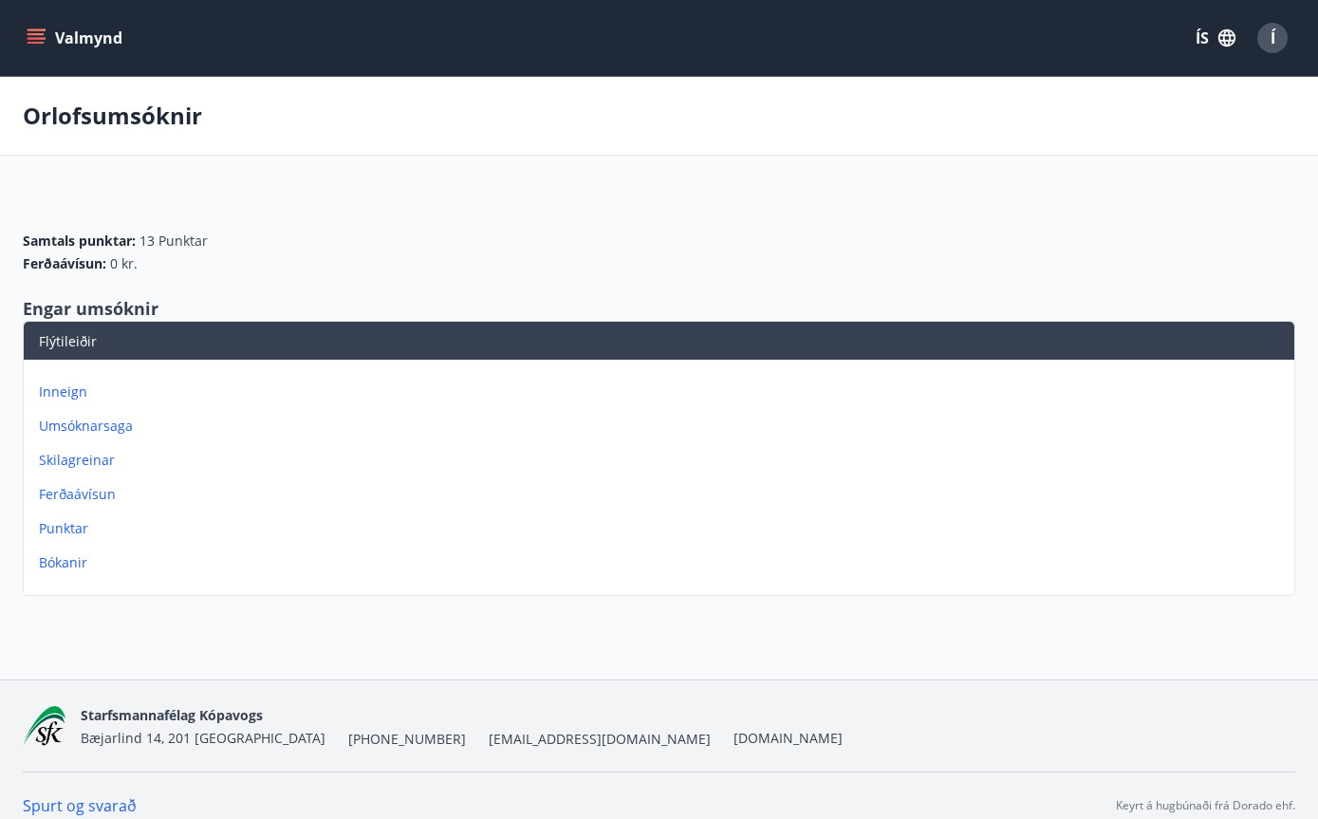
click at [119, 434] on p "Umsóknarsaga" at bounding box center [663, 426] width 1248 height 19
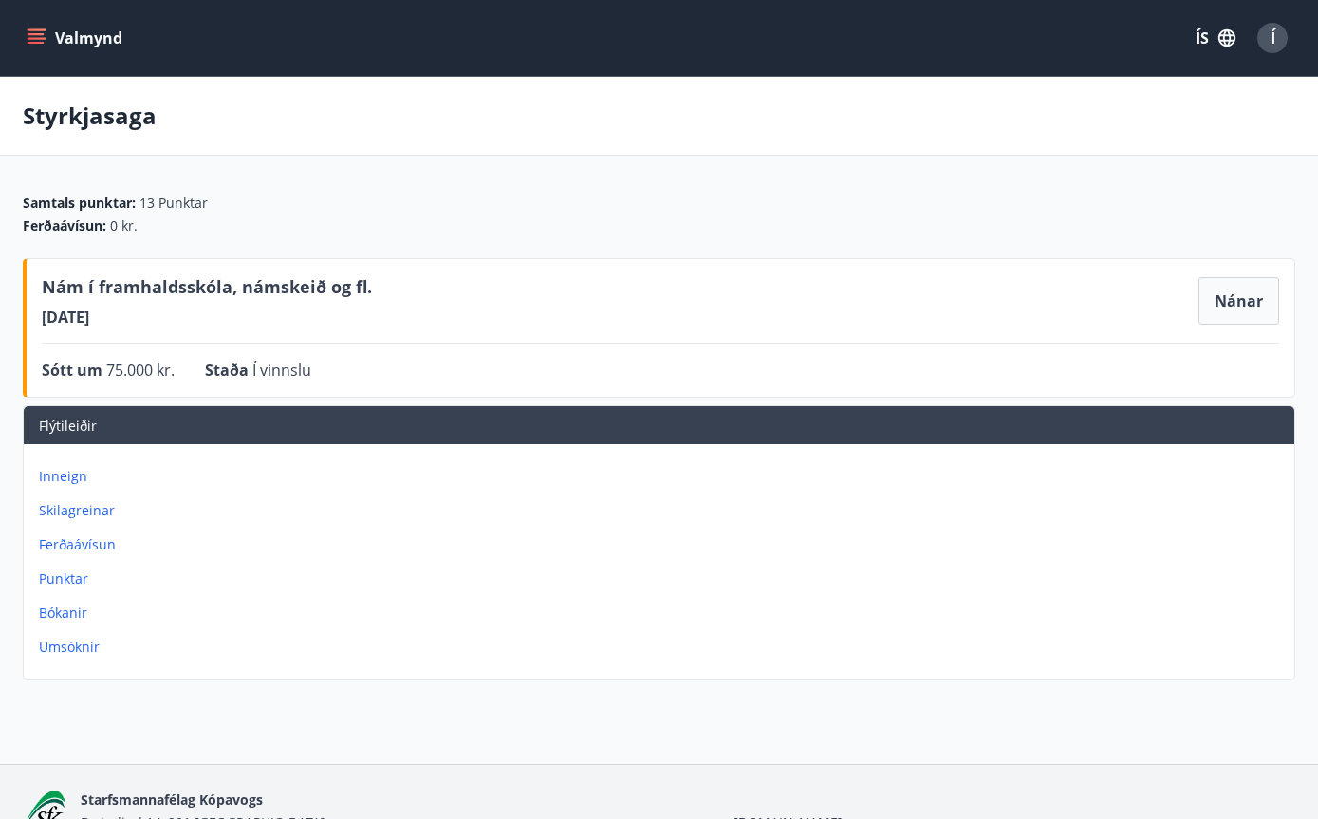
click at [1240, 282] on button "Nánar" at bounding box center [1239, 300] width 81 height 47
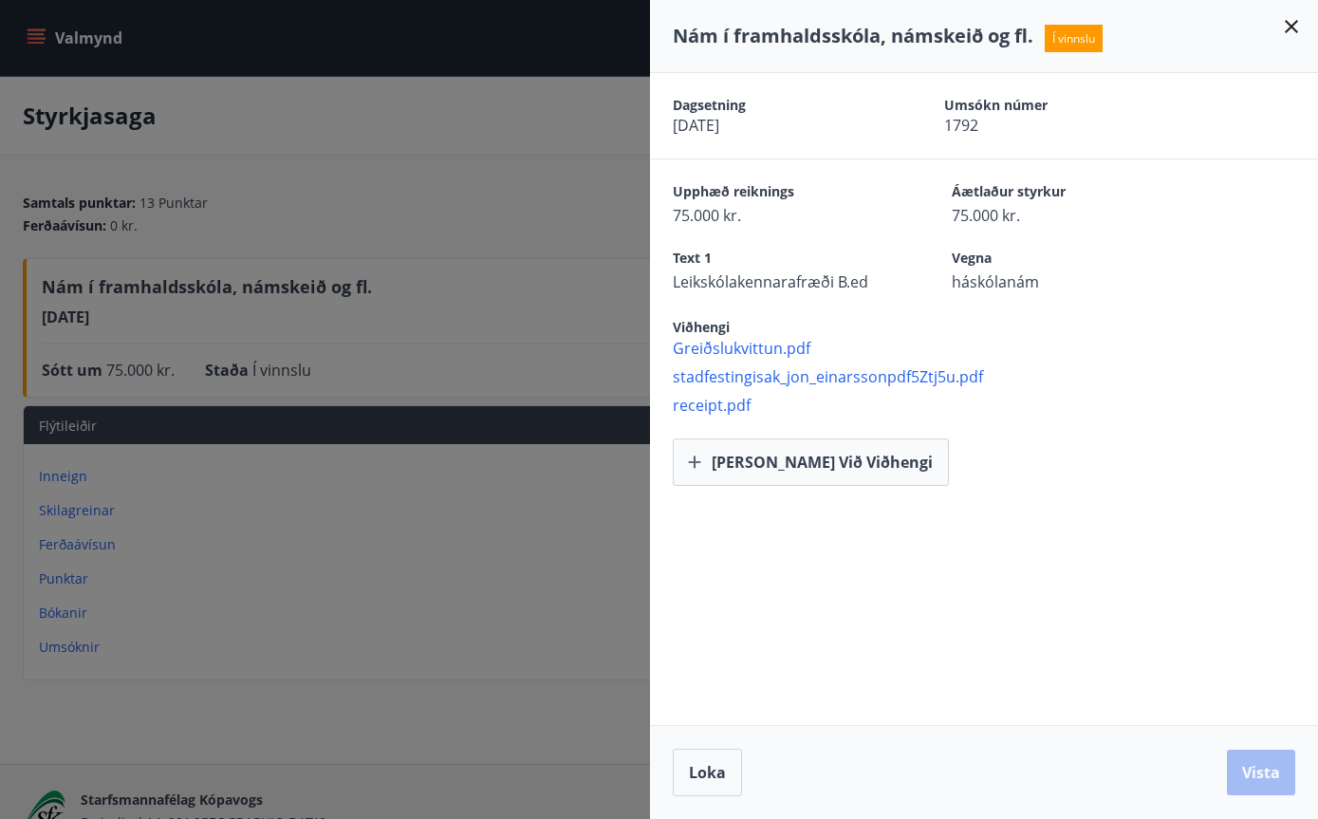
click at [527, 276] on div at bounding box center [659, 409] width 1318 height 819
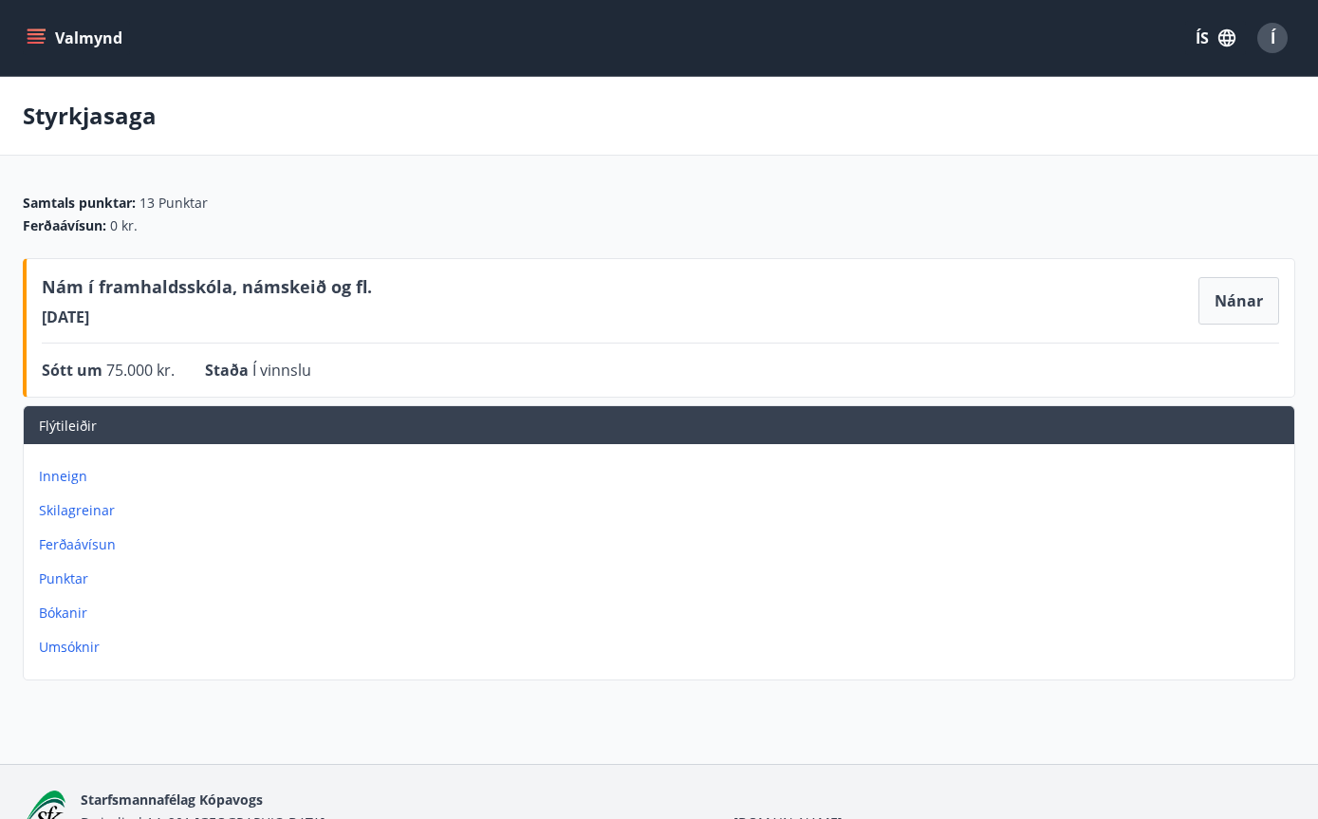
click at [24, 43] on button "Valmynd" at bounding box center [76, 38] width 107 height 34
click at [1138, 94] on div "Styrkjasaga" at bounding box center [659, 116] width 1318 height 79
click at [1276, 39] on div "Í" at bounding box center [1273, 38] width 30 height 30
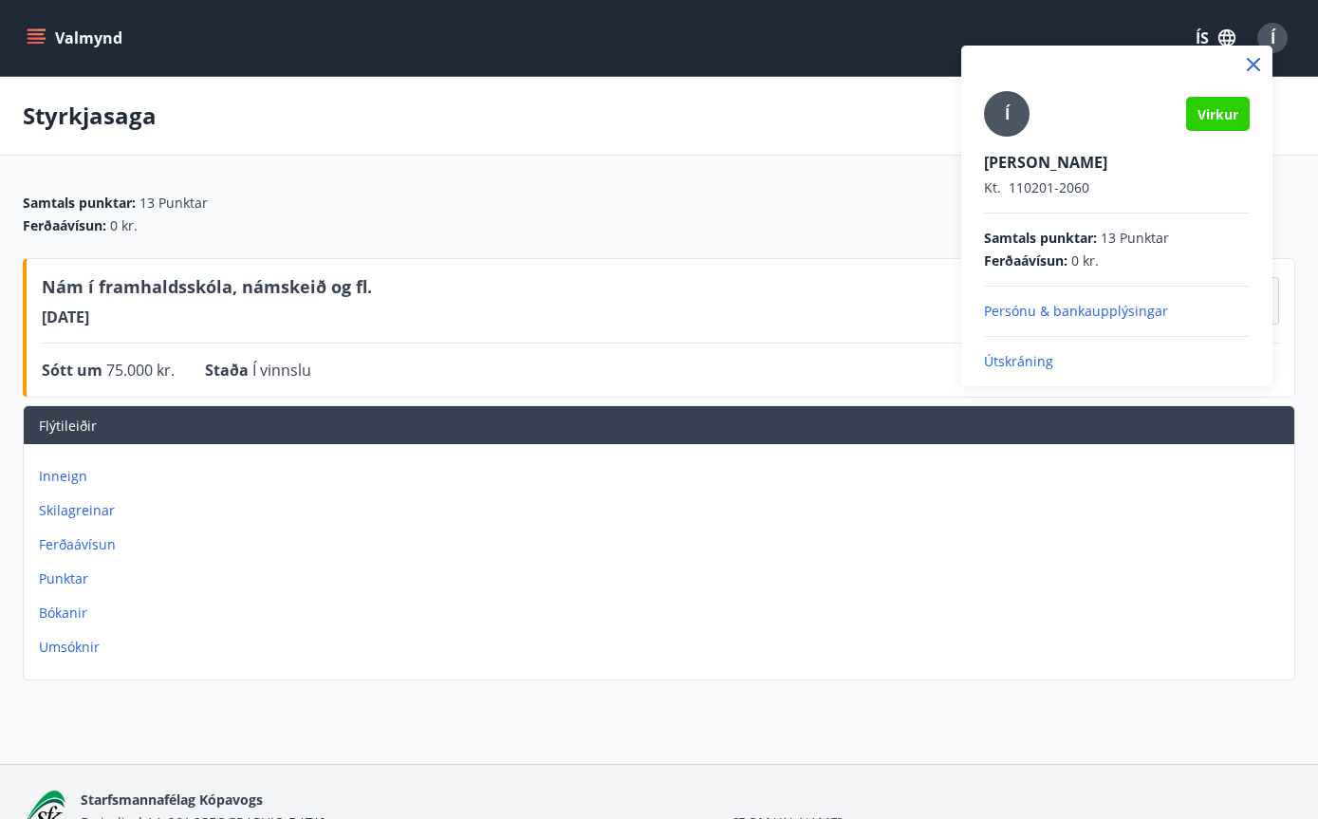
click at [1132, 314] on p "Persónu & bankaupplýsingar" at bounding box center [1117, 311] width 266 height 19
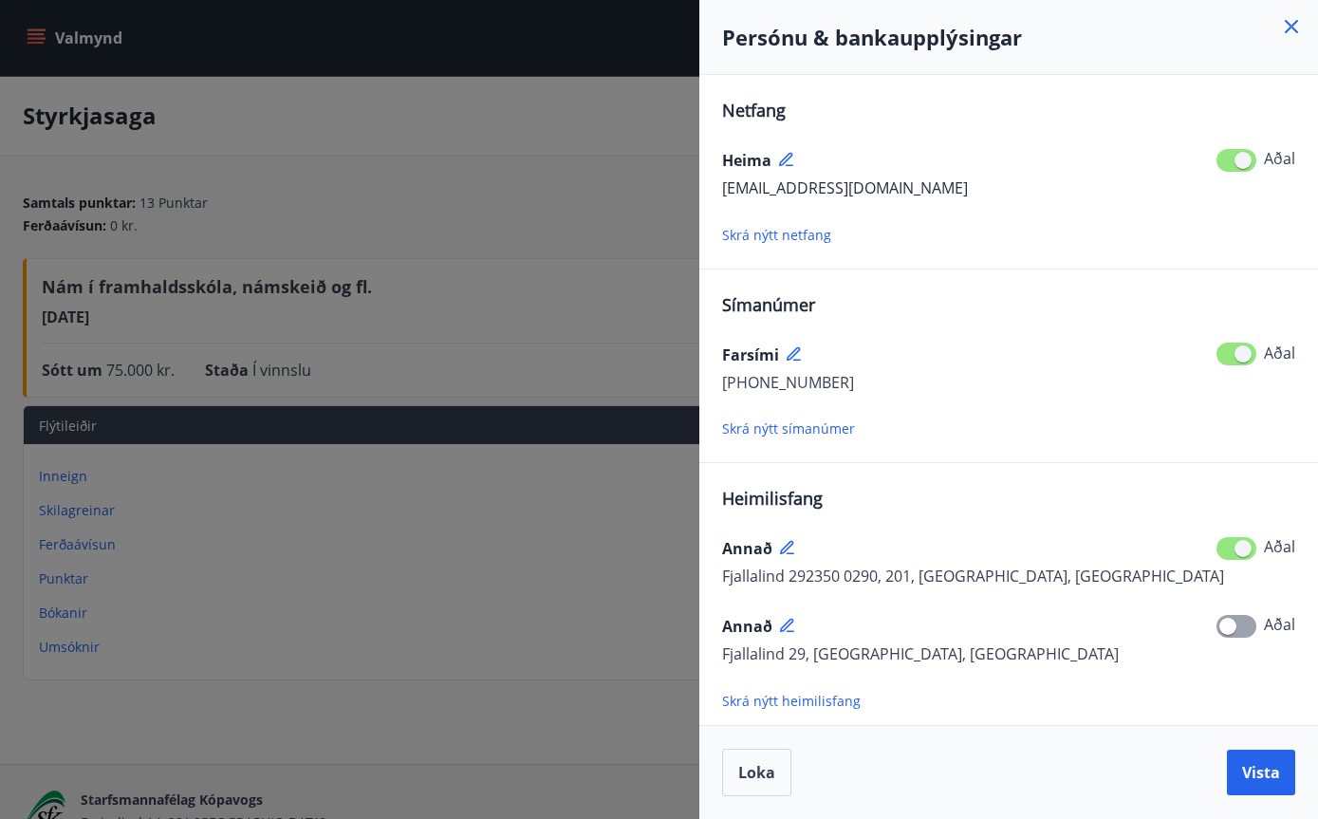
click at [1255, 547] on span at bounding box center [1237, 548] width 40 height 23
click at [1230, 549] on span at bounding box center [1237, 548] width 40 height 23
click at [1234, 538] on span at bounding box center [1237, 548] width 40 height 23
click at [1235, 542] on span at bounding box center [1237, 548] width 40 height 23
click at [794, 542] on icon at bounding box center [788, 548] width 17 height 17
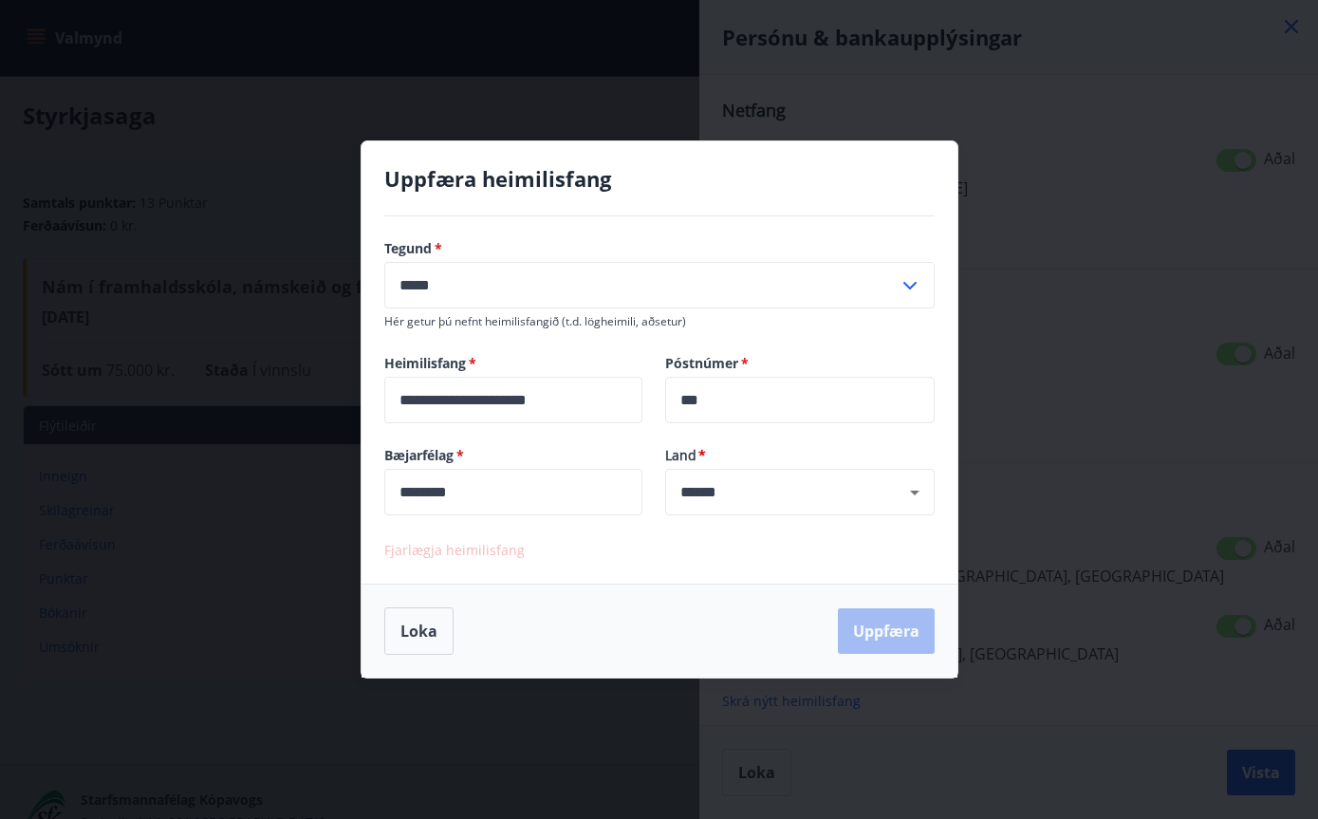
click at [614, 408] on input "**********" at bounding box center [513, 400] width 258 height 47
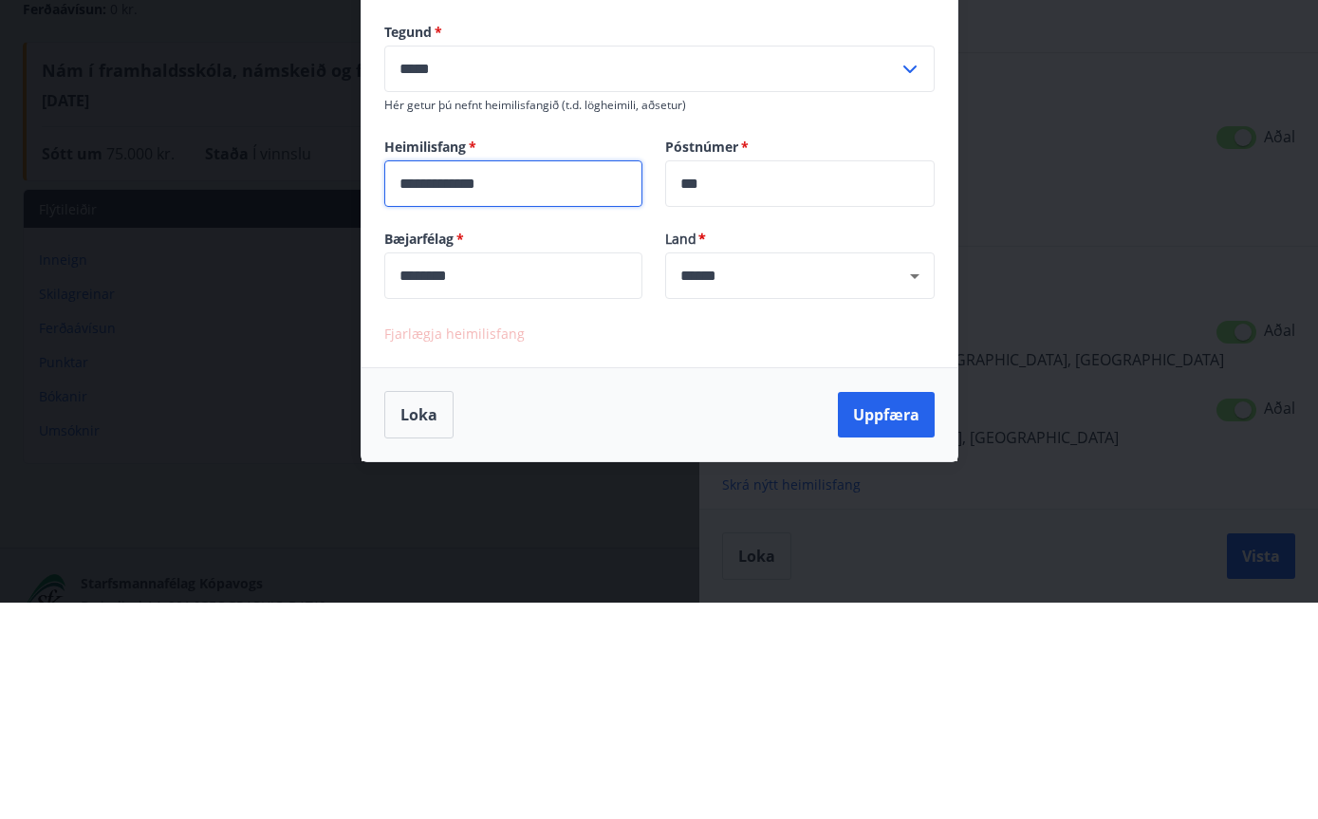
type input "**********"
click at [857, 354] on label "Póstnúmer   *" at bounding box center [800, 363] width 270 height 19
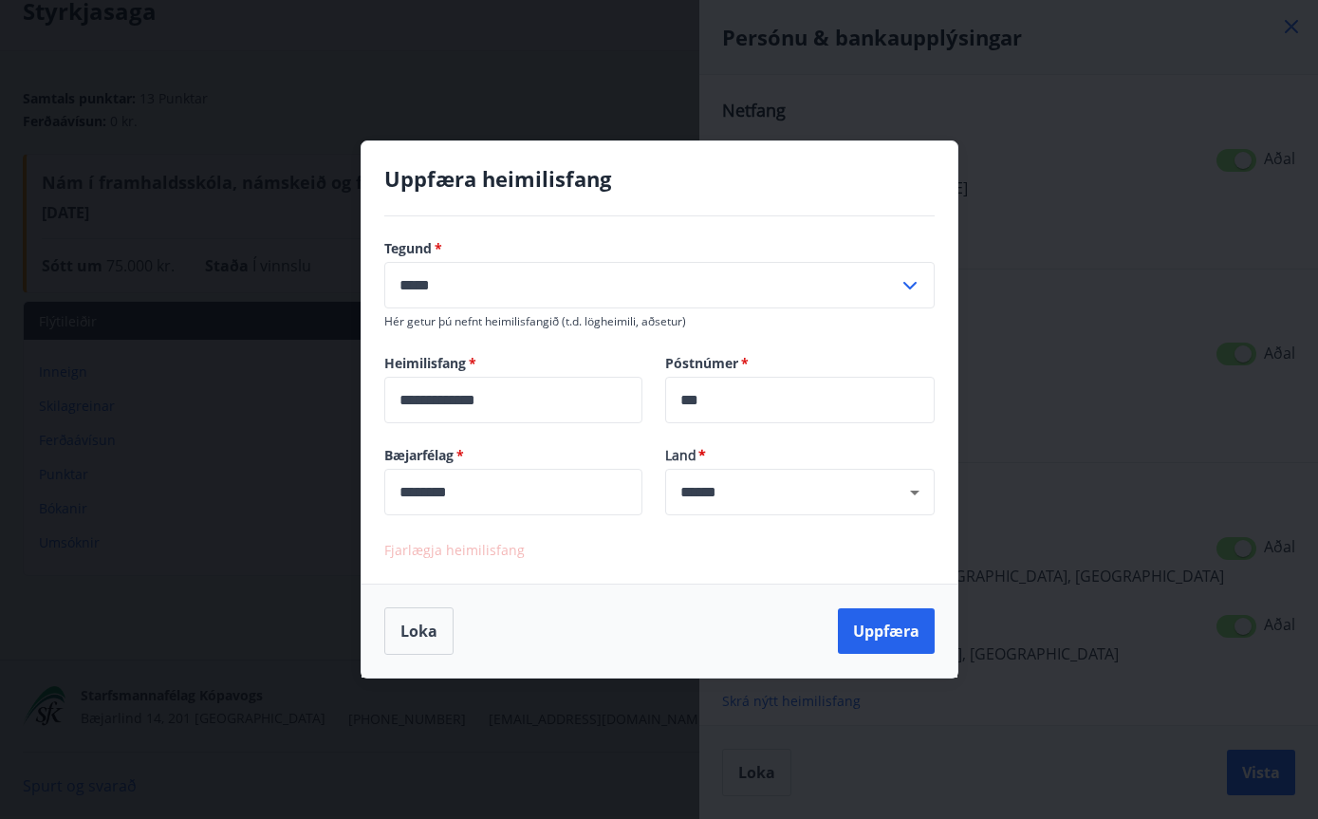
click at [883, 629] on button "Uppfæra" at bounding box center [886, 631] width 97 height 46
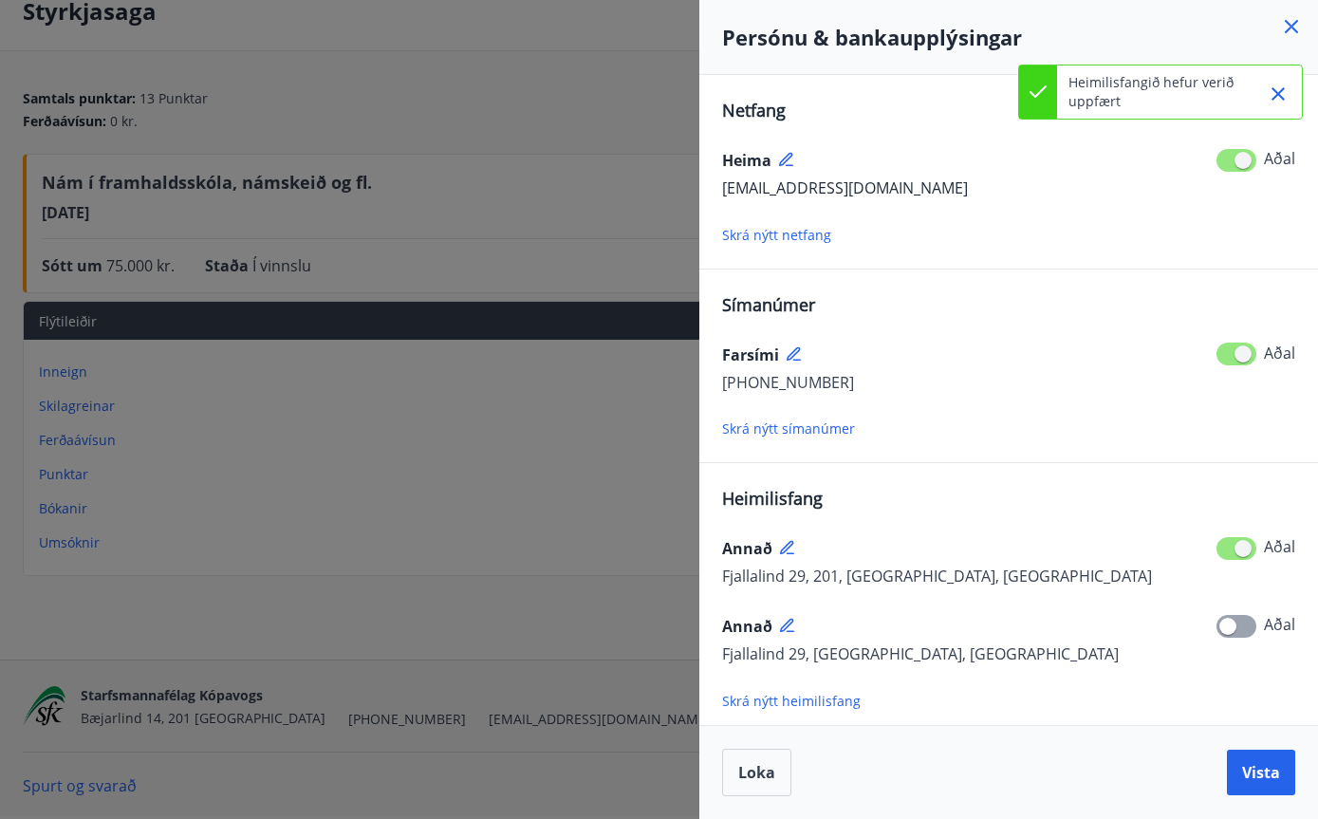
click at [793, 542] on icon at bounding box center [788, 548] width 17 height 17
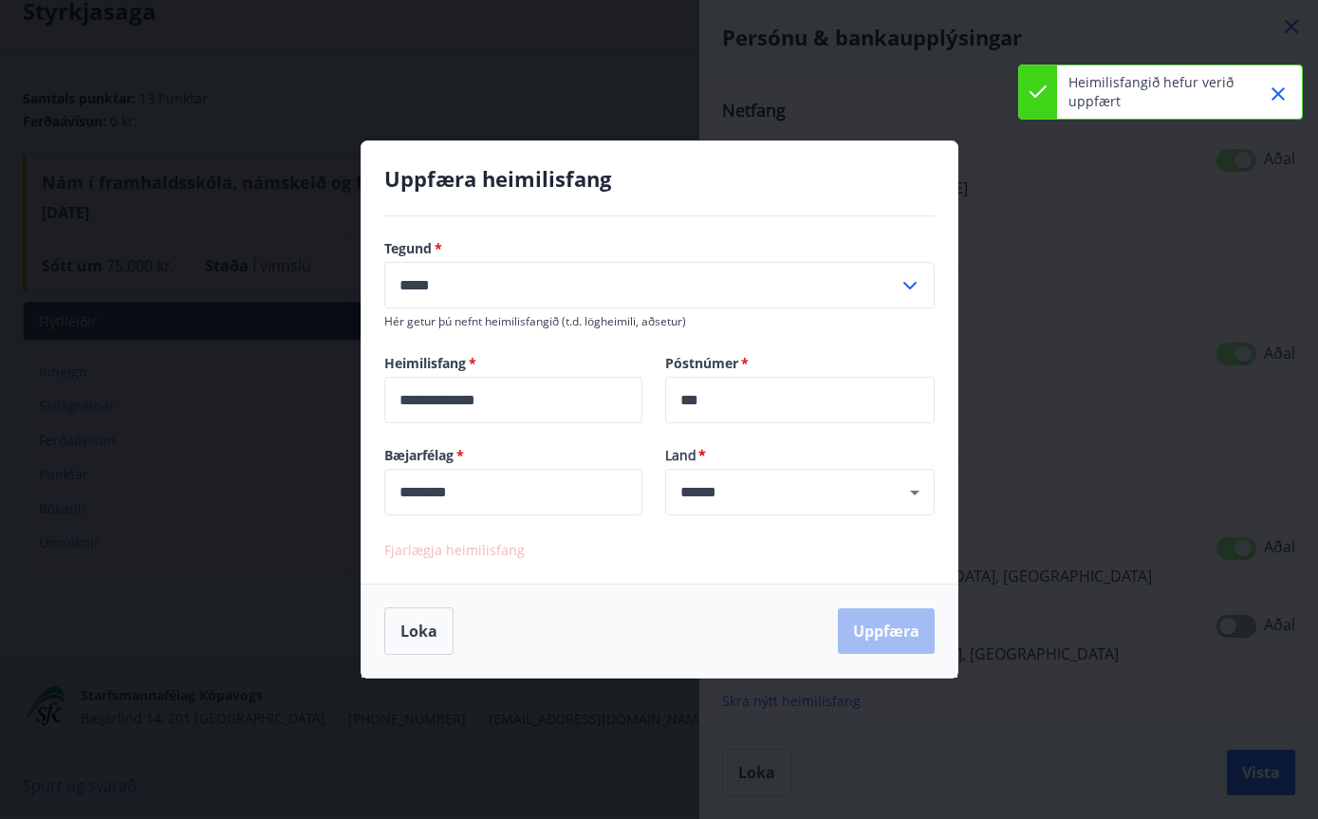
click at [810, 293] on input "*****" at bounding box center [641, 285] width 514 height 47
click at [775, 327] on li "Lögheimili" at bounding box center [659, 325] width 549 height 34
type input "**********"
click at [879, 641] on button "Uppfæra" at bounding box center [886, 631] width 97 height 46
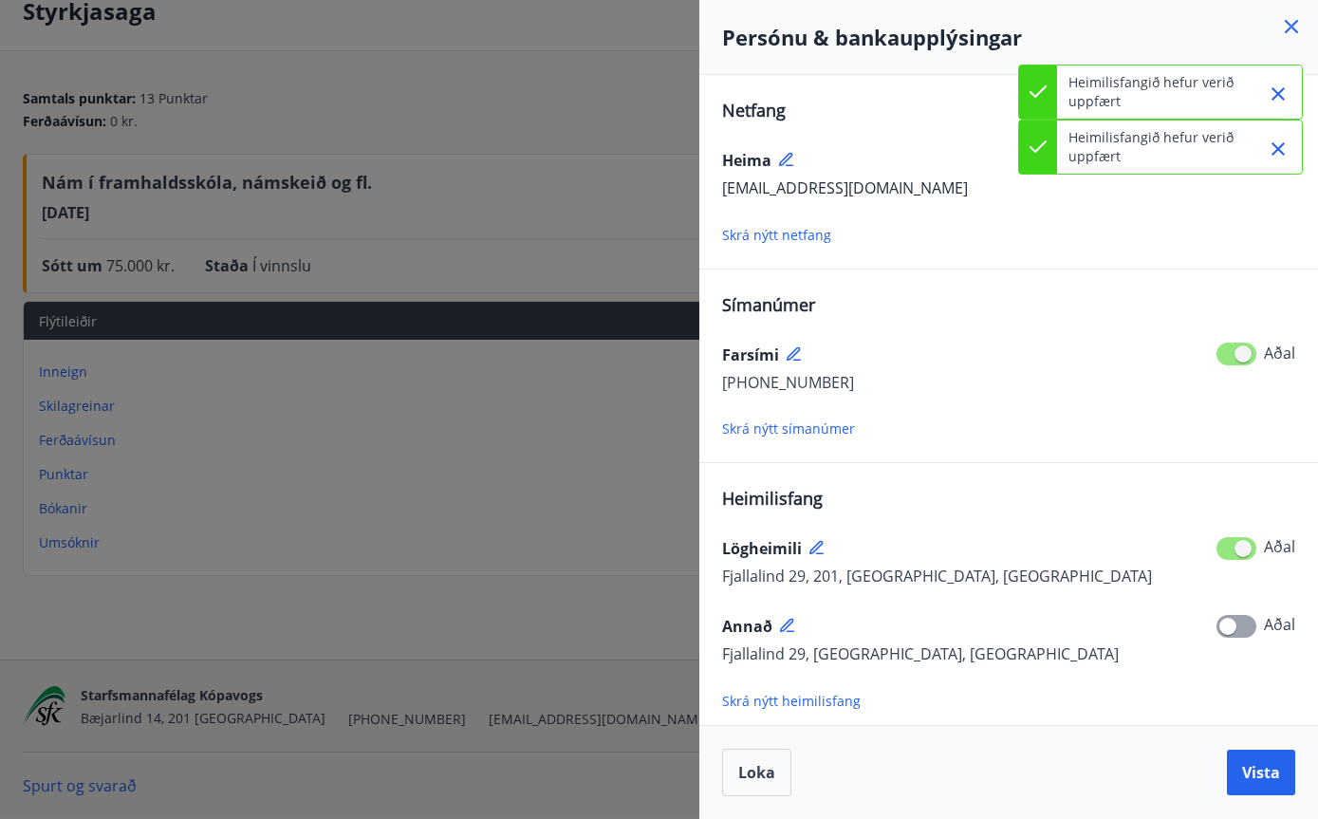
scroll to position [0, 0]
click at [1273, 31] on h4 "Persónu & bankaupplýsingar" at bounding box center [1008, 37] width 573 height 28
click at [1272, 21] on div "Persónu & bankaupplýsingar" at bounding box center [1009, 37] width 619 height 75
click at [758, 769] on span "Loka" at bounding box center [756, 772] width 37 height 21
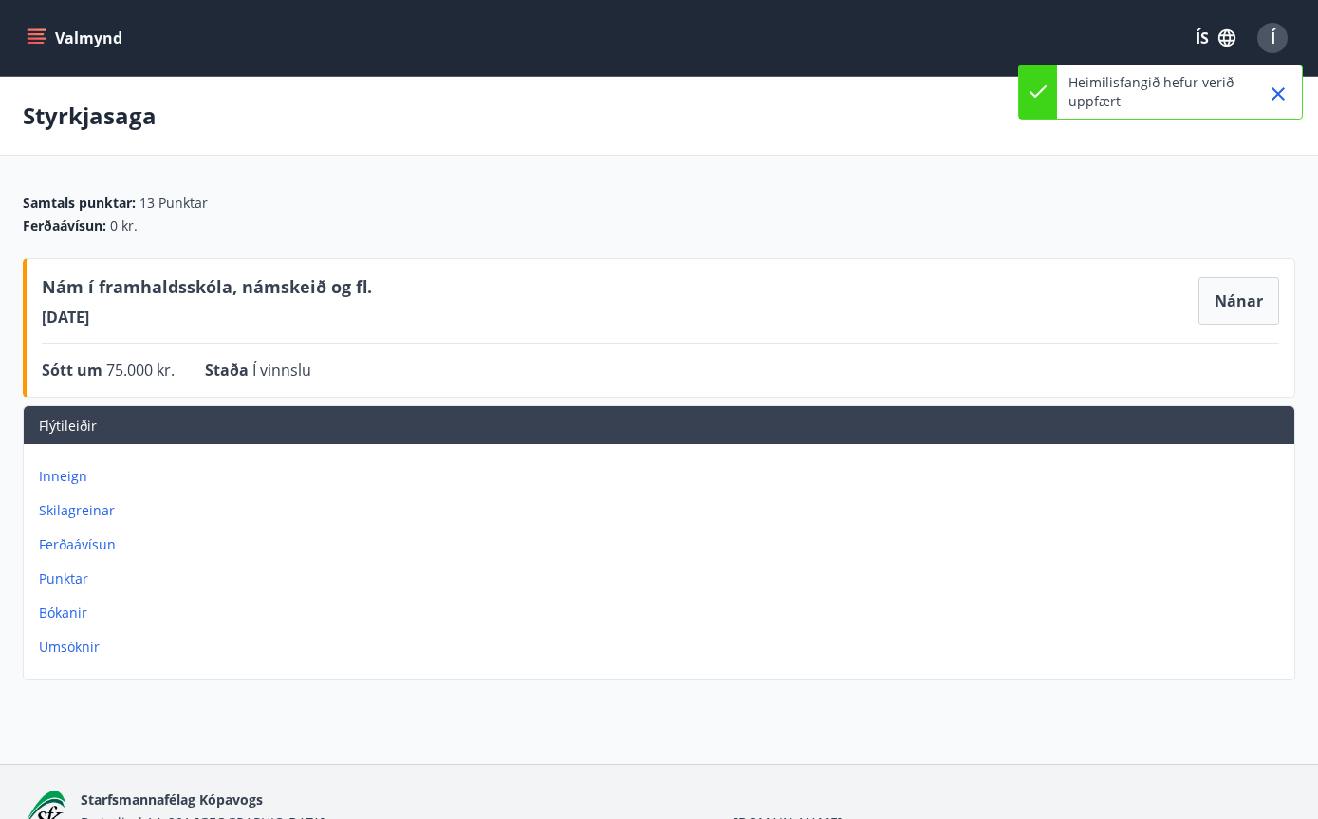
click at [1271, 32] on span "Í" at bounding box center [1273, 38] width 5 height 21
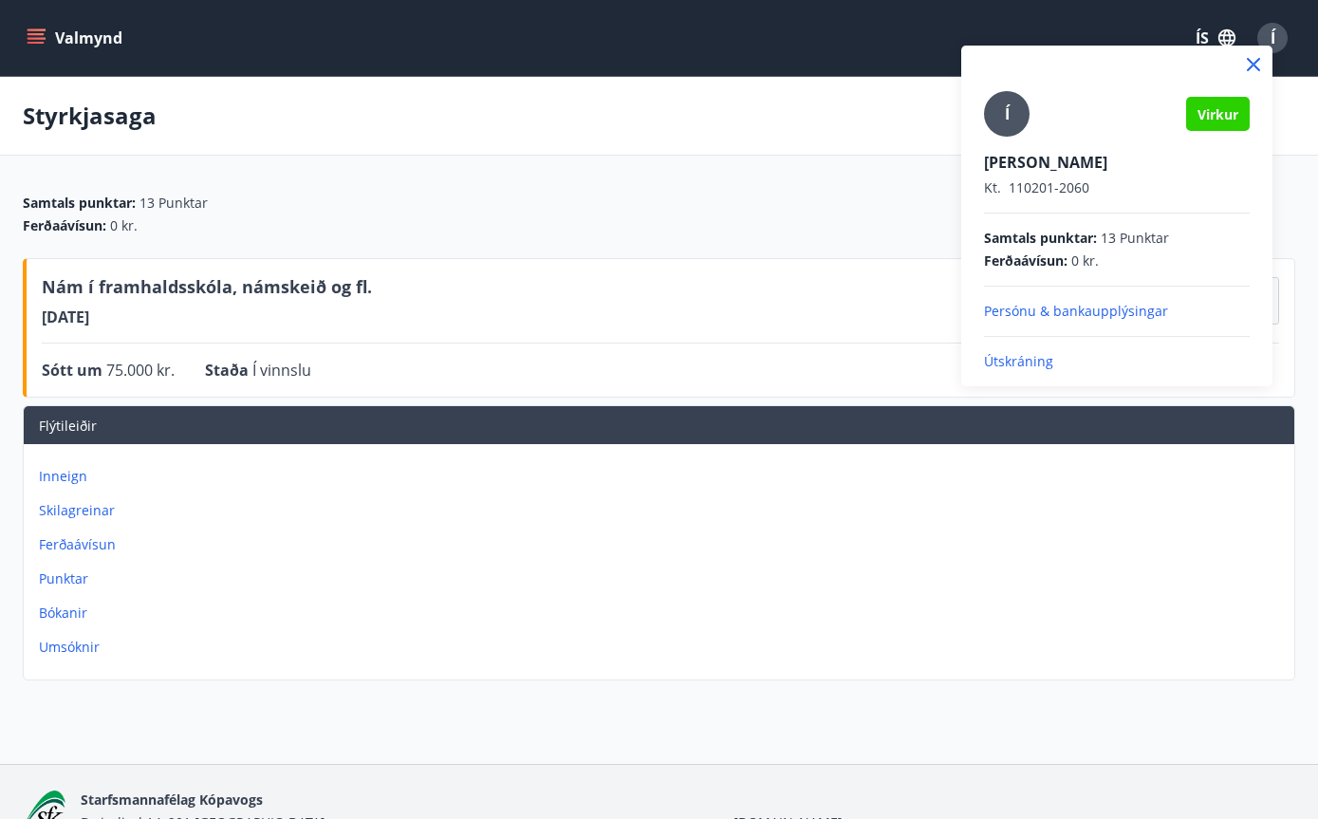
click at [845, 289] on div at bounding box center [659, 409] width 1318 height 819
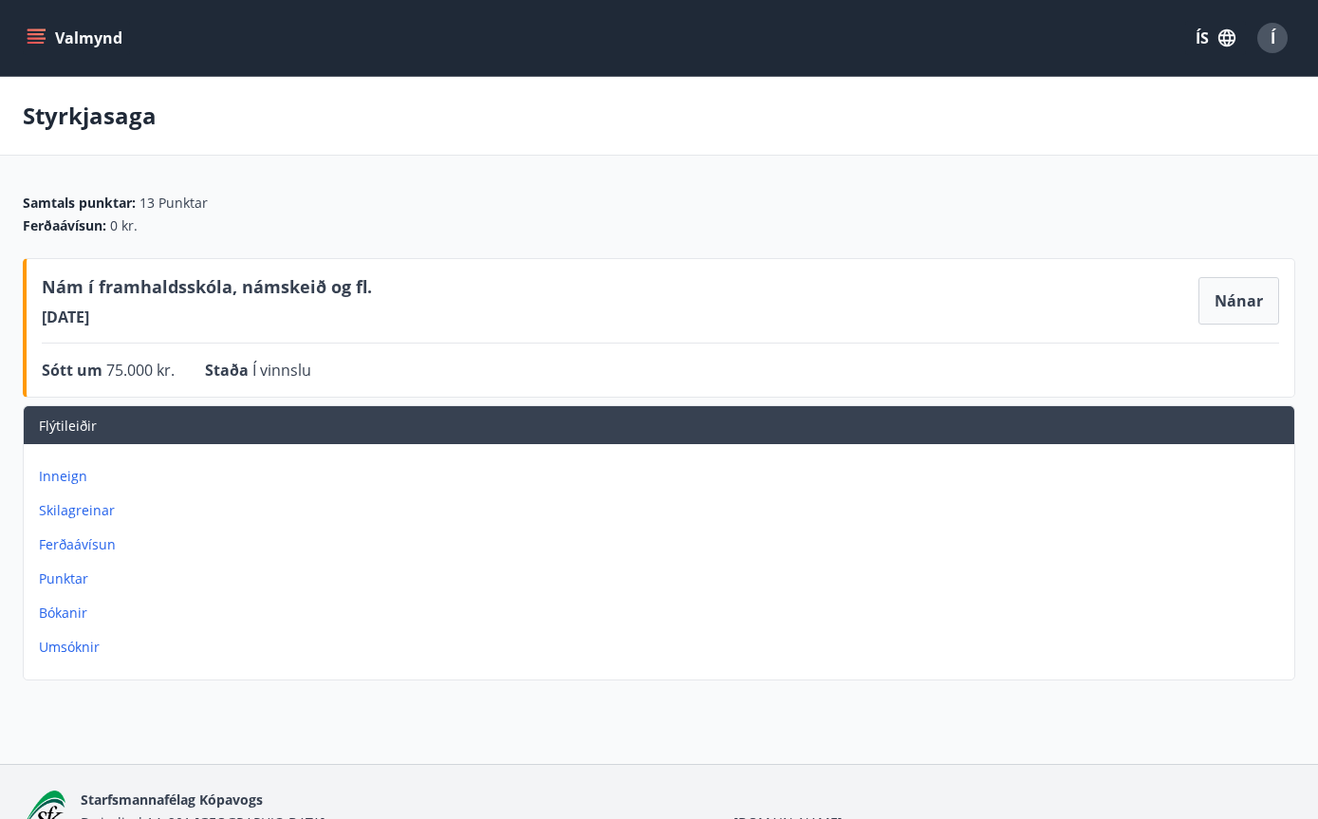
click at [96, 33] on button "Valmynd" at bounding box center [76, 38] width 107 height 34
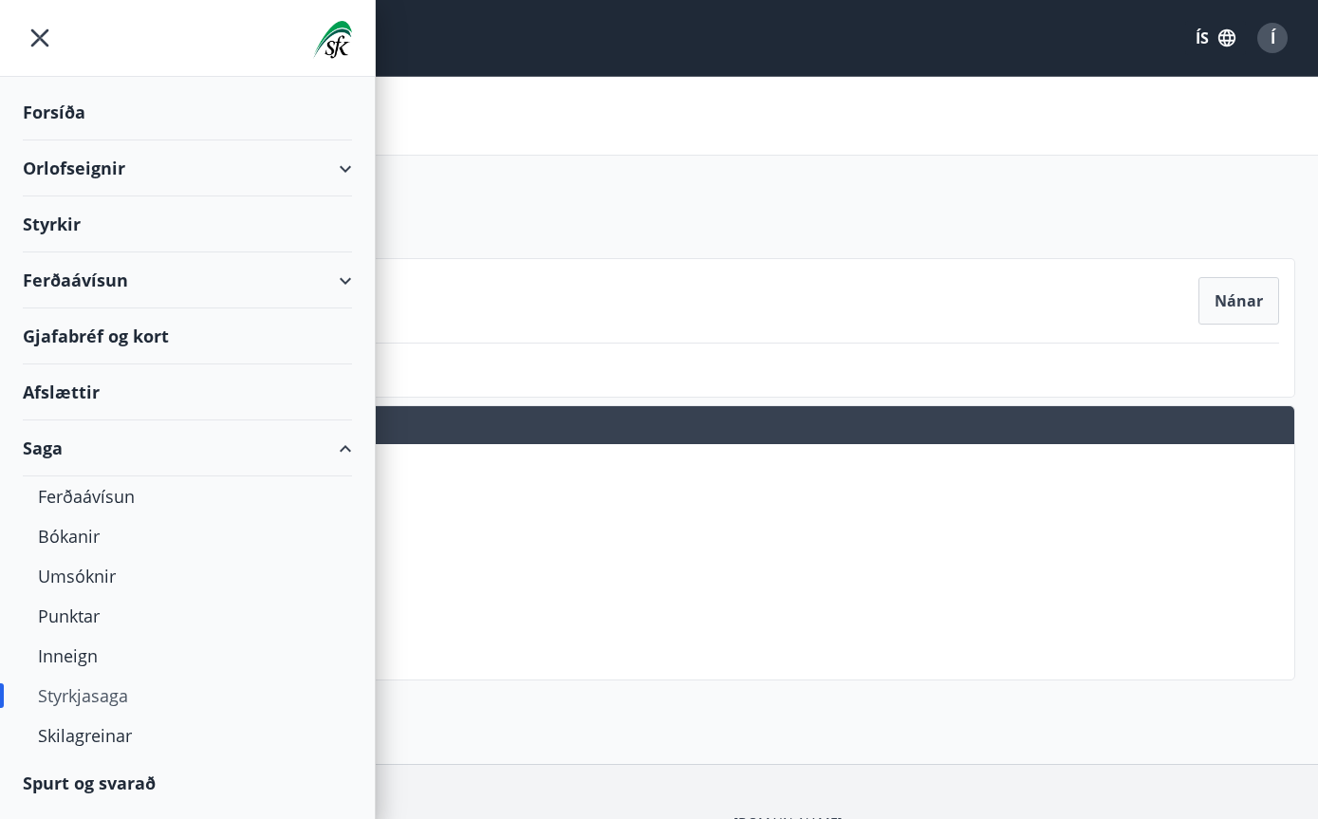
scroll to position [44, 0]
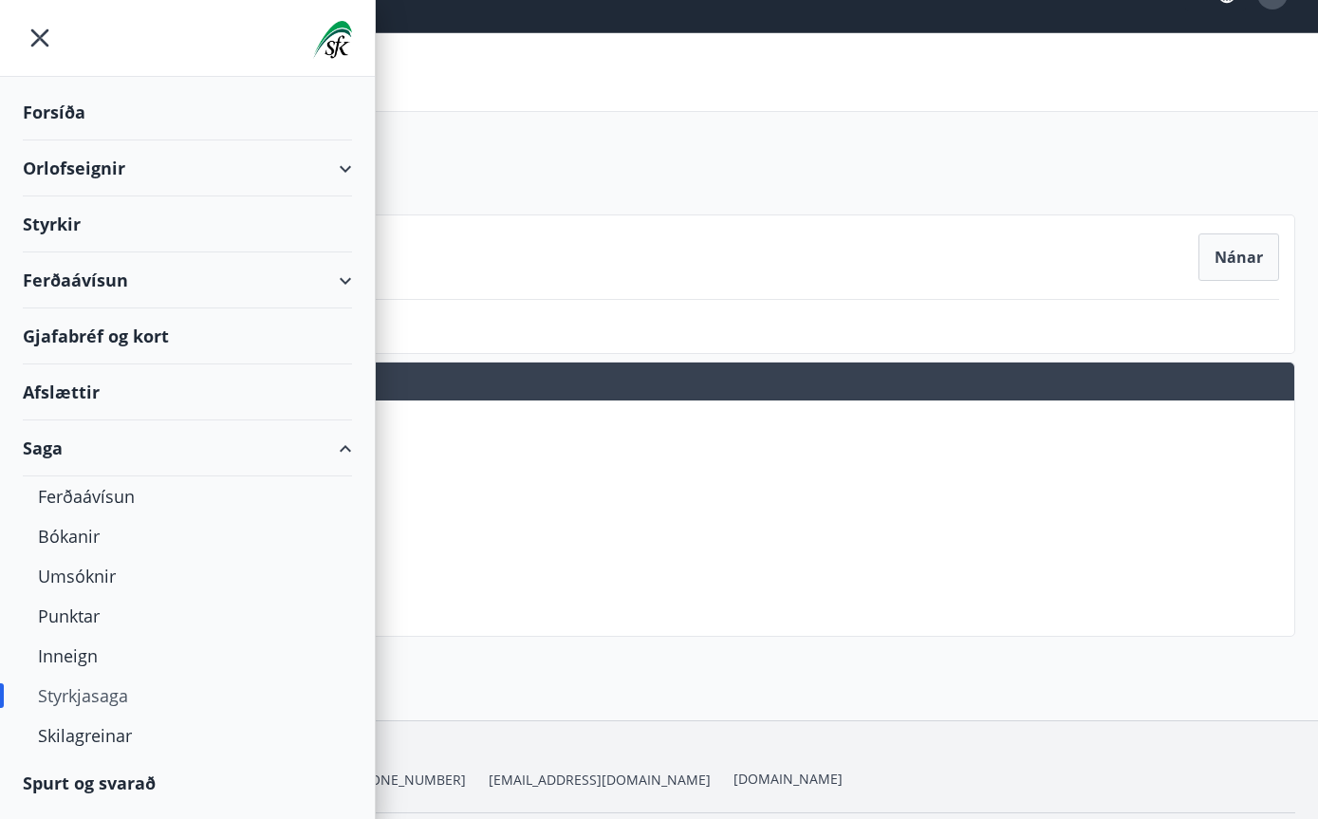
click at [114, 786] on div "Spurt og svarað" at bounding box center [187, 783] width 329 height 55
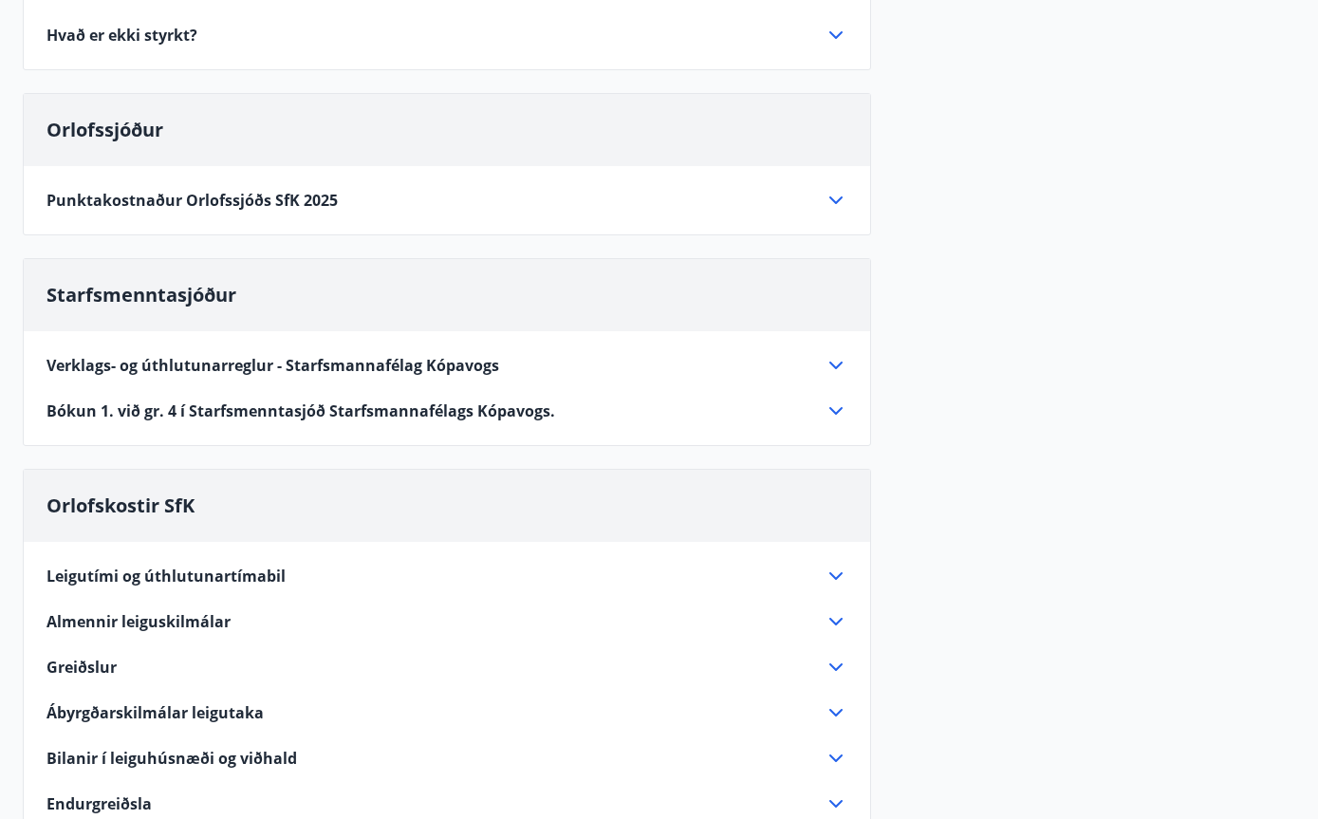
scroll to position [659, 0]
click at [832, 356] on icon at bounding box center [836, 365] width 23 height 23
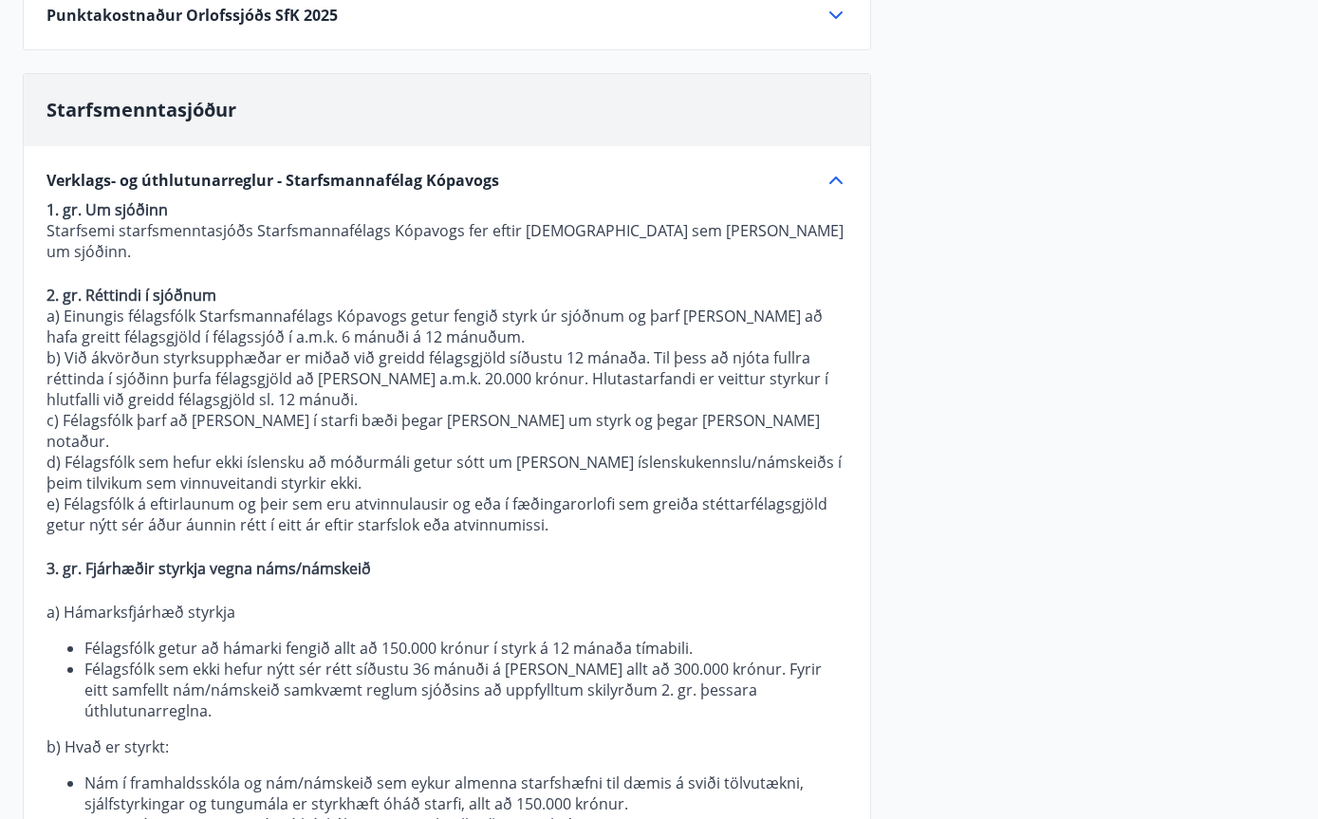
scroll to position [843, 0]
